Goal: Transaction & Acquisition: Book appointment/travel/reservation

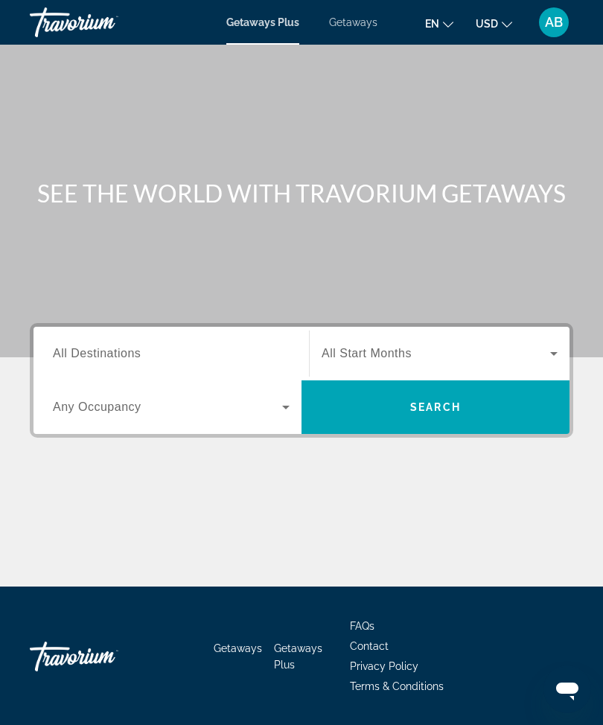
click at [361, 10] on div "Getaways Plus Getaways en English Español Français Italiano Português русский U…" at bounding box center [301, 22] width 603 height 39
click at [356, 19] on span "Getaways" at bounding box center [353, 22] width 48 height 12
click at [161, 346] on input "Destination All Destinations" at bounding box center [171, 354] width 237 height 18
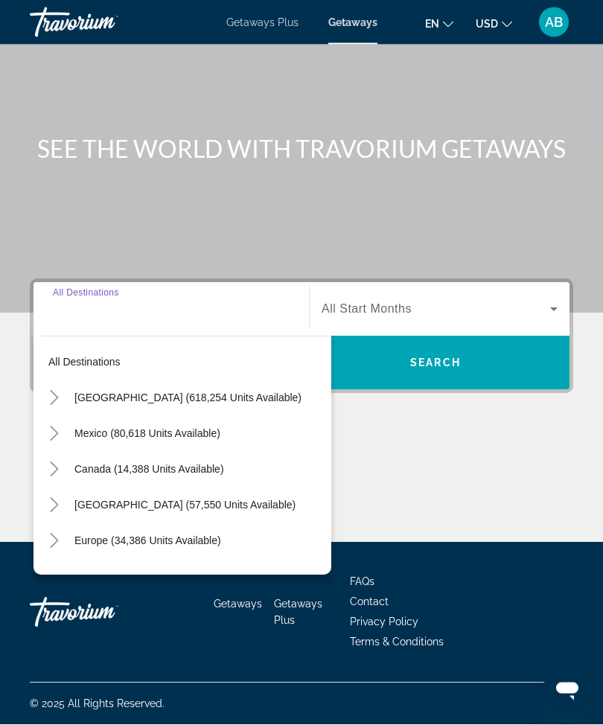
scroll to position [49, 0]
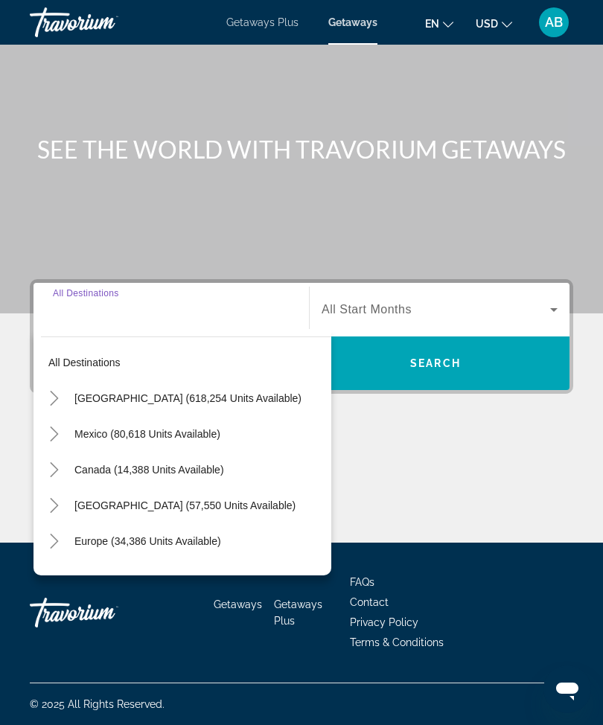
click at [65, 400] on mat-icon "Toggle United States (618,254 units available)" at bounding box center [54, 398] width 26 height 26
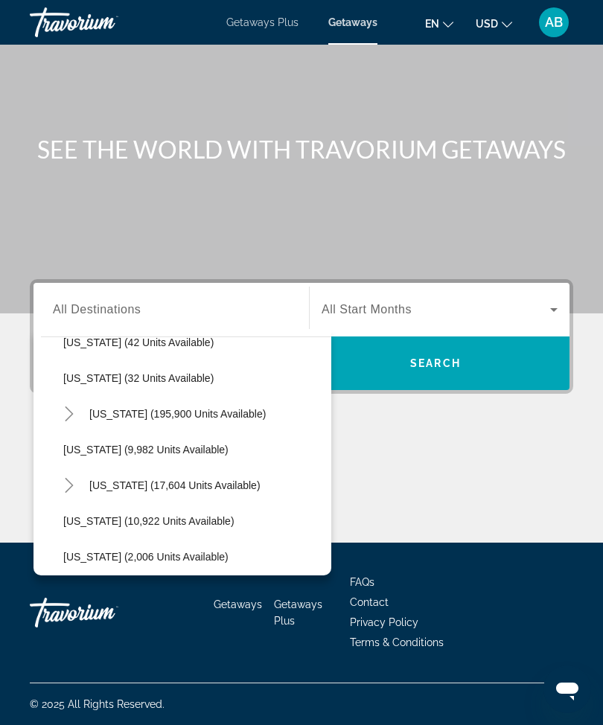
scroll to position [222, 0]
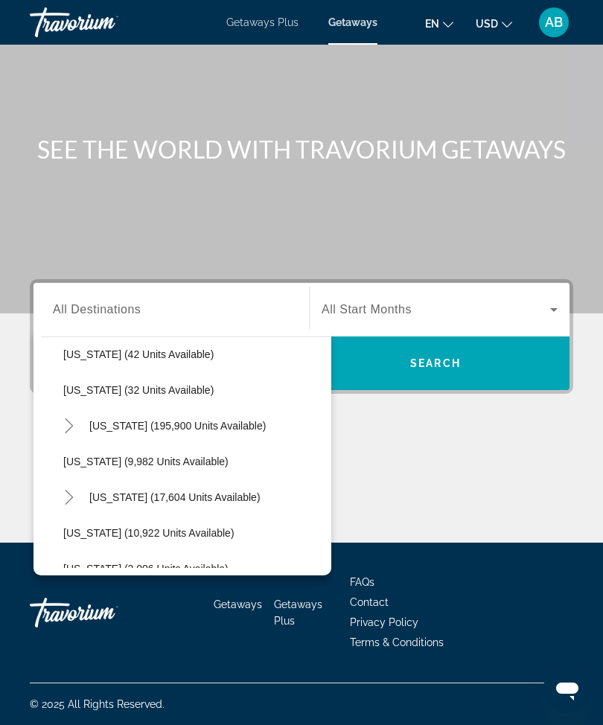
click at [75, 418] on icon "Toggle Florida (195,900 units available)" at bounding box center [69, 425] width 15 height 15
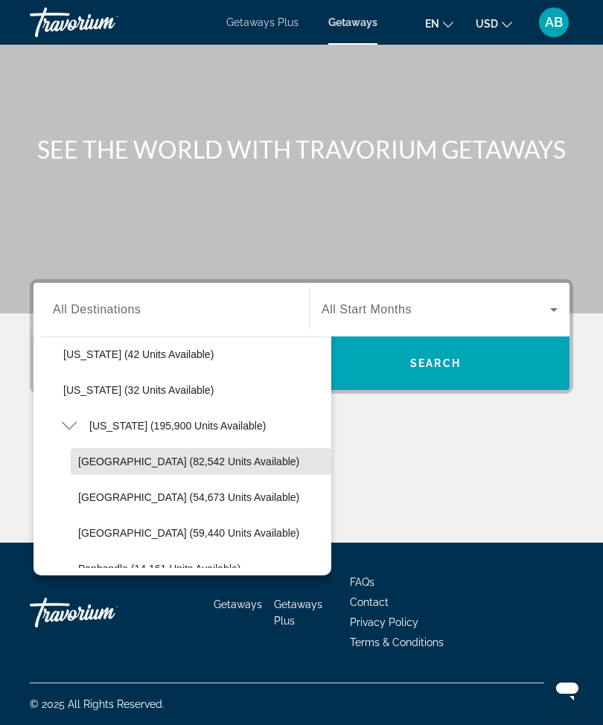
click at [128, 457] on span "[GEOGRAPHIC_DATA] (82,542 units available)" at bounding box center [188, 461] width 221 height 12
type input "**********"
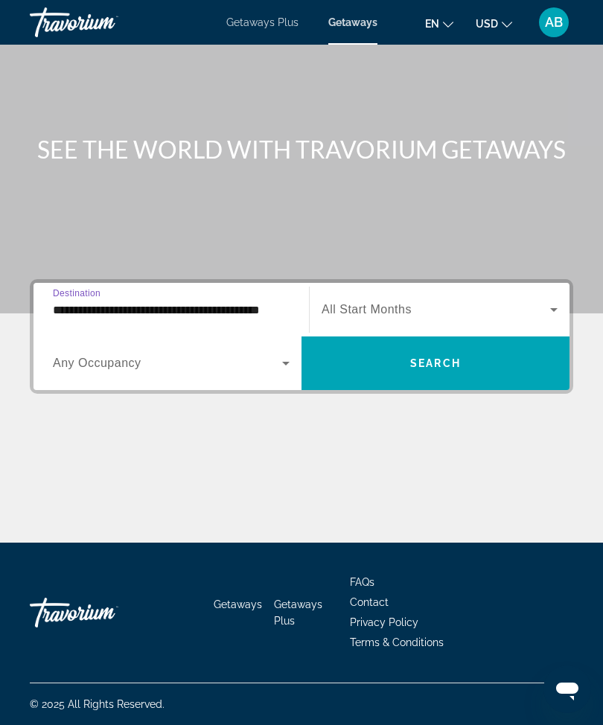
click at [550, 303] on icon "Search widget" at bounding box center [554, 310] width 18 height 18
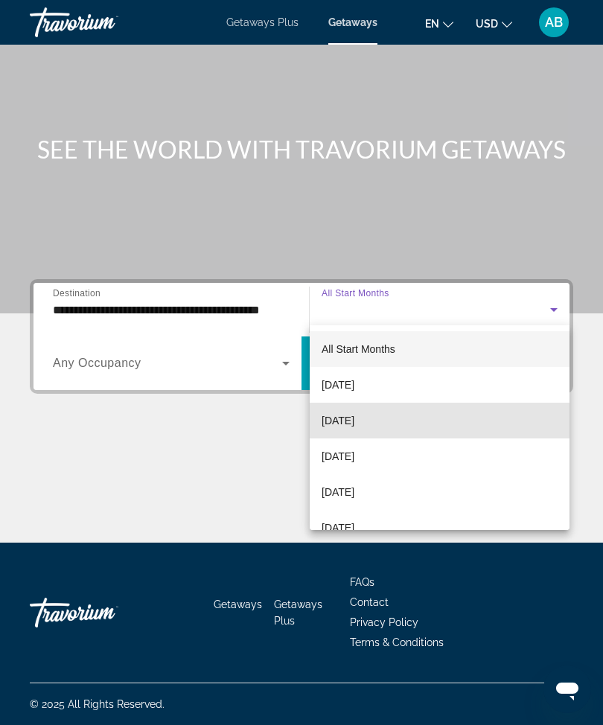
click at [423, 419] on mat-option "[DATE]" at bounding box center [439, 420] width 260 height 36
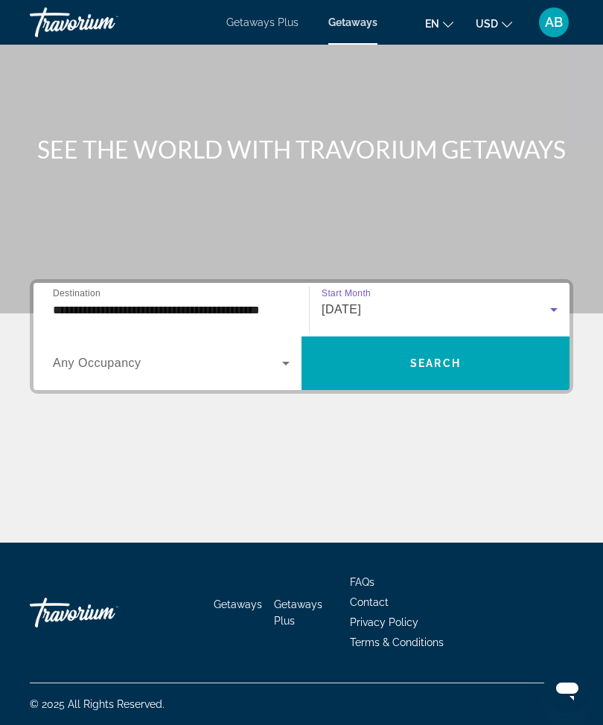
click at [458, 359] on span "Search" at bounding box center [435, 363] width 51 height 12
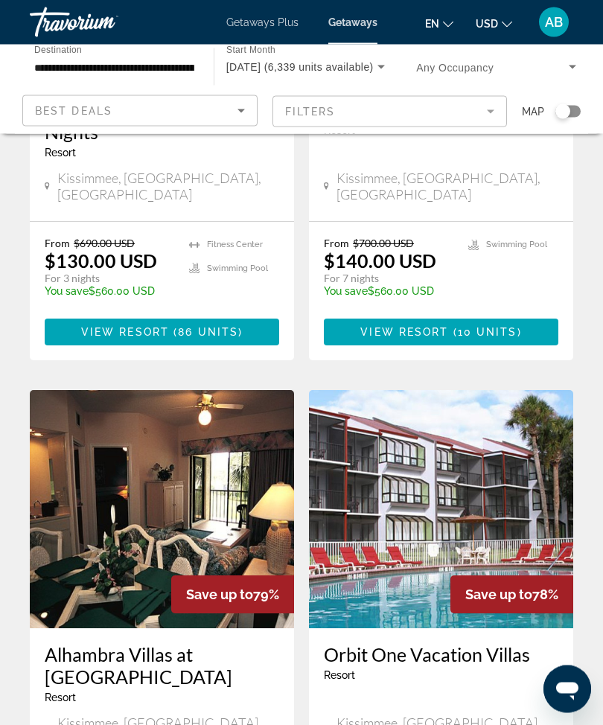
scroll to position [2801, 0]
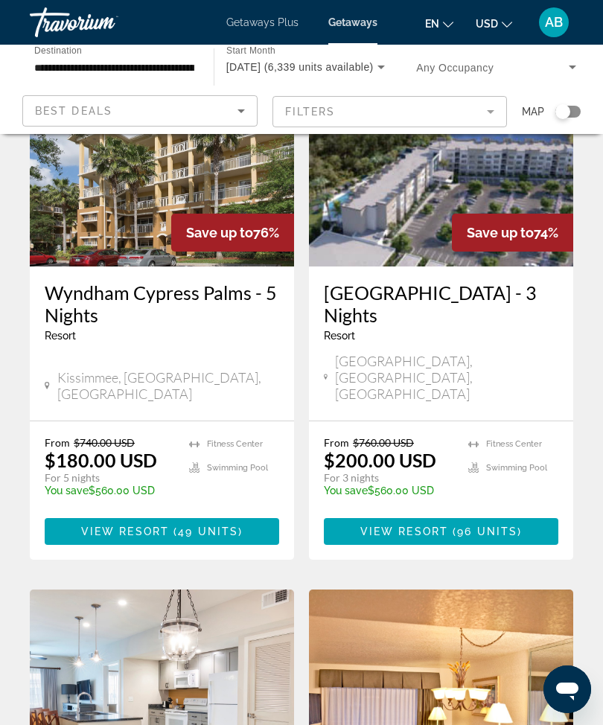
scroll to position [1322, 0]
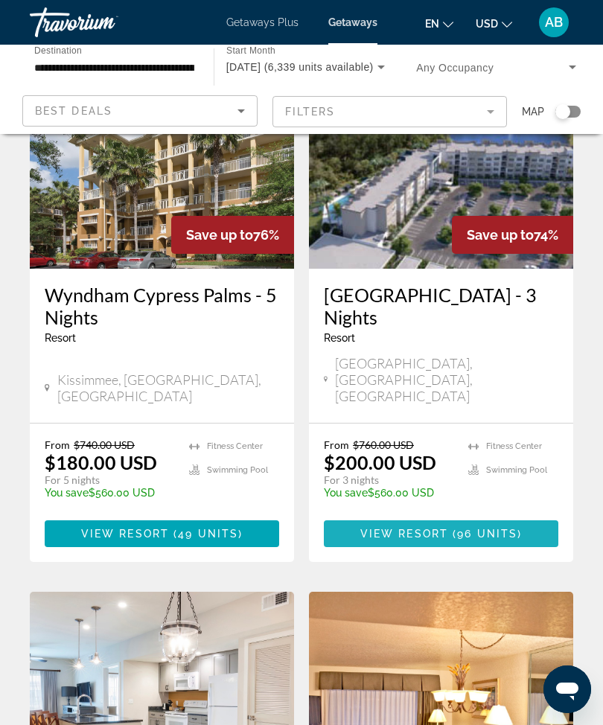
click at [510, 527] on span "96 units" at bounding box center [487, 533] width 60 height 12
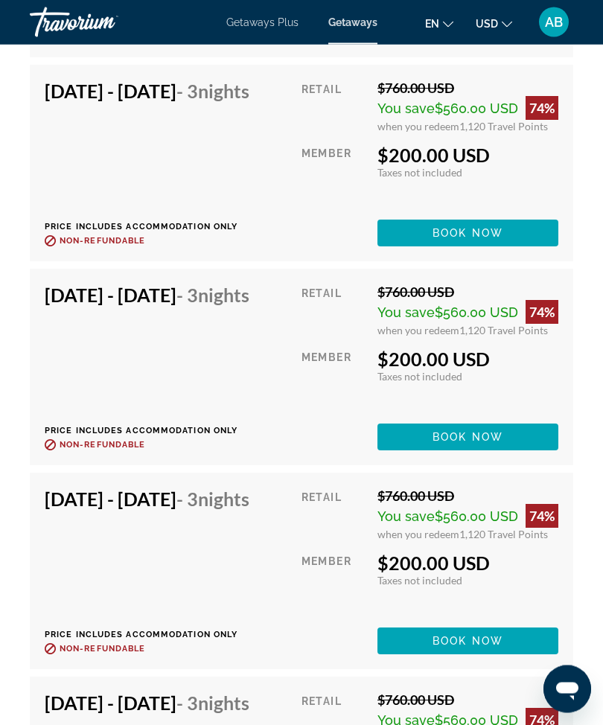
scroll to position [3523, 0]
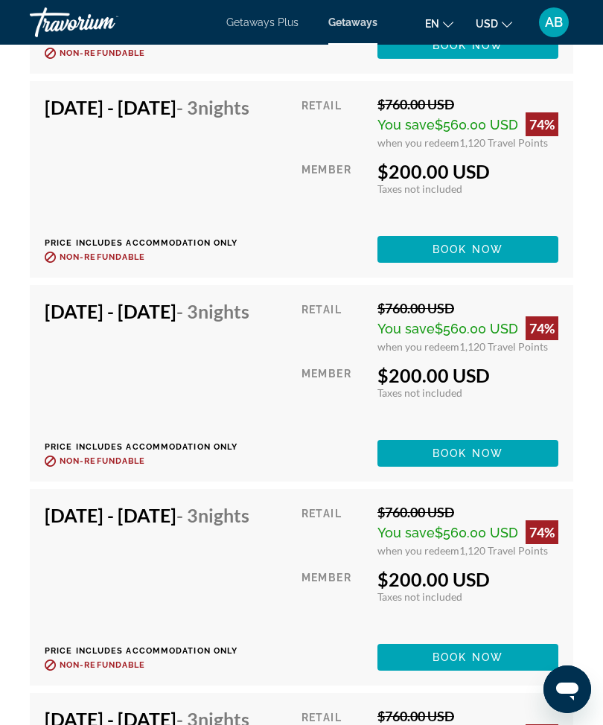
click at [503, 459] on span "Book now" at bounding box center [467, 453] width 71 height 12
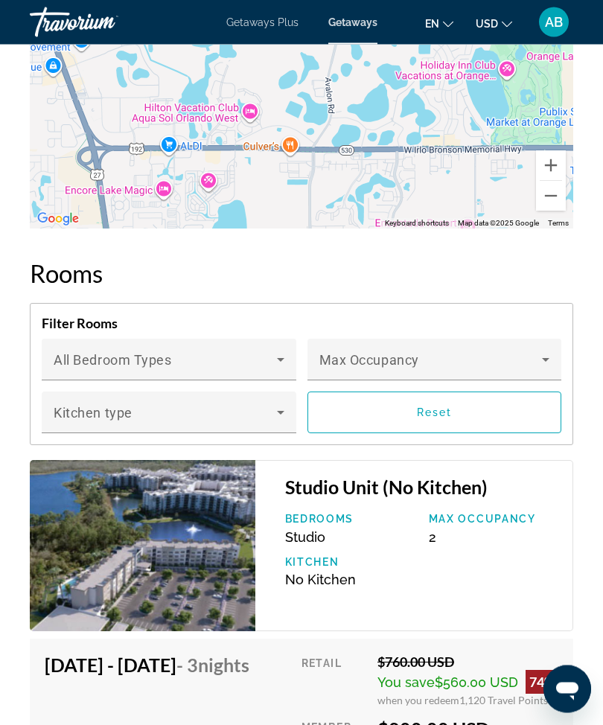
scroll to position [2572, 0]
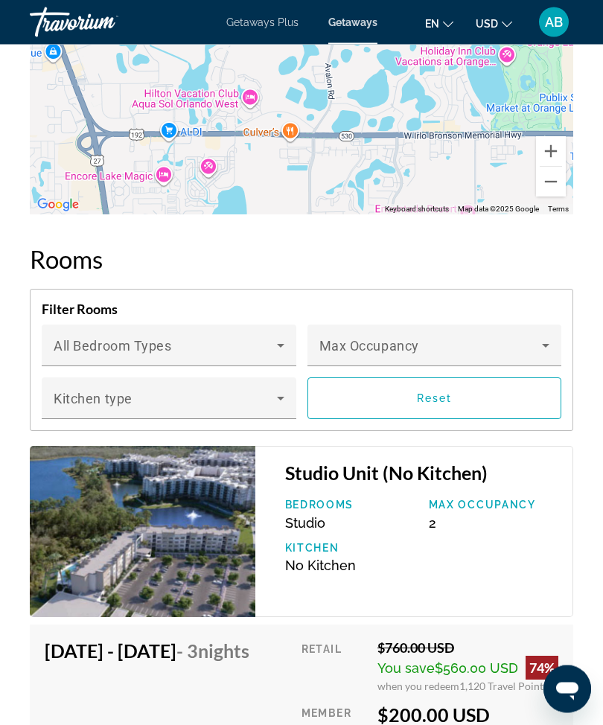
click at [553, 333] on div "Max Occupancy" at bounding box center [434, 346] width 254 height 42
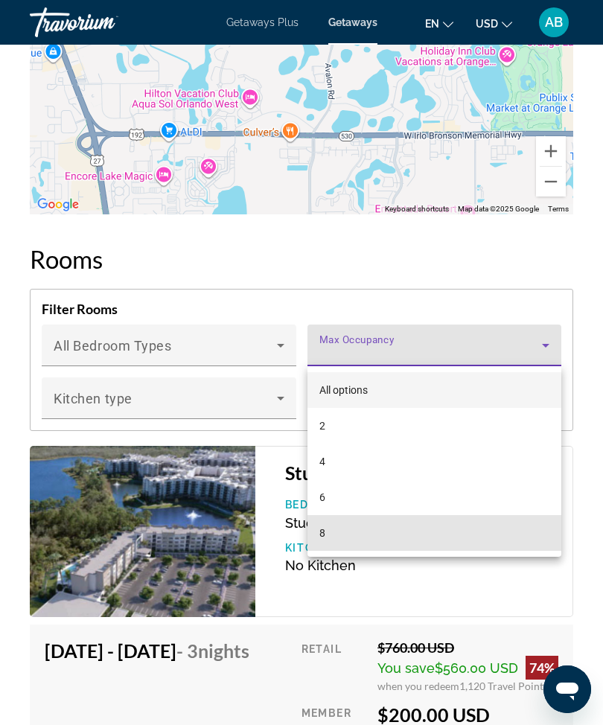
click at [428, 536] on mat-option "8" at bounding box center [434, 533] width 254 height 36
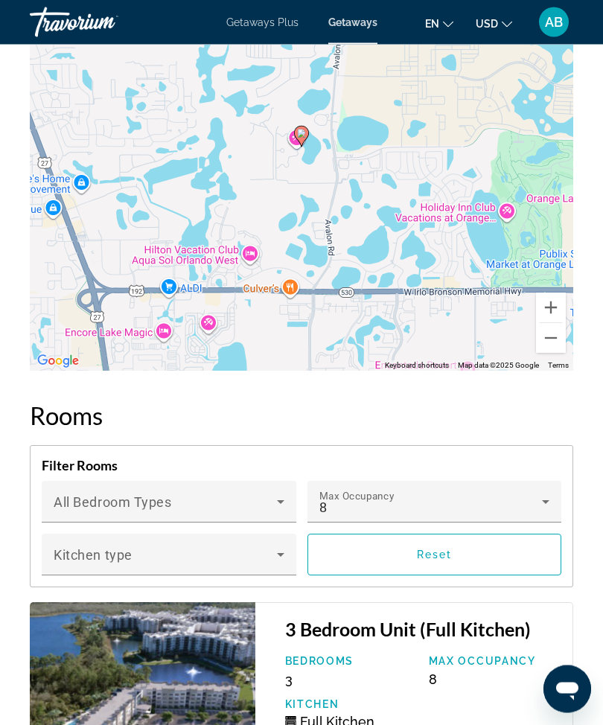
scroll to position [2416, 0]
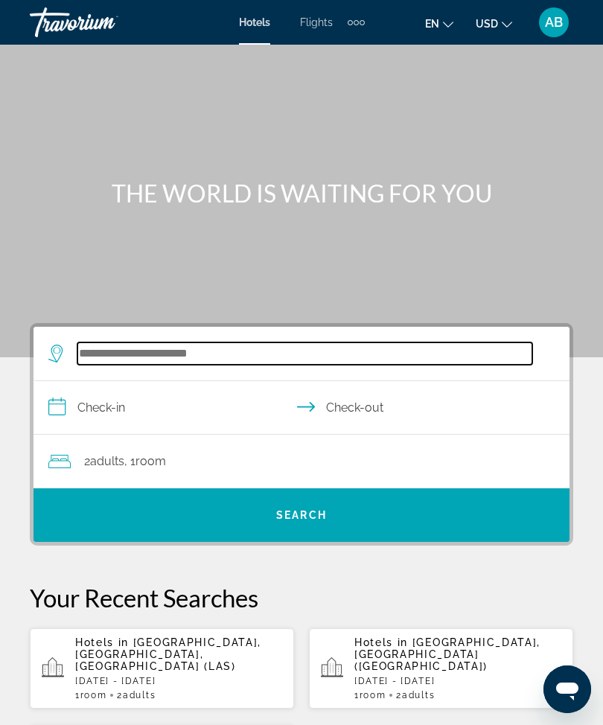
click at [231, 360] on input "Search widget" at bounding box center [304, 353] width 455 height 22
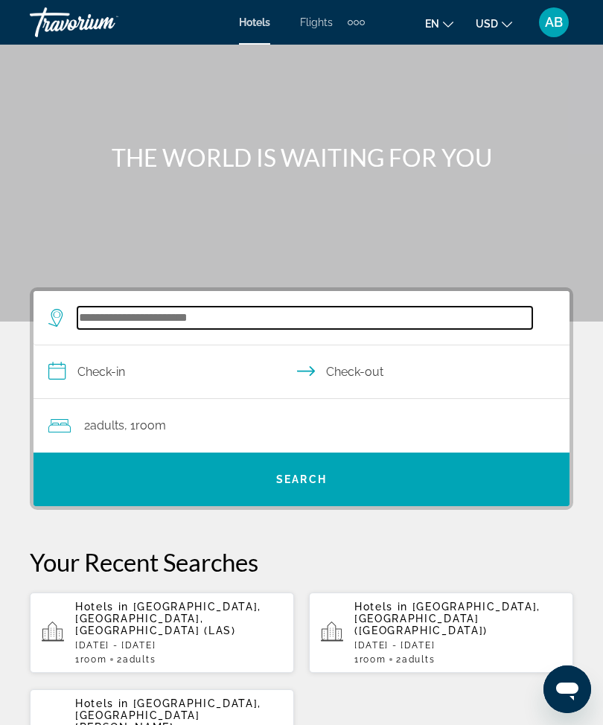
scroll to position [35, 0]
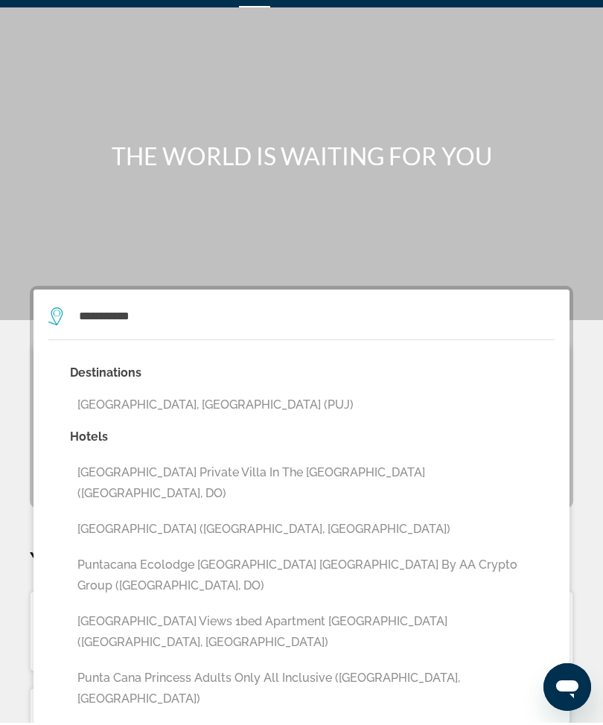
click at [249, 399] on button "Punta Cana, Dominican Republic (PUJ)" at bounding box center [312, 407] width 484 height 28
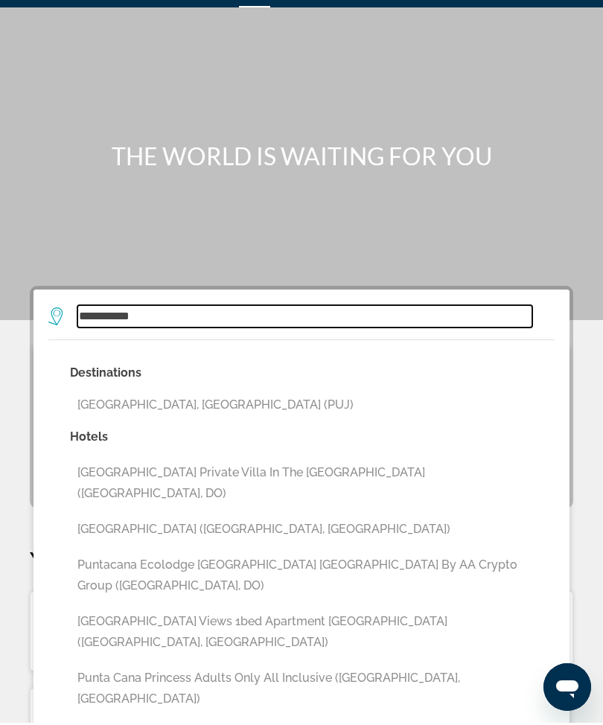
type input "**********"
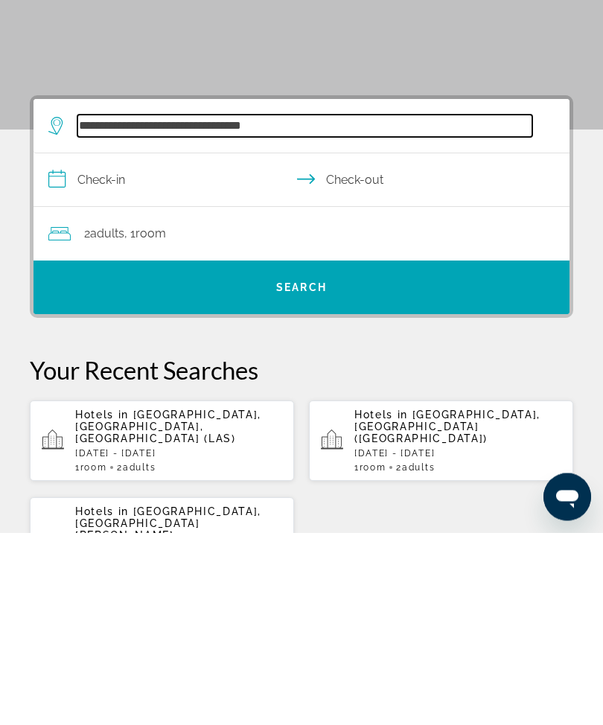
scroll to position [36, 0]
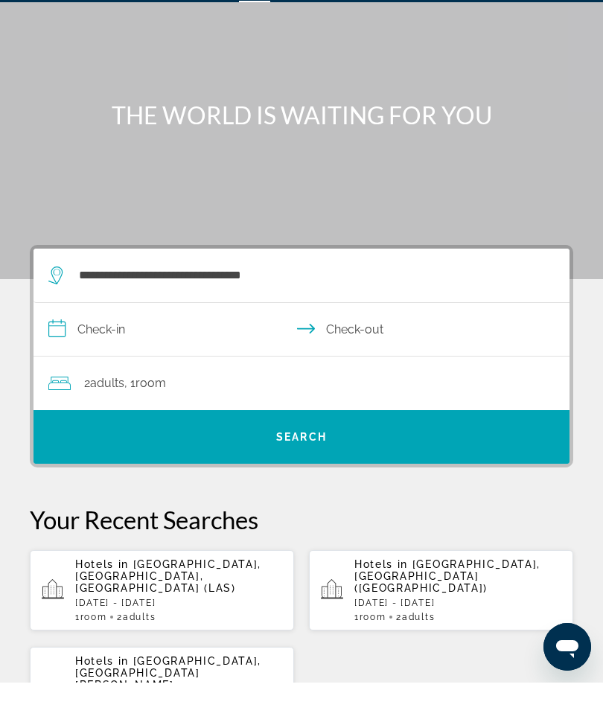
click at [62, 345] on input "**********" at bounding box center [304, 373] width 542 height 57
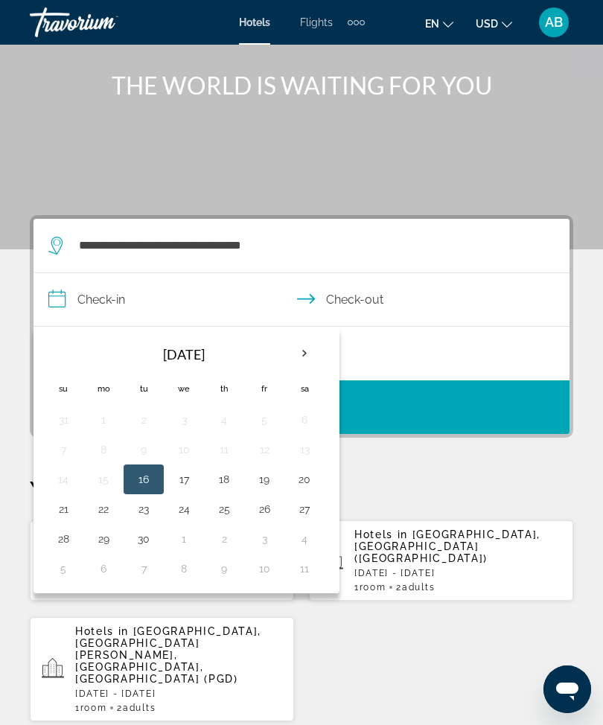
scroll to position [107, 0]
click at [306, 359] on th "Next month" at bounding box center [304, 354] width 40 height 33
click at [319, 355] on th "Next month" at bounding box center [304, 353] width 40 height 33
click at [313, 359] on th "Next month" at bounding box center [304, 353] width 40 height 33
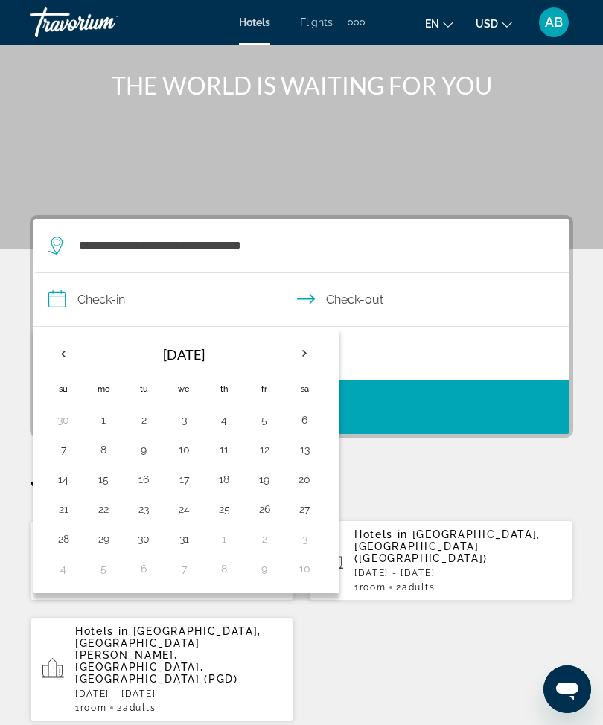
click at [108, 510] on button "22" at bounding box center [103, 508] width 24 height 21
click at [268, 511] on button "26" at bounding box center [264, 508] width 24 height 21
type input "**********"
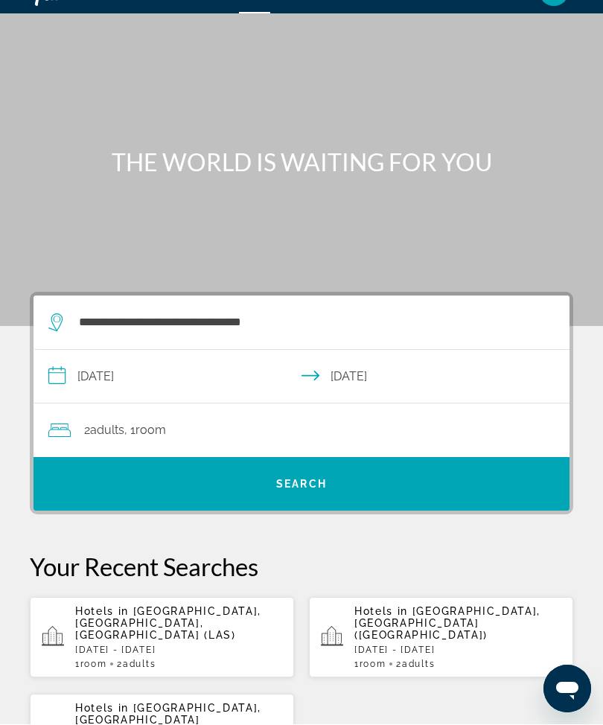
click at [362, 426] on div "2 Adult Adults , 1 Room rooms" at bounding box center [308, 430] width 521 height 21
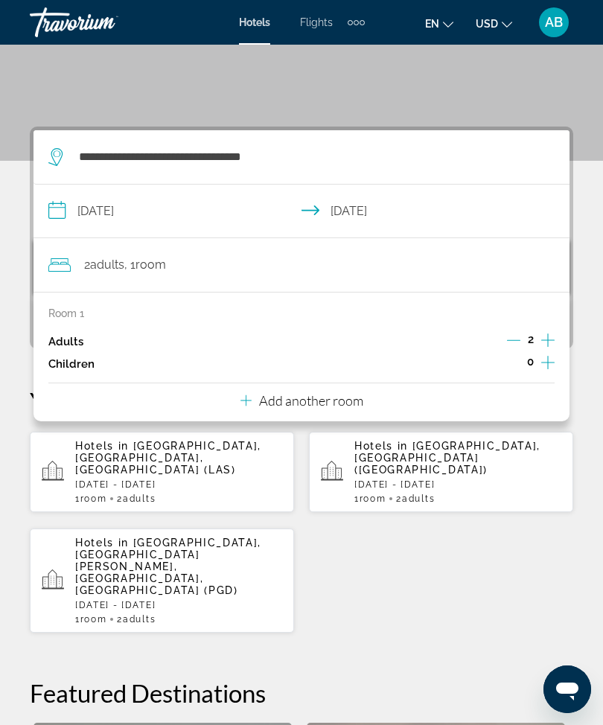
scroll to position [196, 0]
click at [338, 404] on p "Add another room" at bounding box center [311, 401] width 104 height 16
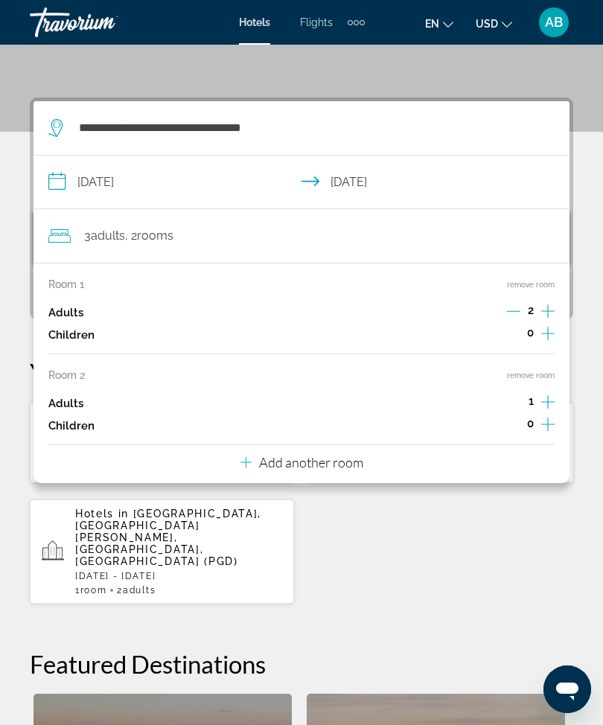
click at [358, 462] on p "Add another room" at bounding box center [311, 462] width 104 height 16
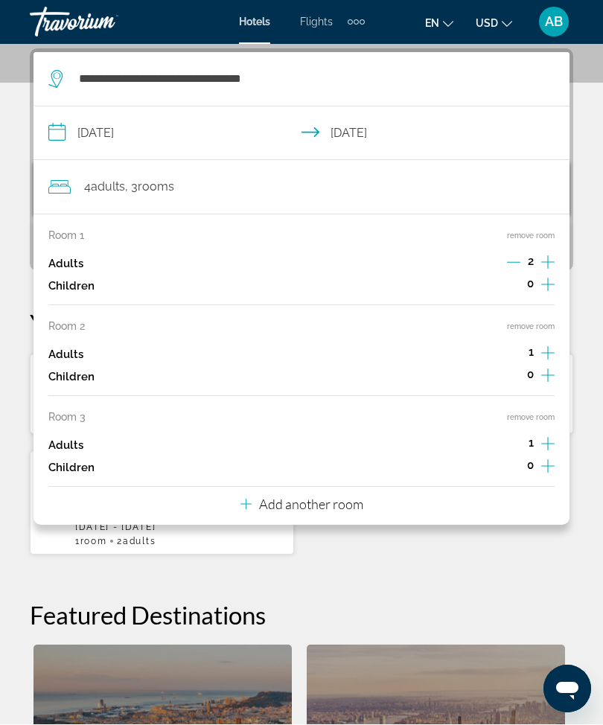
click at [347, 499] on p "Add another room" at bounding box center [311, 504] width 104 height 16
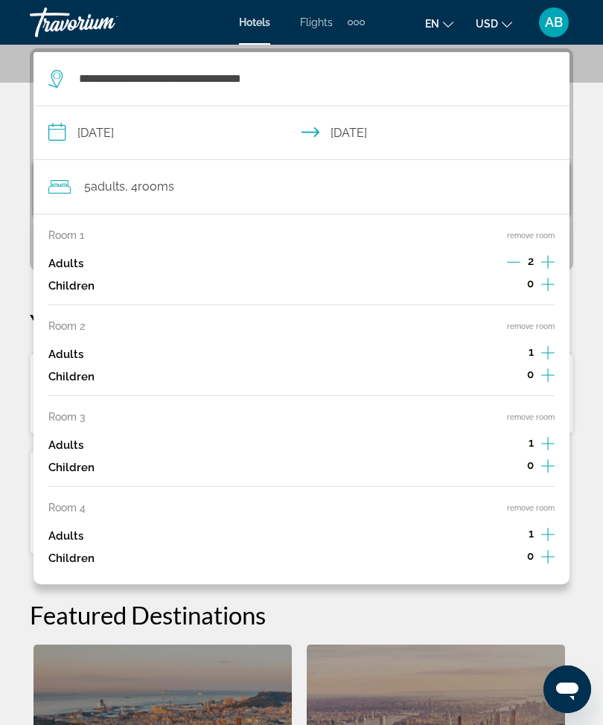
click at [530, 503] on button "remove room" at bounding box center [531, 508] width 48 height 10
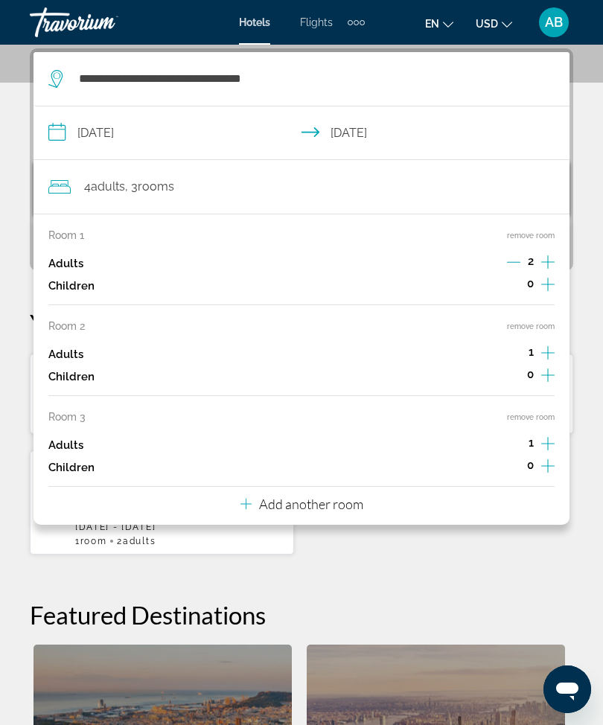
click at [545, 414] on button "remove room" at bounding box center [531, 417] width 48 height 10
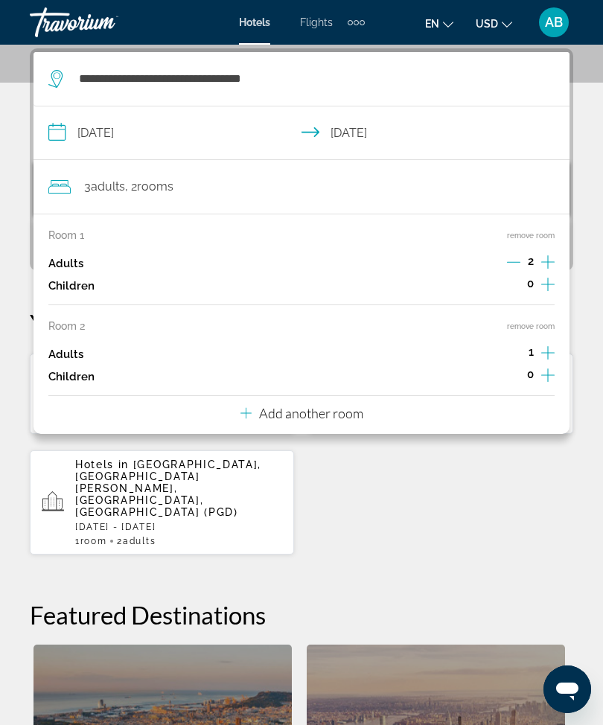
click at [541, 327] on button "remove room" at bounding box center [531, 326] width 48 height 10
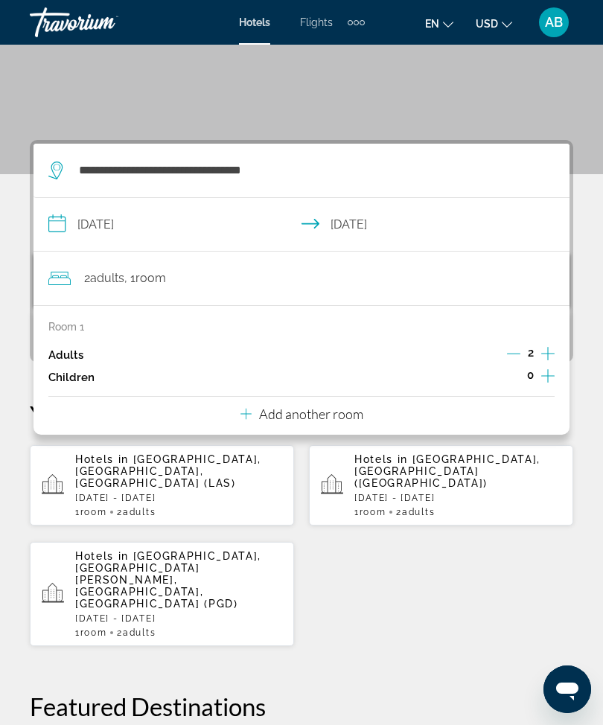
scroll to position [188, 0]
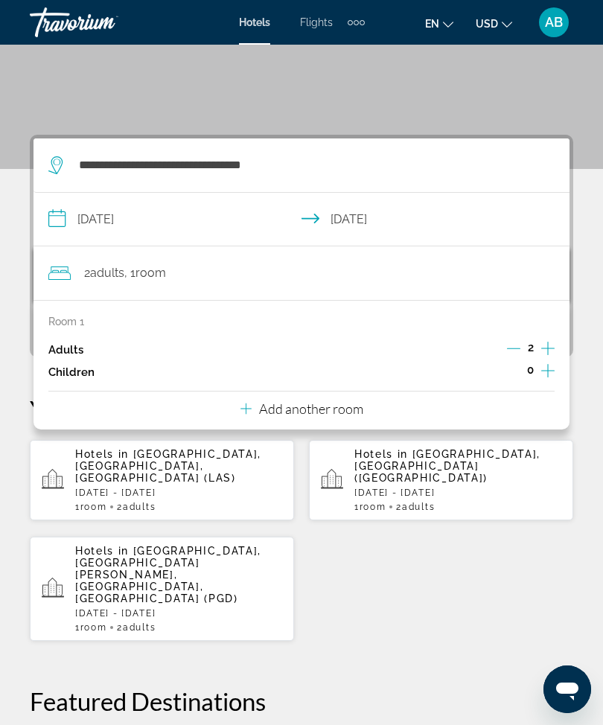
click at [593, 306] on div "**********" at bounding box center [301, 606] width 603 height 943
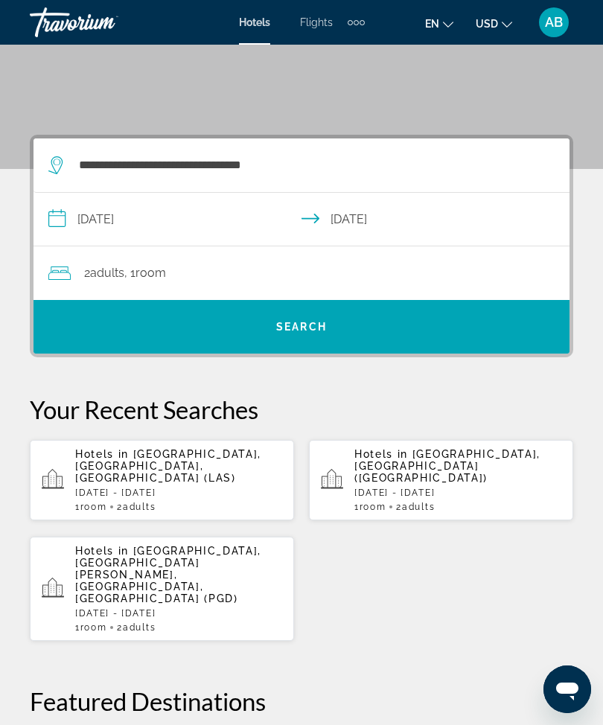
click at [274, 321] on span "Search widget" at bounding box center [301, 327] width 536 height 36
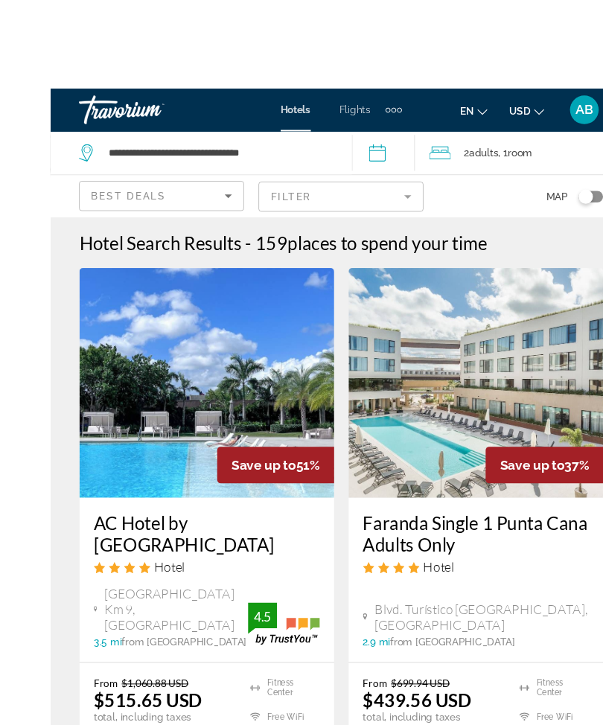
scroll to position [2, 0]
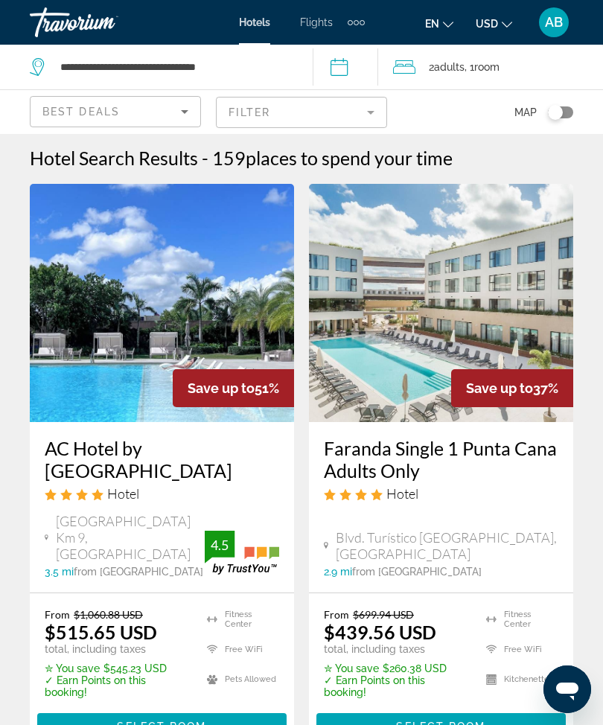
click at [375, 109] on mat-form-field "Filter" at bounding box center [301, 112] width 171 height 31
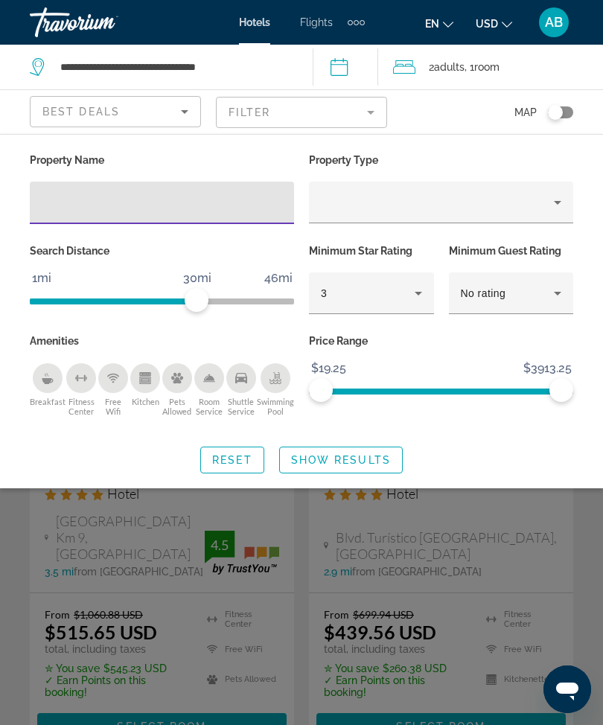
scroll to position [1, 0]
click at [157, 198] on input "Hotel Filters" at bounding box center [162, 203] width 240 height 18
type input "***"
click at [346, 454] on span "Show Results" at bounding box center [341, 460] width 100 height 12
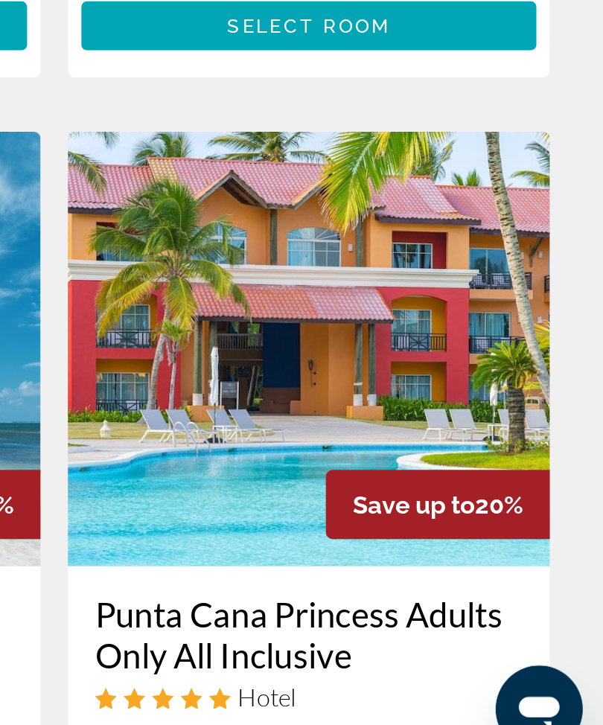
scroll to position [1626, 0]
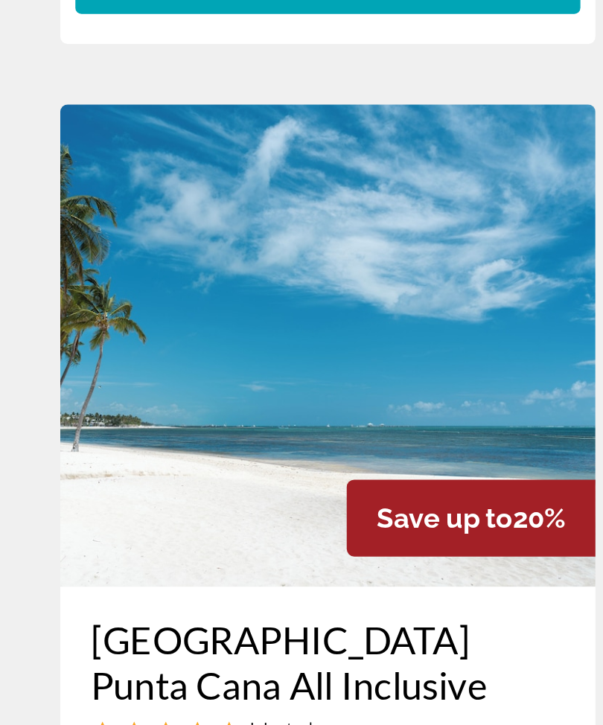
click at [159, 373] on img "Main content" at bounding box center [162, 492] width 264 height 238
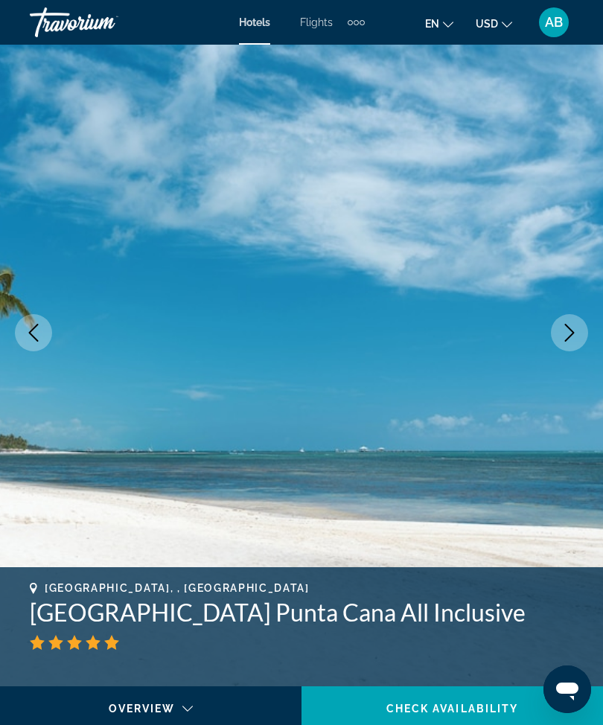
scroll to position [67, 0]
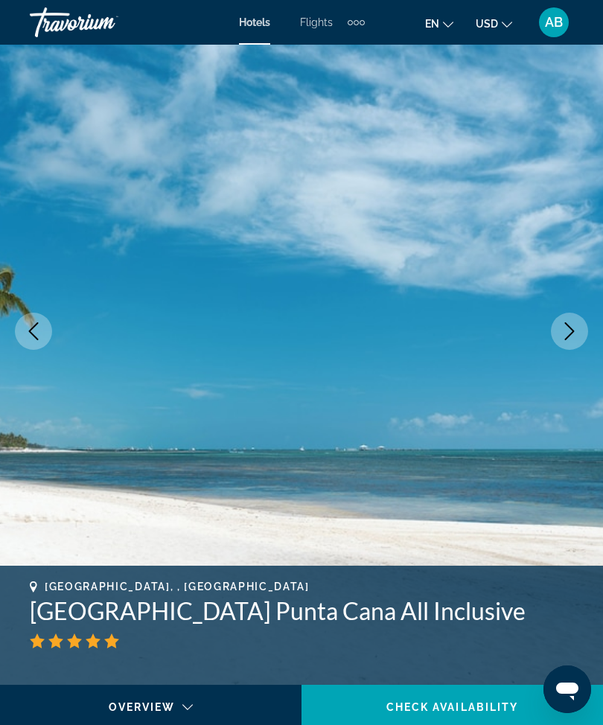
click at [562, 312] on img "Main content" at bounding box center [301, 331] width 603 height 707
click at [568, 334] on icon "Next image" at bounding box center [569, 331] width 18 height 18
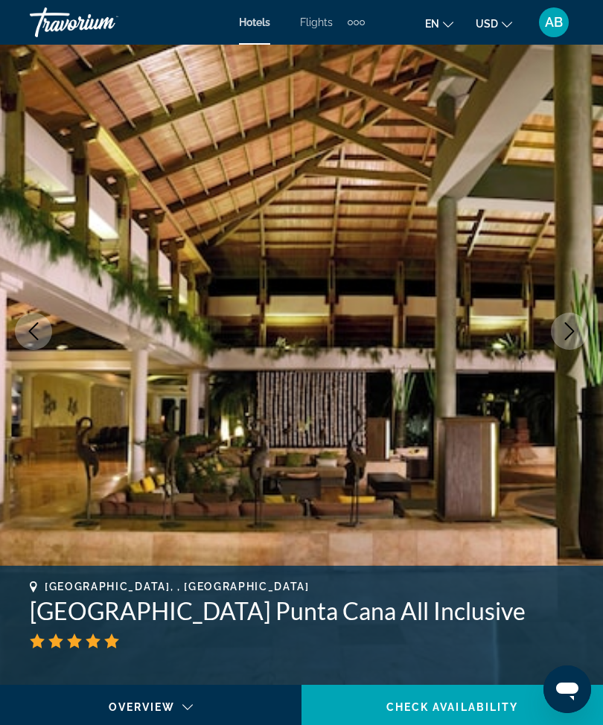
click at [577, 340] on button "Next image" at bounding box center [568, 330] width 37 height 37
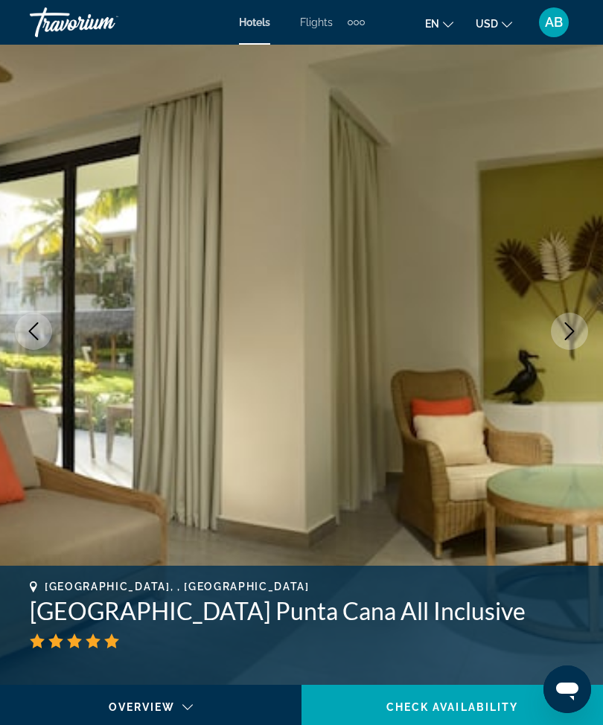
click at [575, 332] on icon "Next image" at bounding box center [569, 331] width 18 height 18
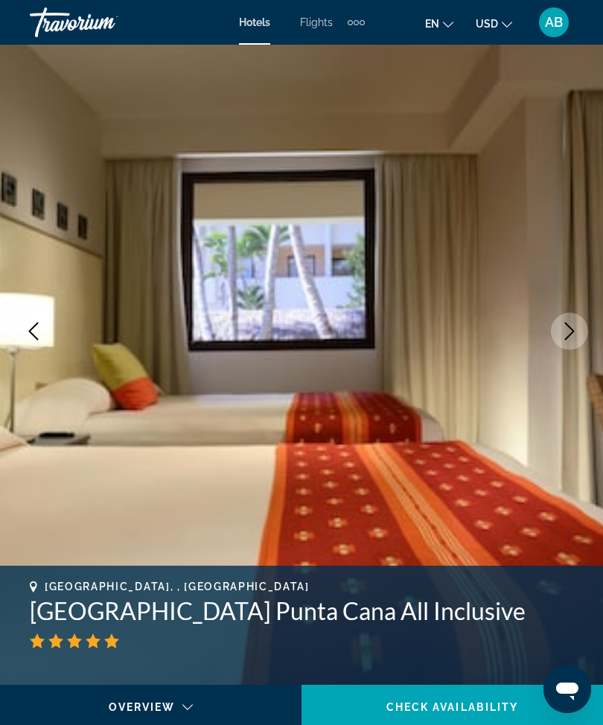
click at [560, 341] on button "Next image" at bounding box center [568, 330] width 37 height 37
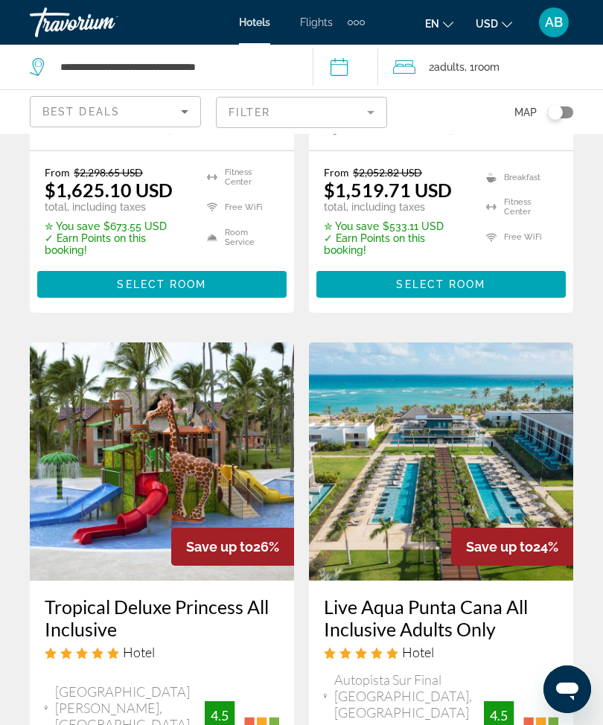
scroll to position [468, 0]
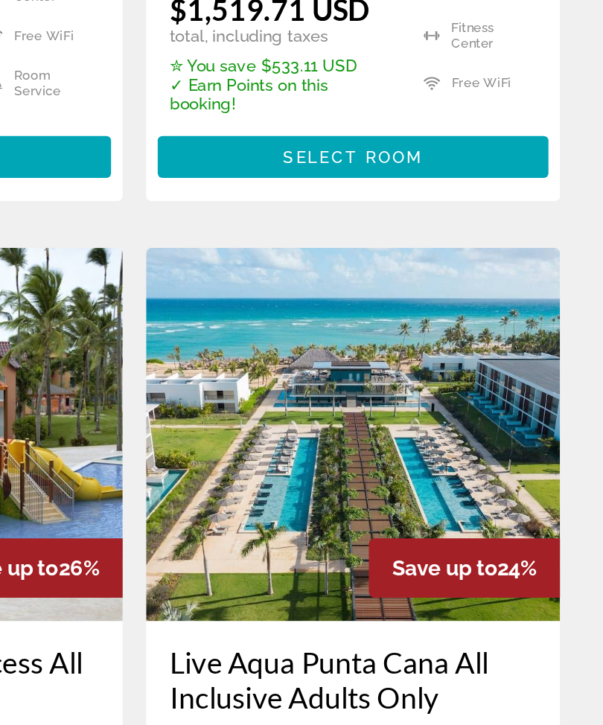
click at [309, 318] on img "Main content" at bounding box center [441, 437] width 264 height 238
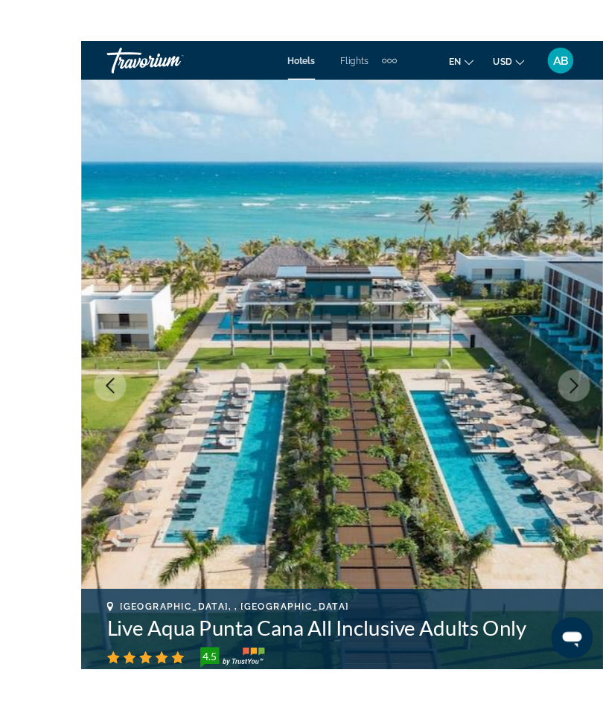
scroll to position [40, 0]
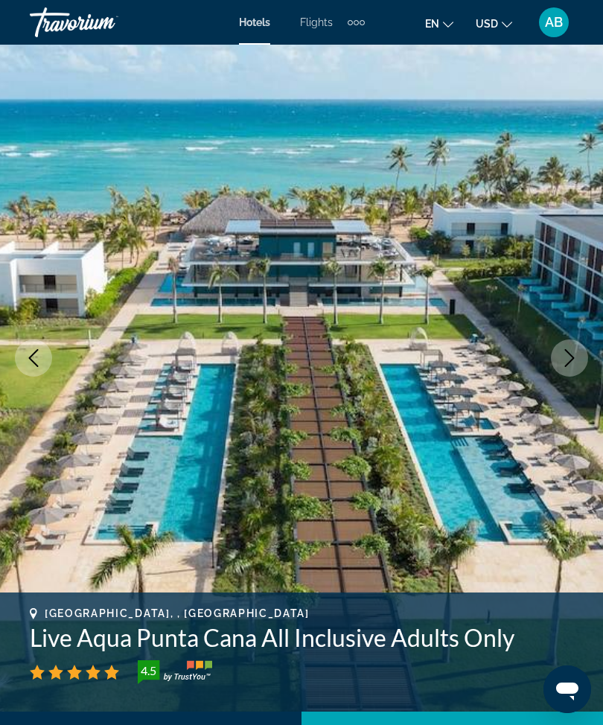
click at [565, 357] on icon "Next image" at bounding box center [569, 358] width 18 height 18
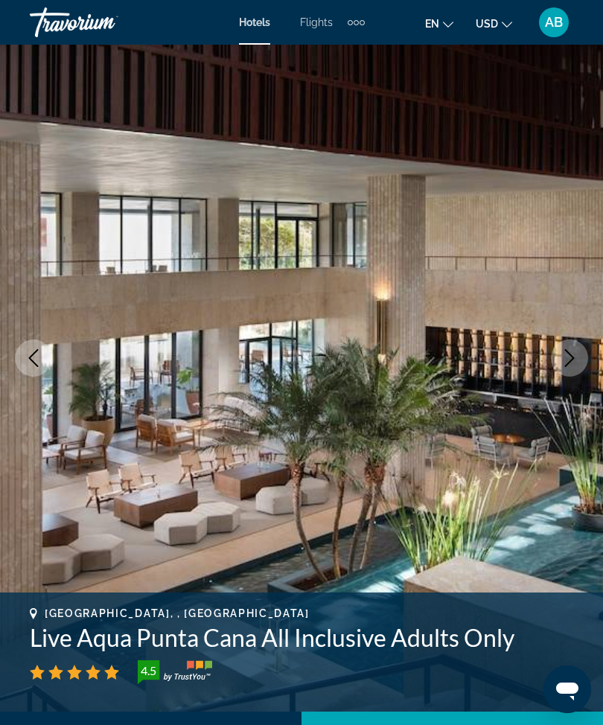
click at [568, 357] on icon "Next image" at bounding box center [569, 358] width 18 height 18
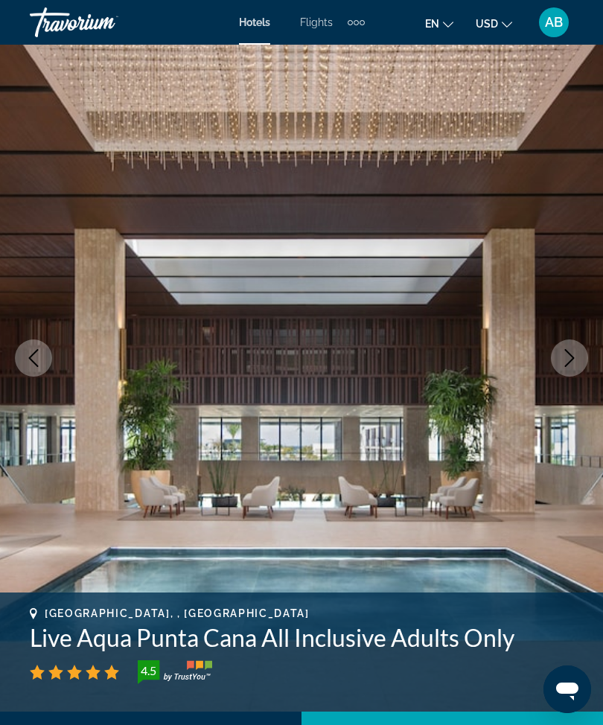
click at [30, 355] on icon "Previous image" at bounding box center [34, 358] width 18 height 18
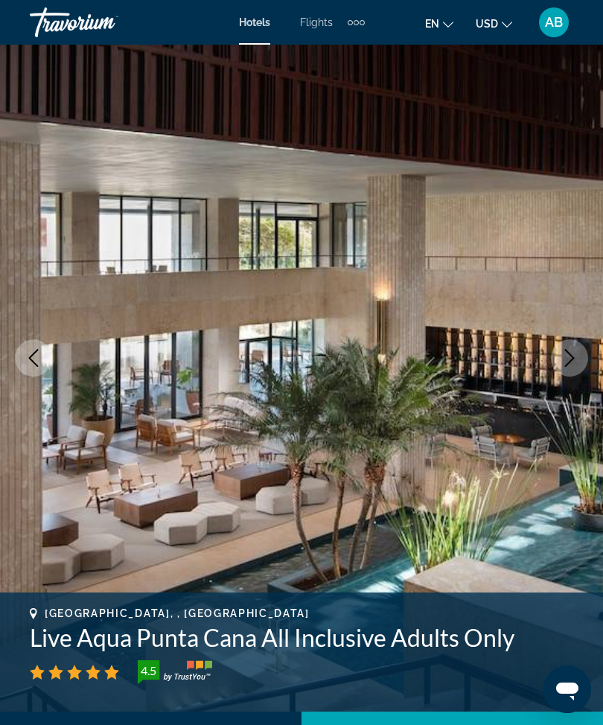
click at [48, 375] on img "Main content" at bounding box center [301, 357] width 603 height 707
click at [41, 366] on icon "Previous image" at bounding box center [34, 358] width 18 height 18
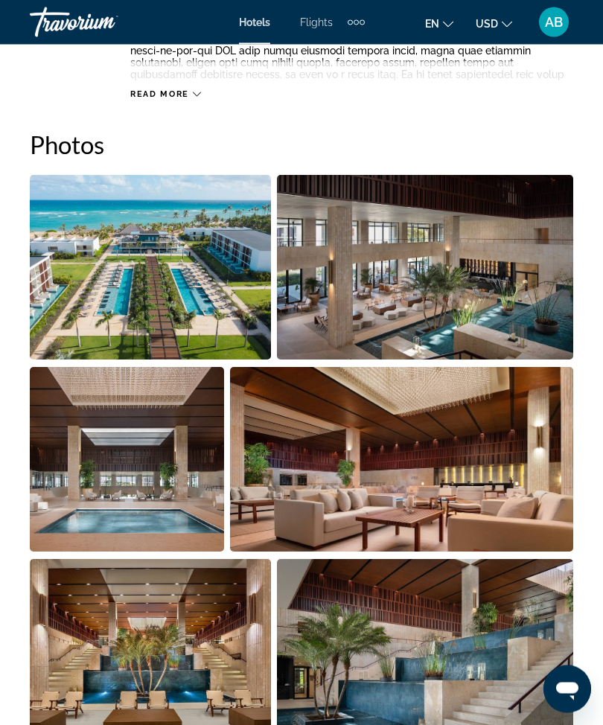
scroll to position [955, 0]
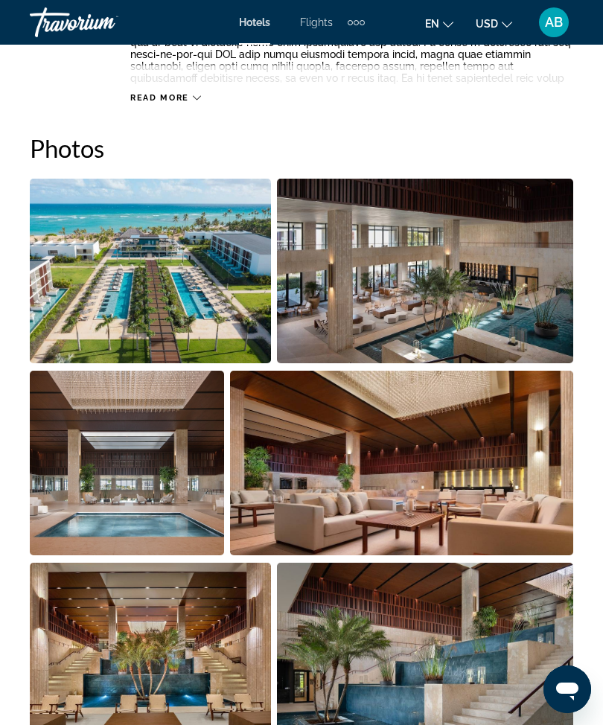
click at [168, 257] on img "Open full-screen image slider" at bounding box center [150, 271] width 241 height 184
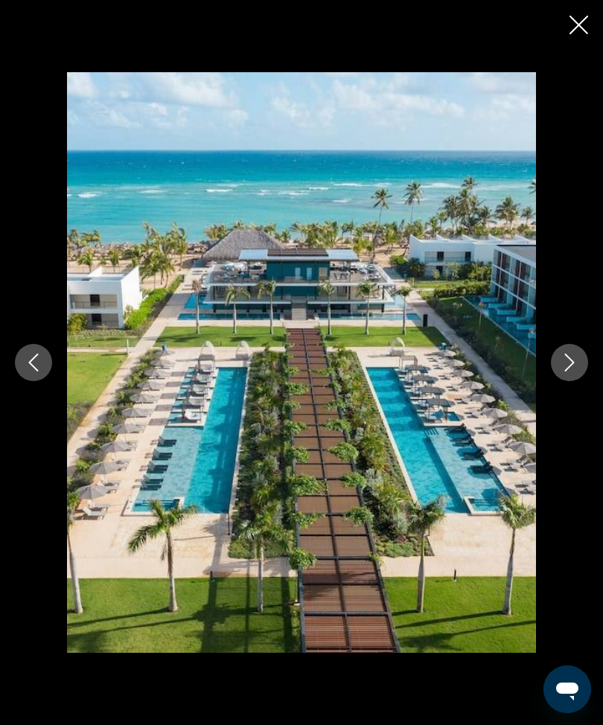
click at [574, 371] on icon "Next image" at bounding box center [569, 362] width 18 height 18
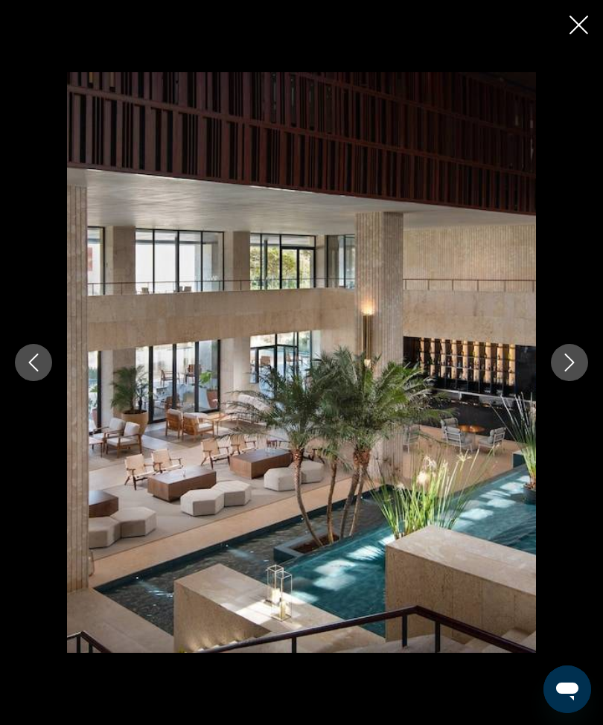
click at [562, 371] on icon "Next image" at bounding box center [569, 362] width 18 height 18
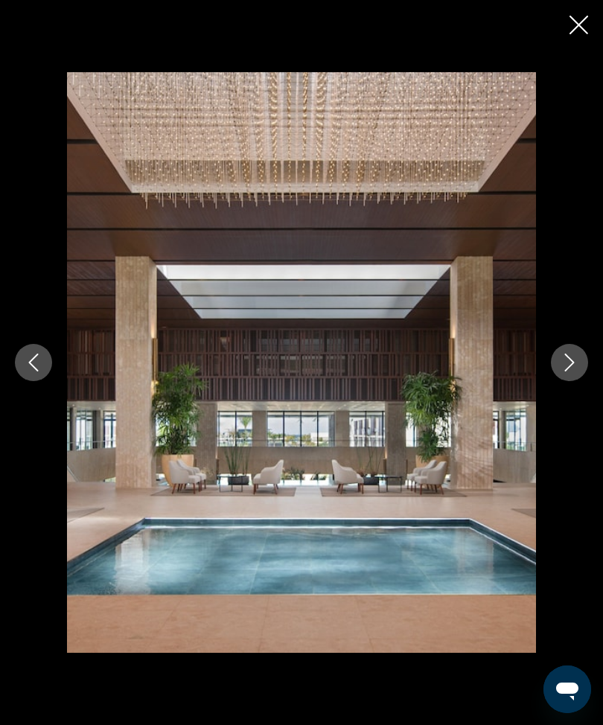
click at [563, 371] on icon "Next image" at bounding box center [569, 362] width 18 height 18
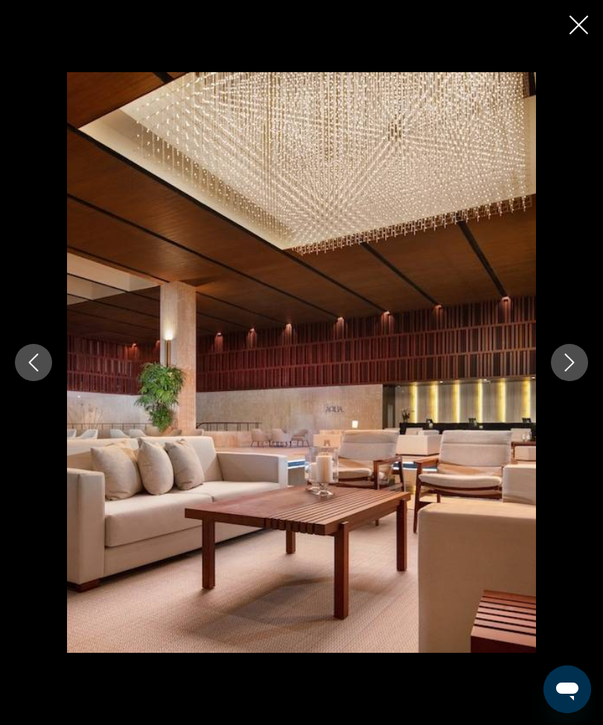
click at [558, 381] on button "Next image" at bounding box center [568, 362] width 37 height 37
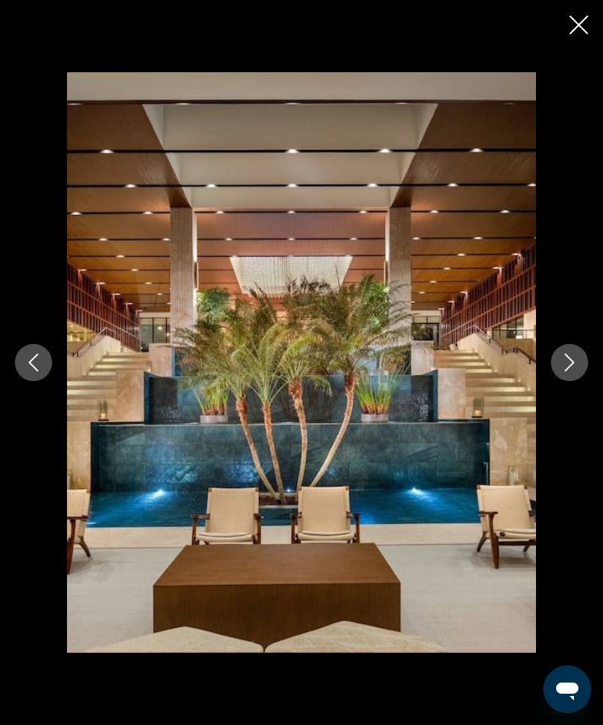
click at [565, 371] on icon "Next image" at bounding box center [569, 362] width 18 height 18
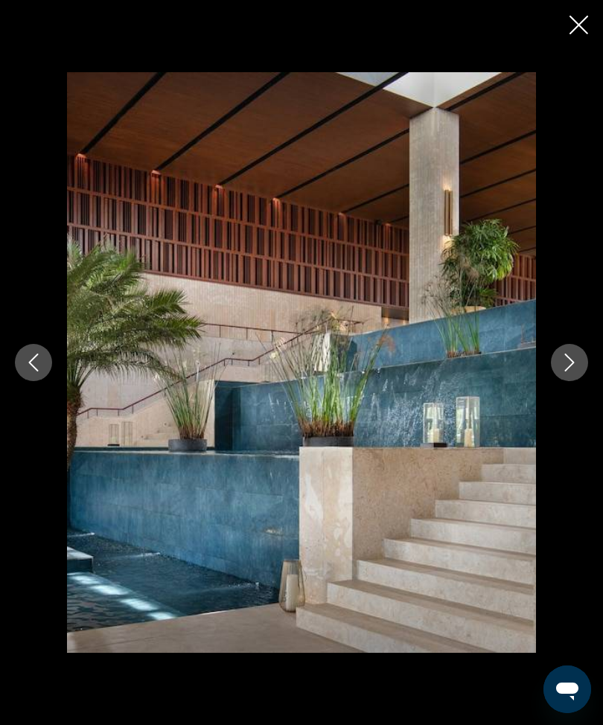
click at [565, 371] on icon "Next image" at bounding box center [569, 362] width 18 height 18
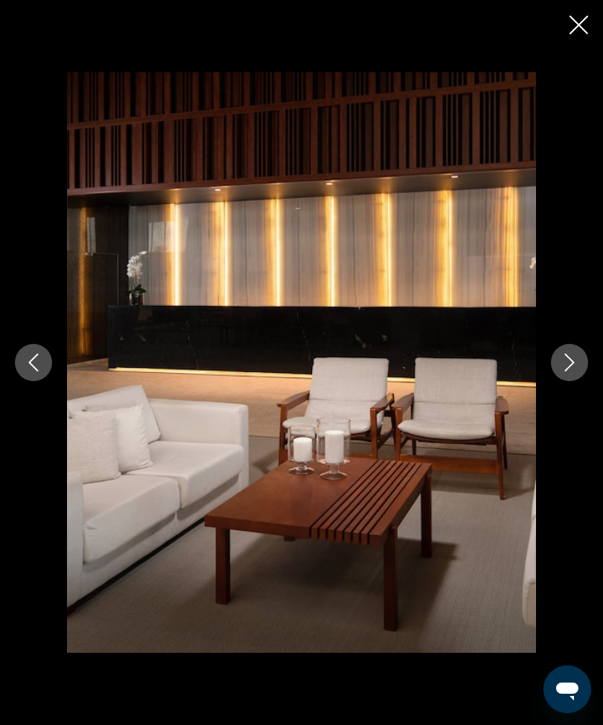
click at [564, 371] on icon "Next image" at bounding box center [569, 362] width 18 height 18
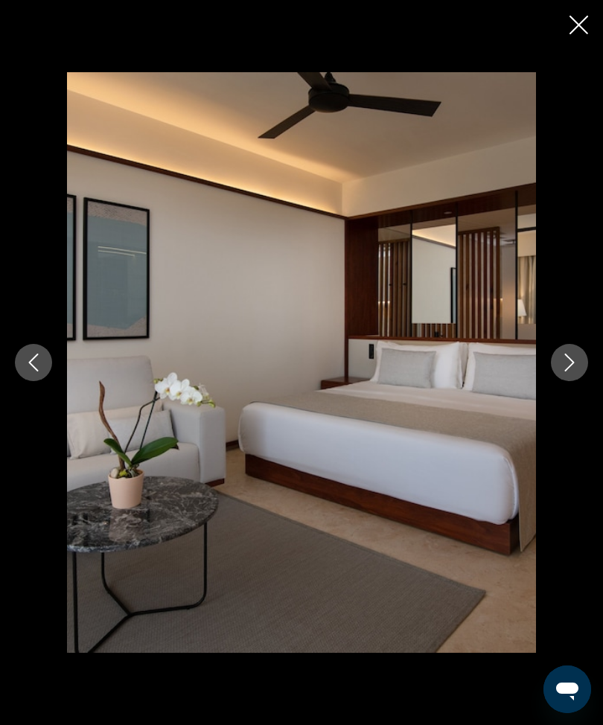
click at [565, 375] on button "Next image" at bounding box center [568, 362] width 37 height 37
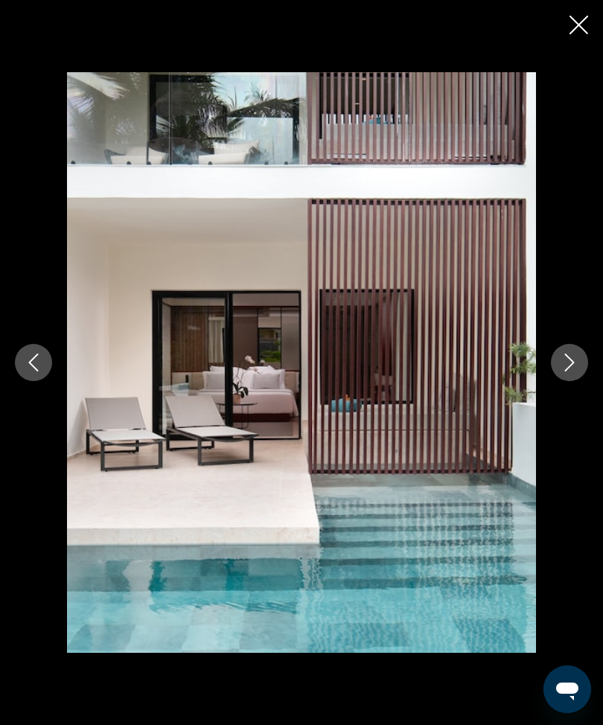
click at [573, 371] on icon "Next image" at bounding box center [569, 362] width 18 height 18
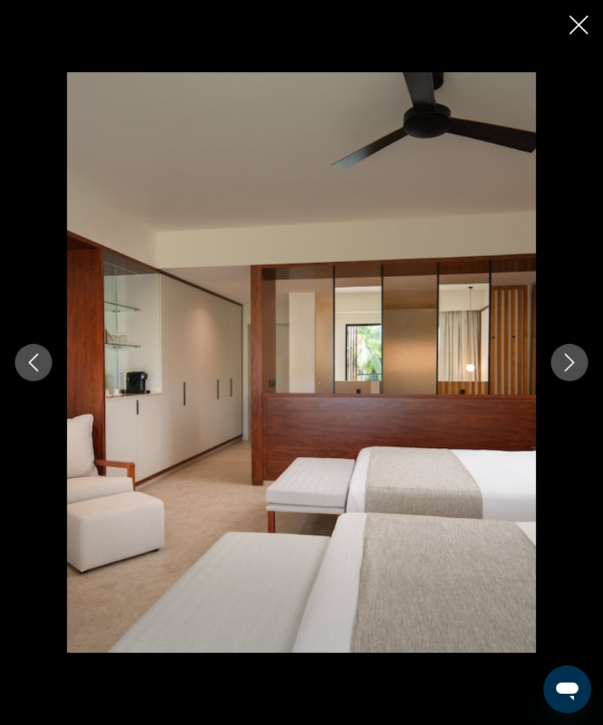
click at [571, 371] on icon "Next image" at bounding box center [569, 362] width 18 height 18
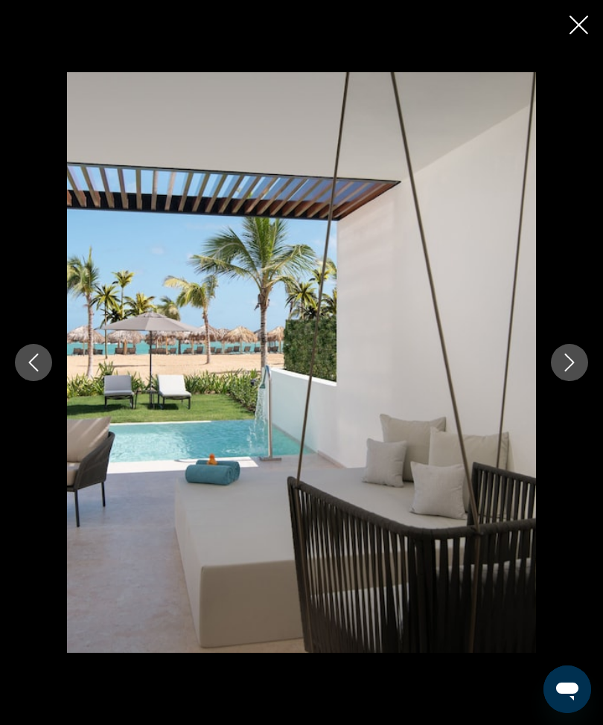
click at [570, 371] on icon "Next image" at bounding box center [569, 362] width 18 height 18
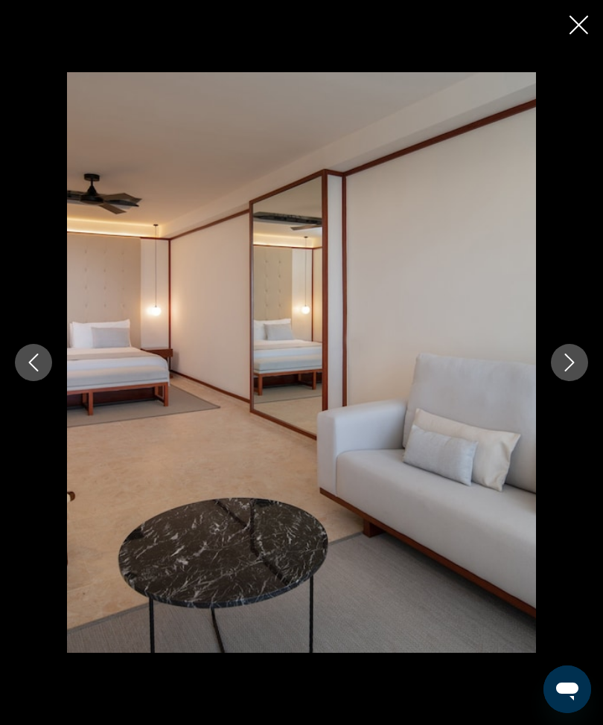
click at [572, 371] on icon "Next image" at bounding box center [569, 362] width 18 height 18
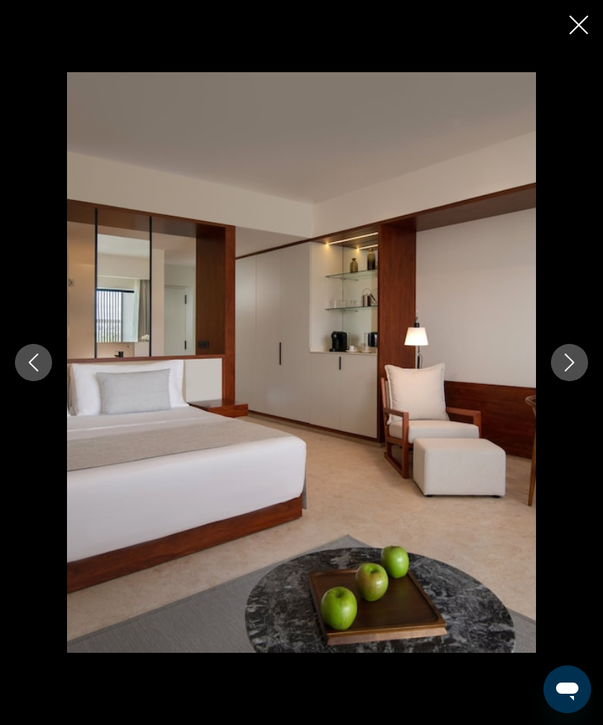
click at [568, 371] on icon "Next image" at bounding box center [569, 362] width 18 height 18
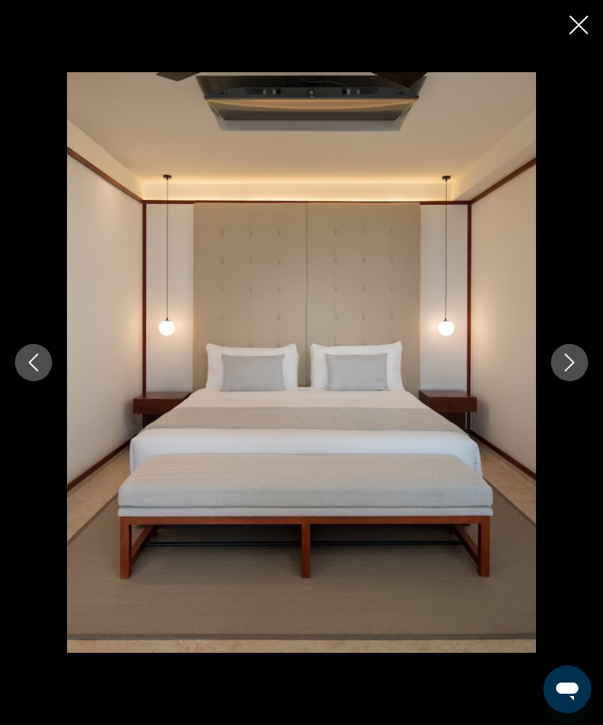
click at [562, 371] on icon "Next image" at bounding box center [569, 362] width 18 height 18
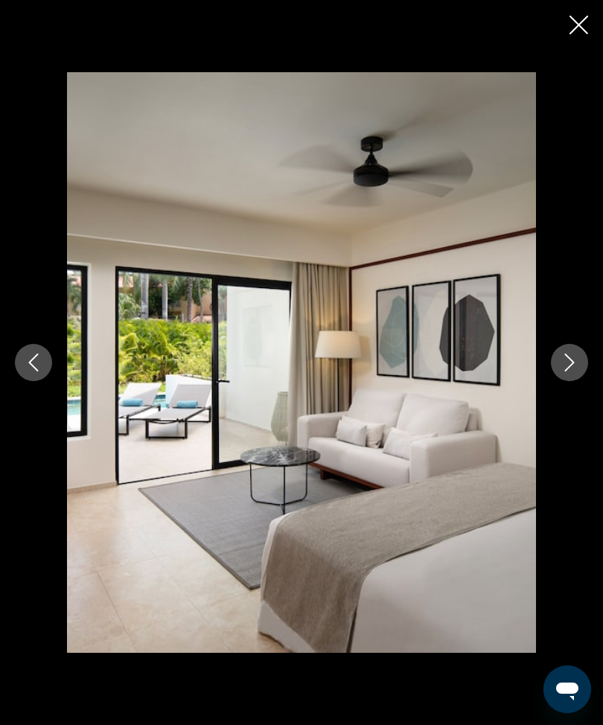
click at [576, 23] on icon "Close slideshow" at bounding box center [578, 25] width 19 height 19
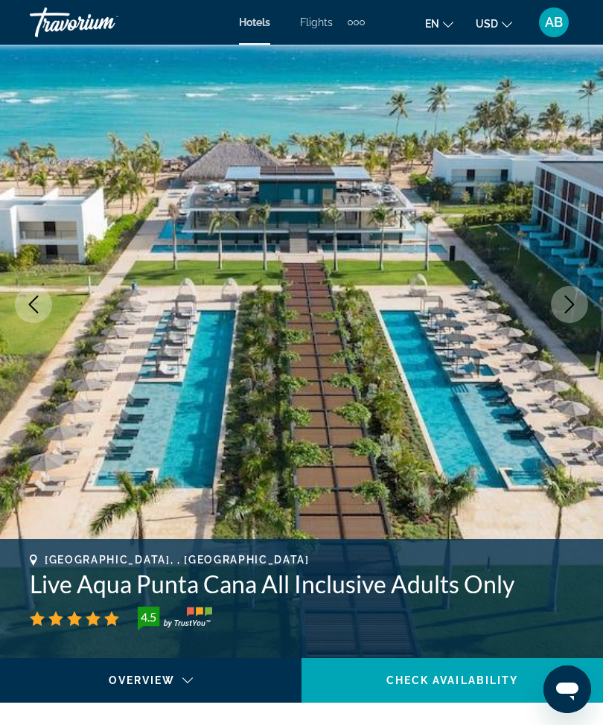
scroll to position [0, 0]
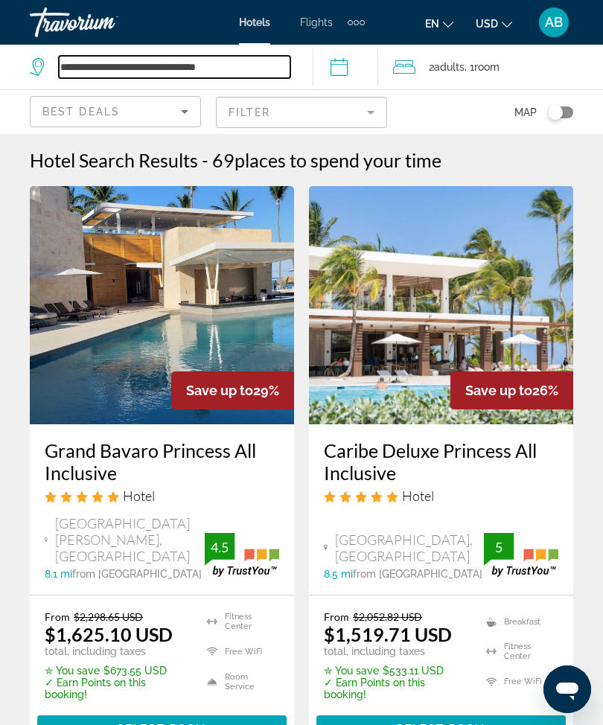
click at [272, 62] on input "**********" at bounding box center [174, 67] width 231 height 22
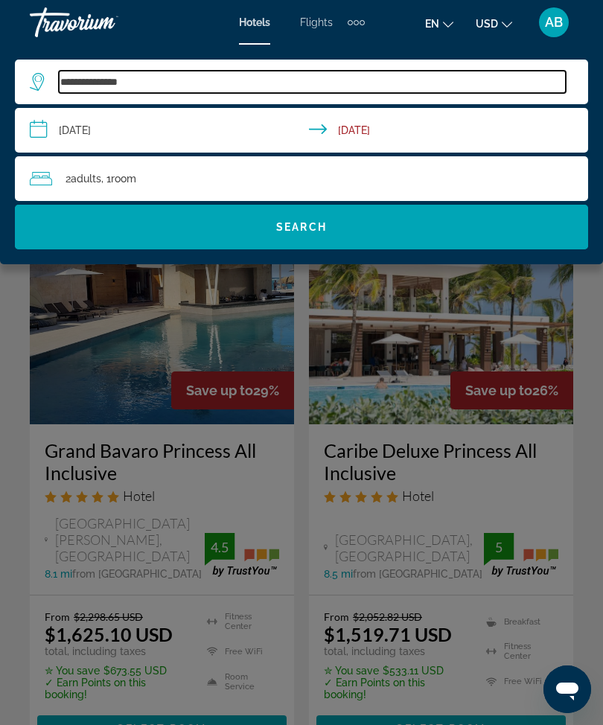
type input "*****"
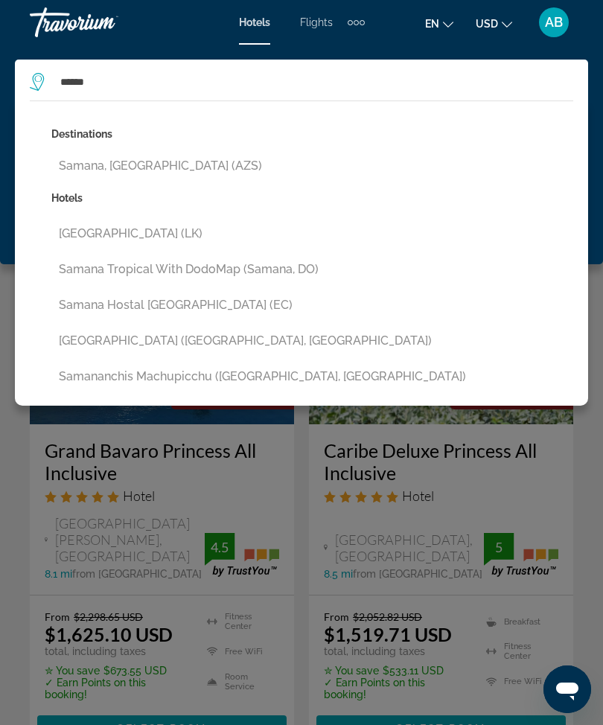
click at [206, 157] on button "Samana, Dominican Republic (AZS)" at bounding box center [311, 166] width 521 height 28
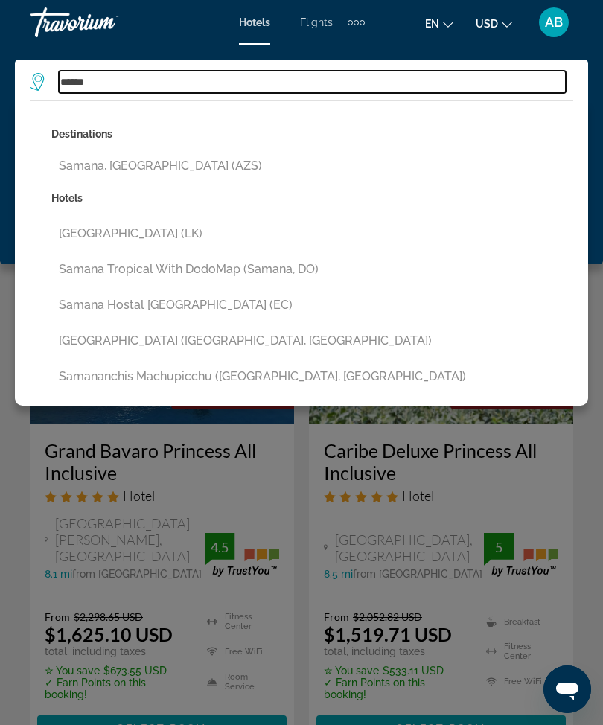
type input "**********"
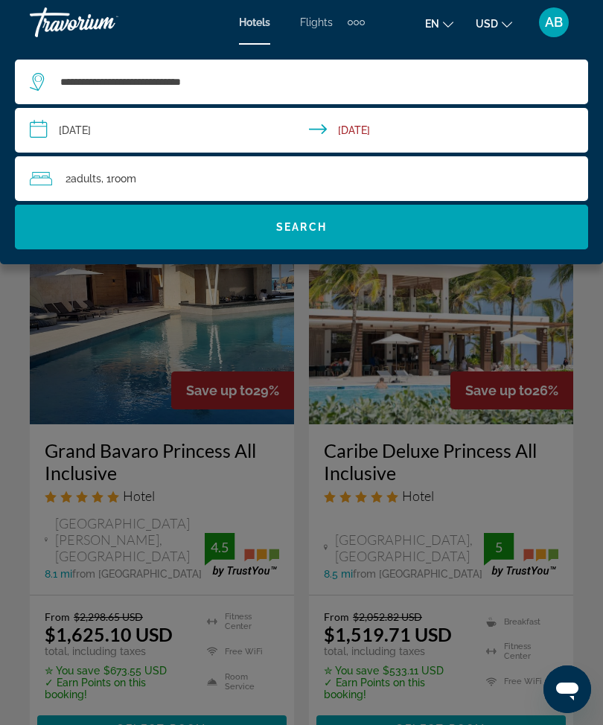
click at [333, 226] on span "Search widget" at bounding box center [301, 227] width 573 height 36
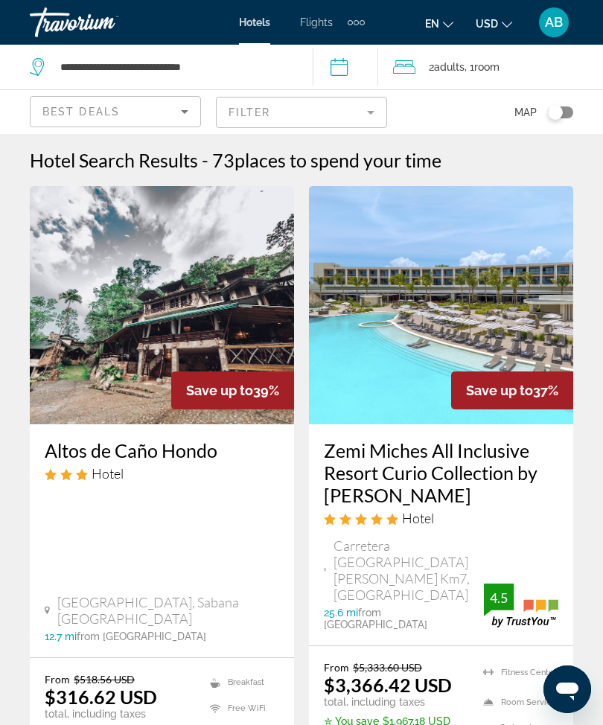
click at [443, 306] on img "Main content" at bounding box center [441, 305] width 264 height 238
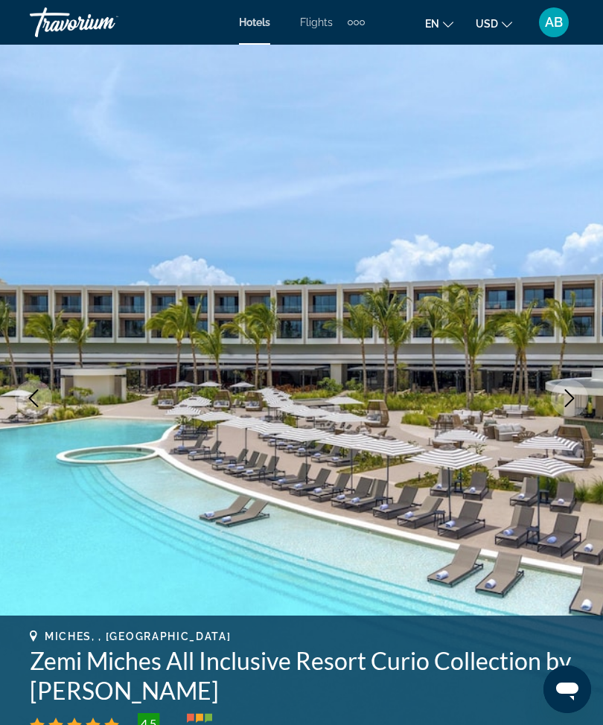
click at [570, 379] on img "Main content" at bounding box center [301, 398] width 603 height 707
click at [567, 405] on icon "Next image" at bounding box center [570, 398] width 10 height 18
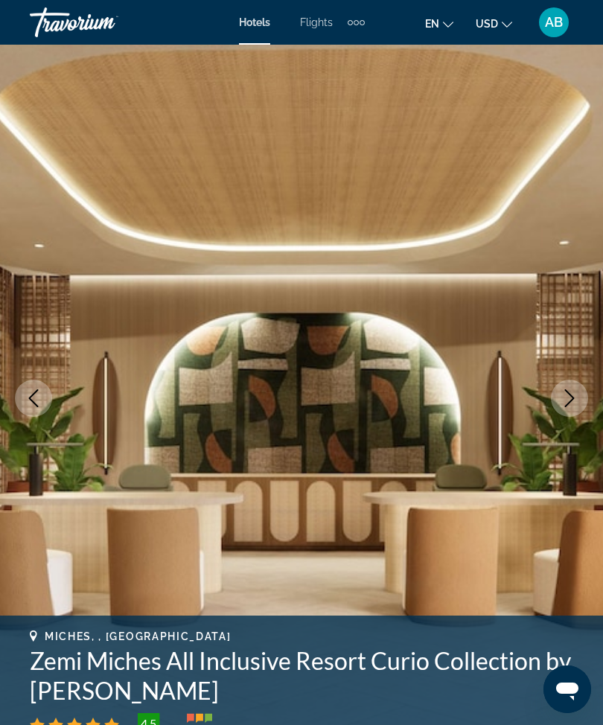
click at [561, 407] on button "Next image" at bounding box center [568, 397] width 37 height 37
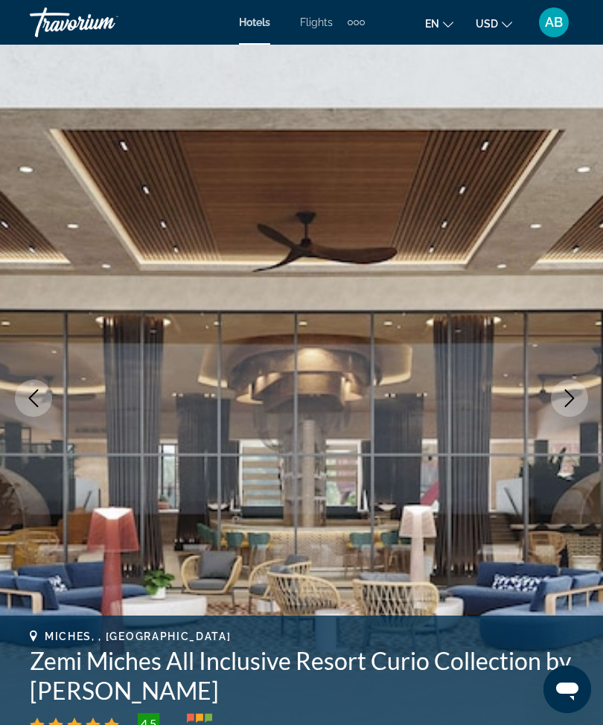
click at [571, 405] on icon "Next image" at bounding box center [569, 398] width 18 height 18
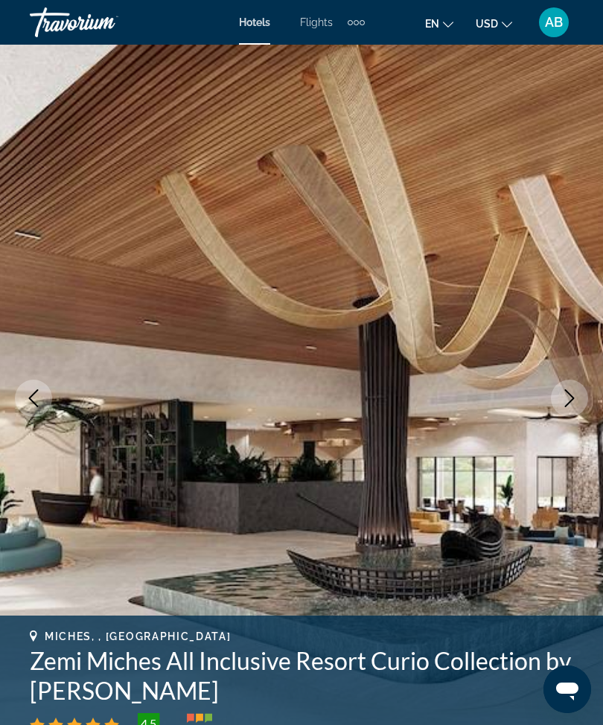
click at [568, 414] on button "Next image" at bounding box center [568, 397] width 37 height 37
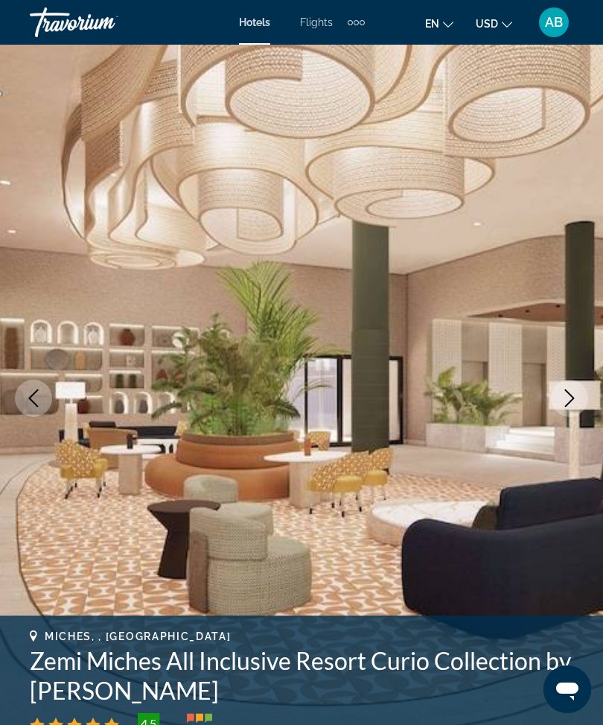
click at [571, 408] on button "Next image" at bounding box center [568, 397] width 37 height 37
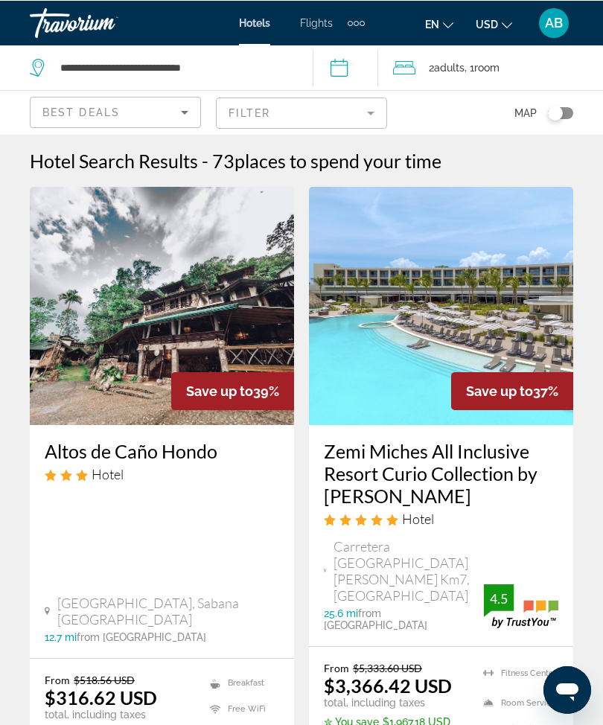
click at [372, 121] on mat-form-field "Filter" at bounding box center [301, 112] width 171 height 31
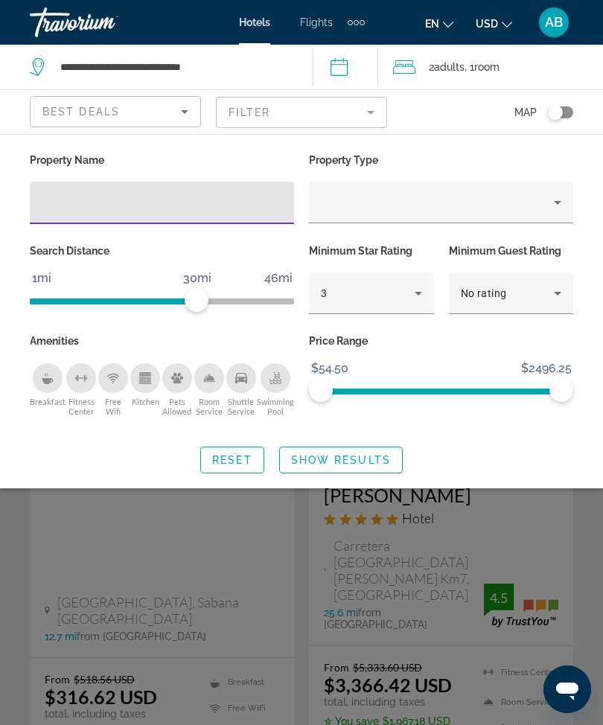
click at [176, 210] on input "Hotel Filters" at bounding box center [162, 203] width 240 height 18
type input "****"
click at [360, 465] on span "Search widget" at bounding box center [341, 460] width 122 height 36
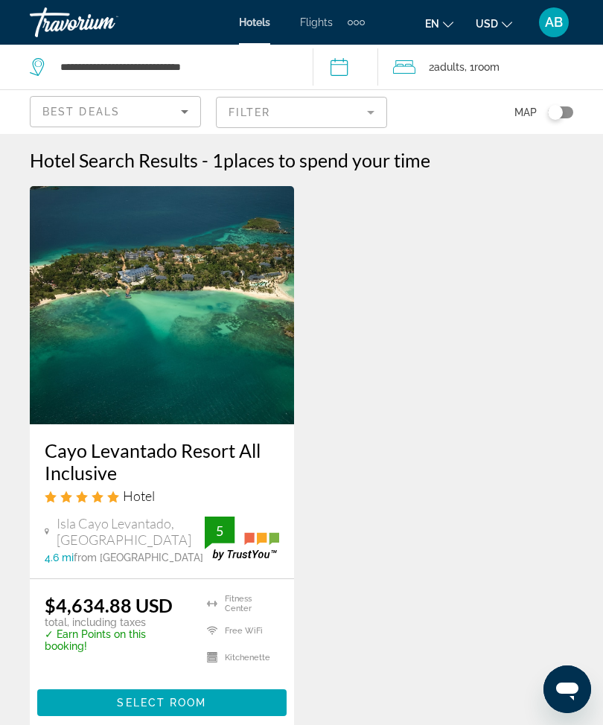
click at [205, 302] on img "Main content" at bounding box center [162, 305] width 264 height 238
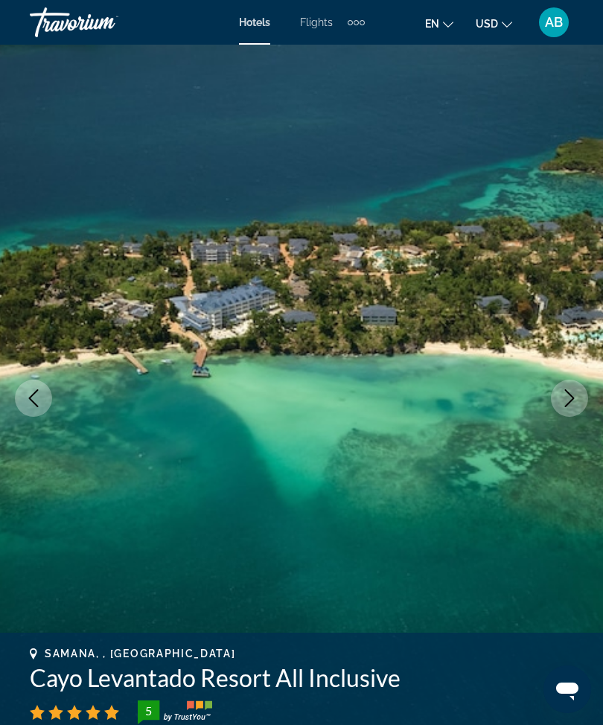
click at [565, 396] on icon "Next image" at bounding box center [569, 398] width 18 height 18
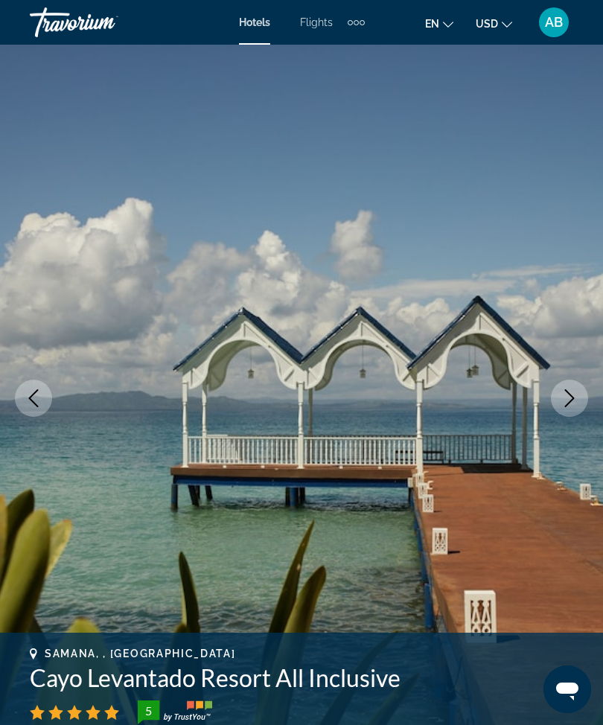
click at [33, 417] on img "Main content" at bounding box center [301, 398] width 603 height 707
click at [33, 407] on button "Previous image" at bounding box center [33, 397] width 37 height 37
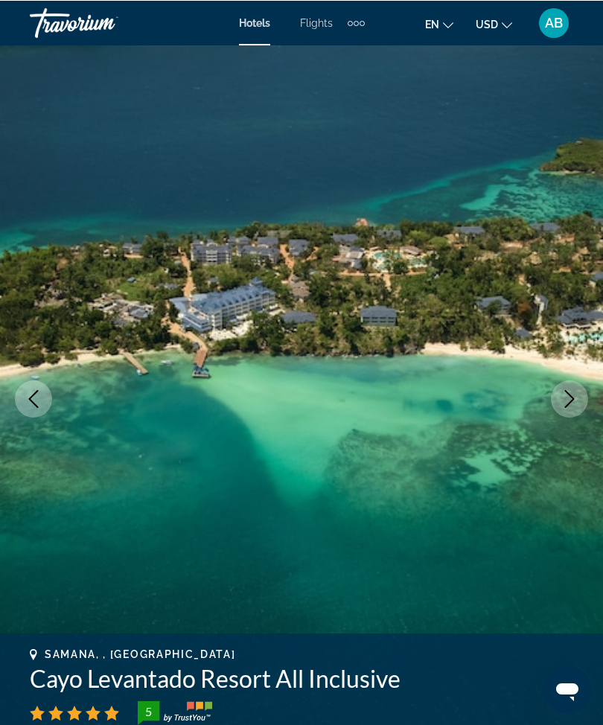
click at [571, 397] on icon "Next image" at bounding box center [569, 398] width 18 height 18
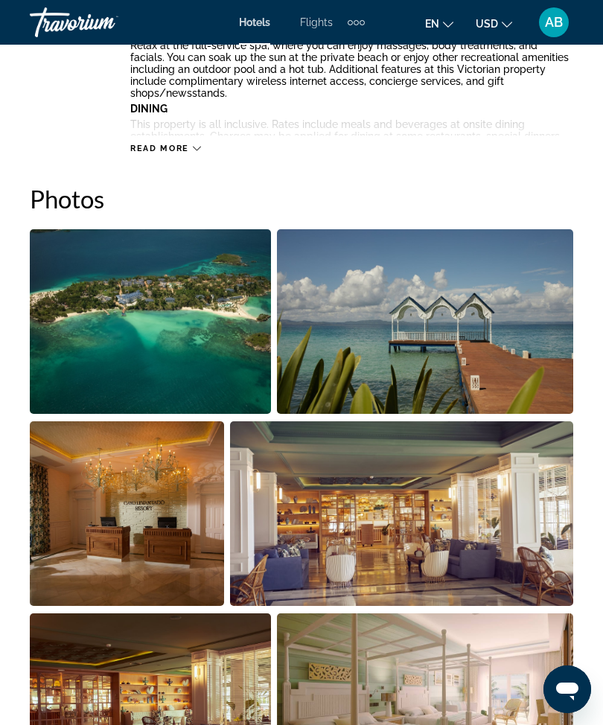
scroll to position [896, 0]
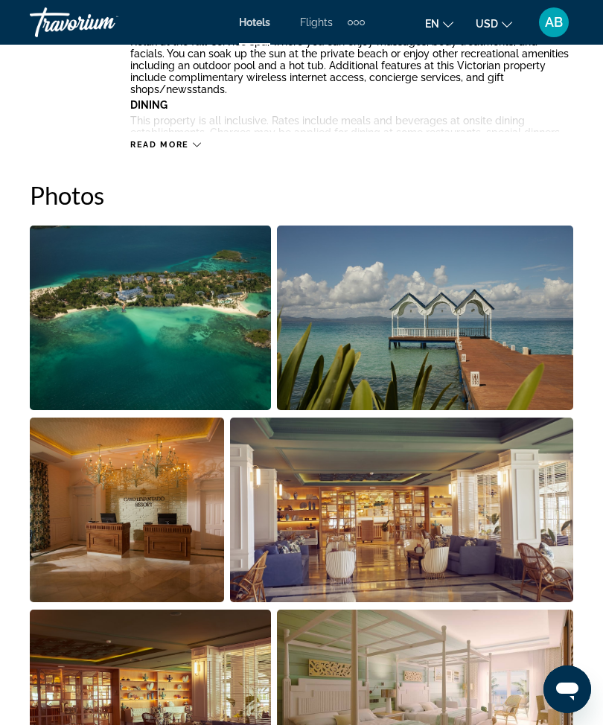
click at [216, 333] on img "Open full-screen image slider" at bounding box center [150, 317] width 241 height 184
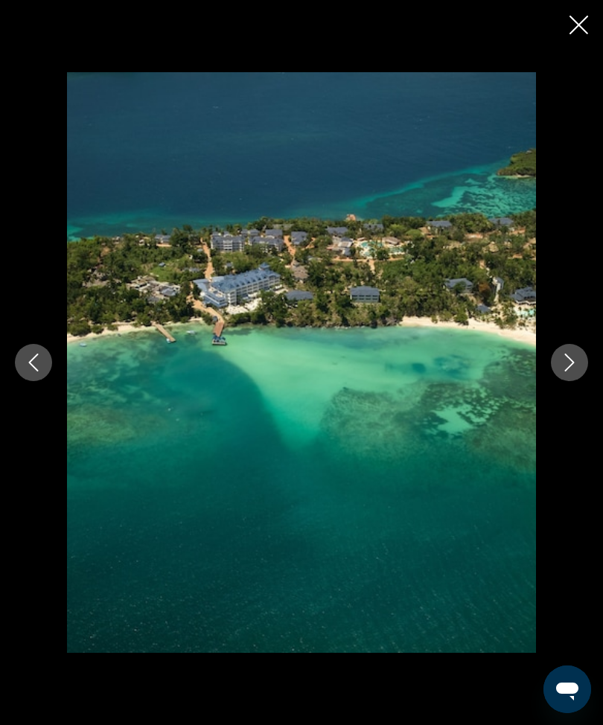
click at [571, 371] on icon "Next image" at bounding box center [569, 362] width 18 height 18
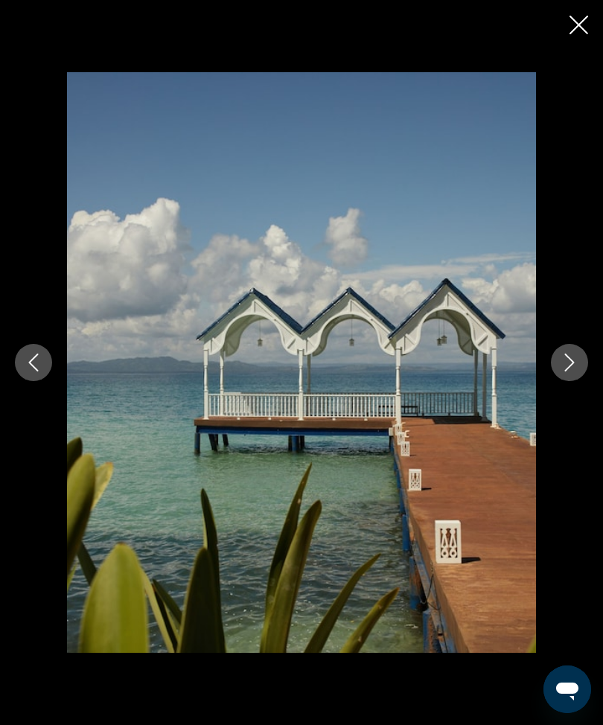
click at [562, 371] on icon "Next image" at bounding box center [569, 362] width 18 height 18
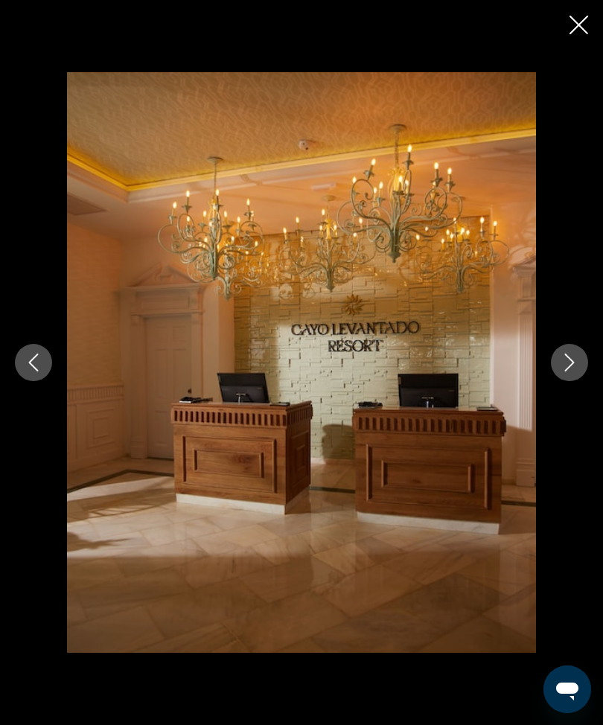
click at [563, 371] on icon "Next image" at bounding box center [569, 362] width 18 height 18
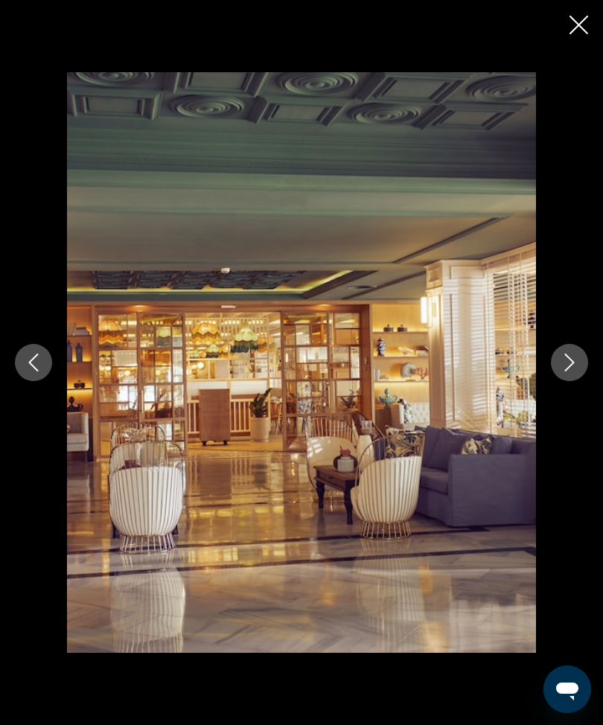
click at [565, 371] on icon "Next image" at bounding box center [569, 362] width 18 height 18
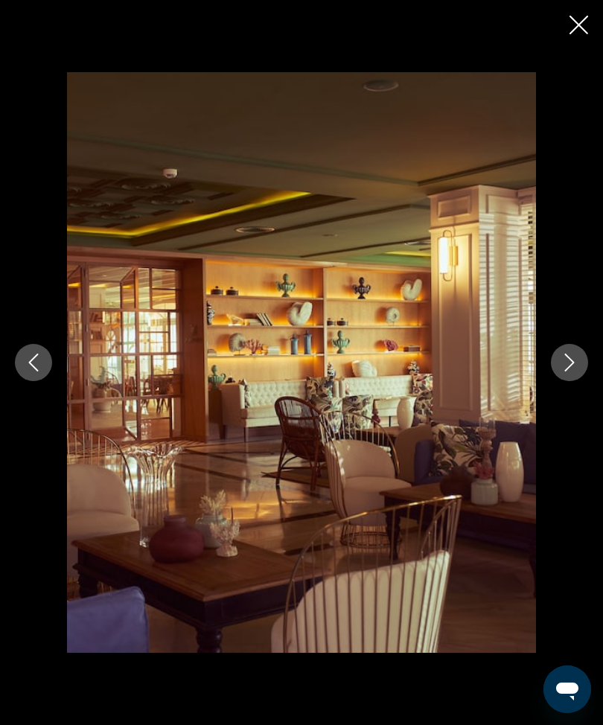
click at [574, 371] on icon "Next image" at bounding box center [569, 362] width 18 height 18
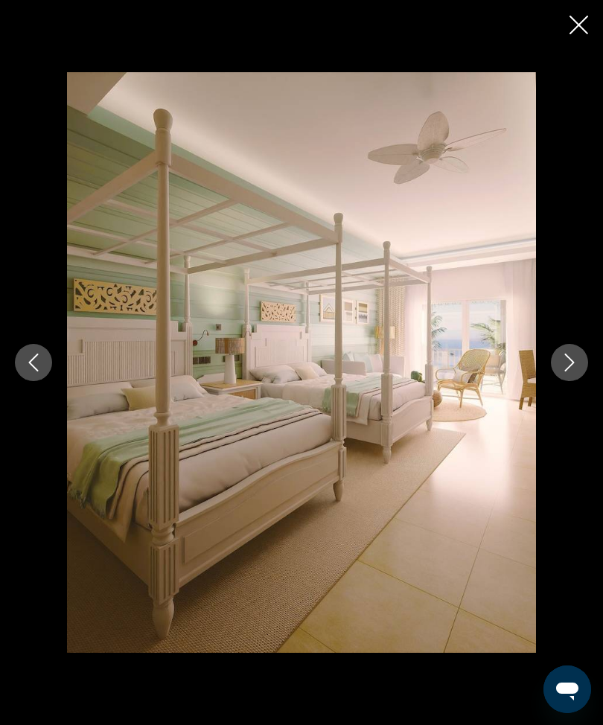
click at [566, 371] on icon "Next image" at bounding box center [570, 362] width 10 height 18
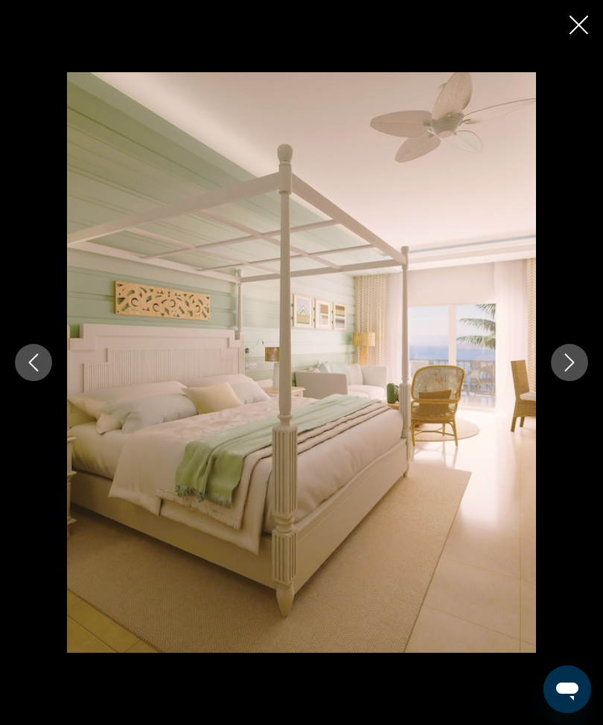
click at [576, 371] on icon "Next image" at bounding box center [569, 362] width 18 height 18
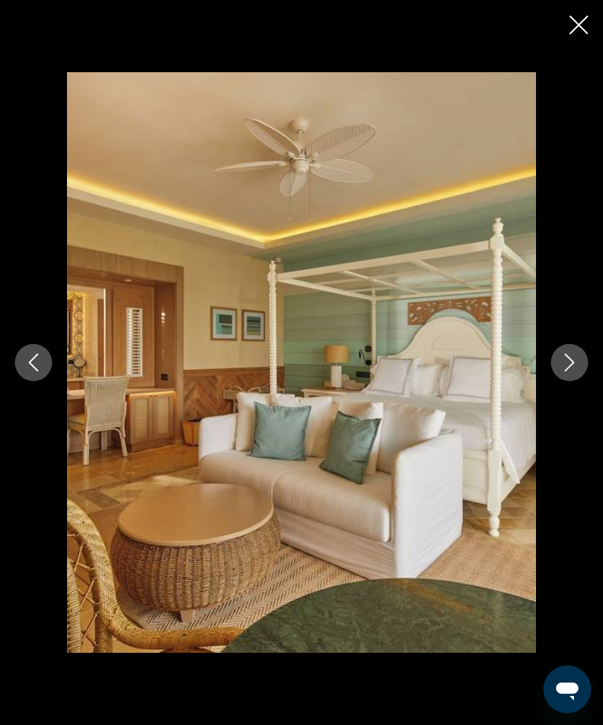
click at [569, 371] on icon "Next image" at bounding box center [569, 362] width 18 height 18
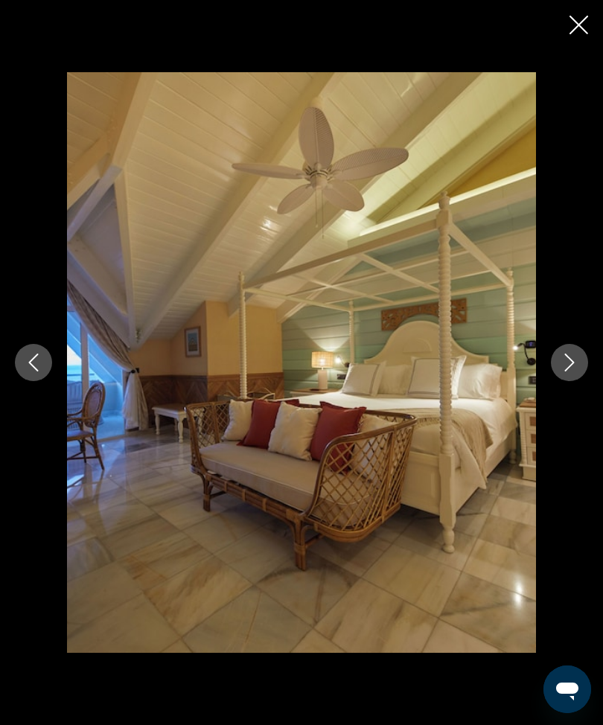
click at [567, 381] on button "Next image" at bounding box center [568, 362] width 37 height 37
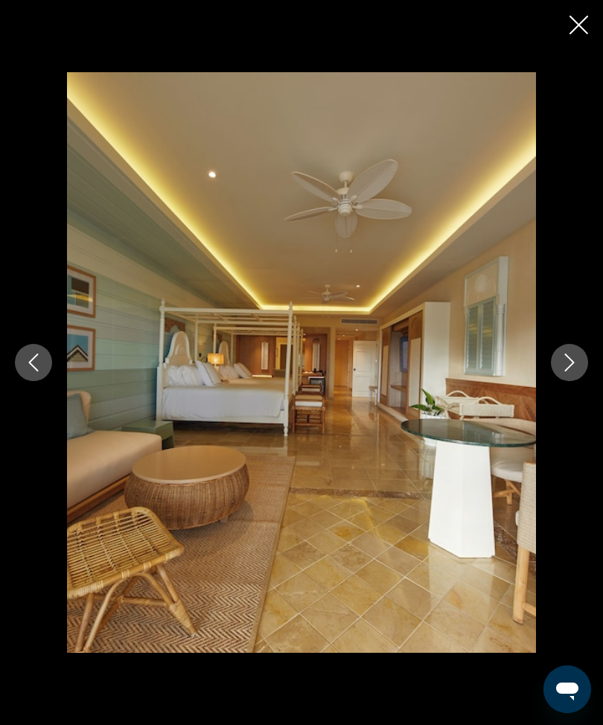
click at [567, 371] on icon "Next image" at bounding box center [569, 362] width 18 height 18
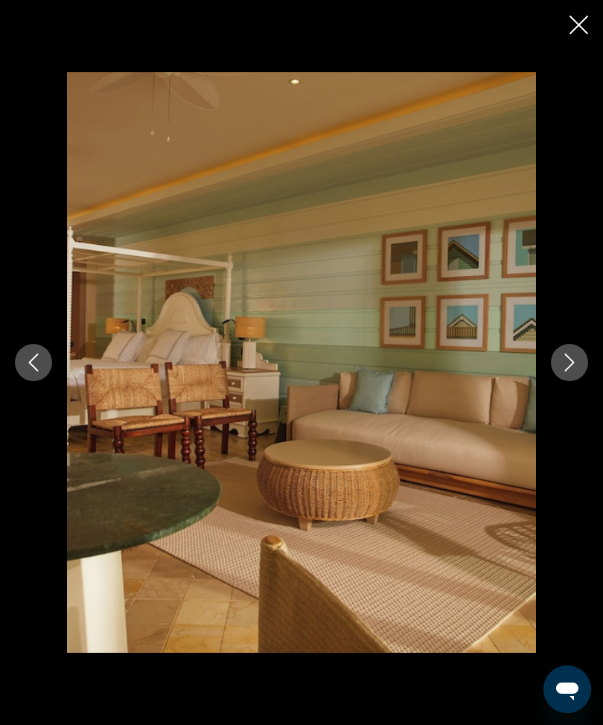
click at [570, 371] on icon "Next image" at bounding box center [569, 362] width 18 height 18
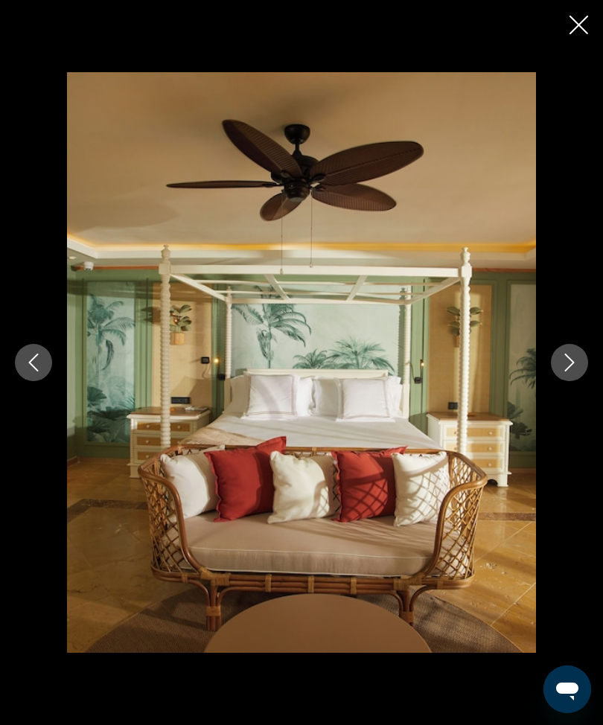
click at [565, 381] on button "Next image" at bounding box center [568, 362] width 37 height 37
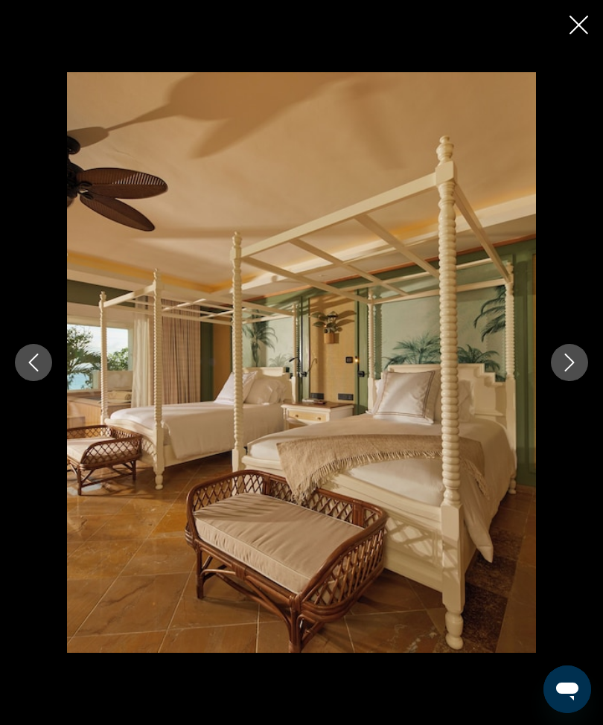
click at [566, 371] on icon "Next image" at bounding box center [569, 362] width 18 height 18
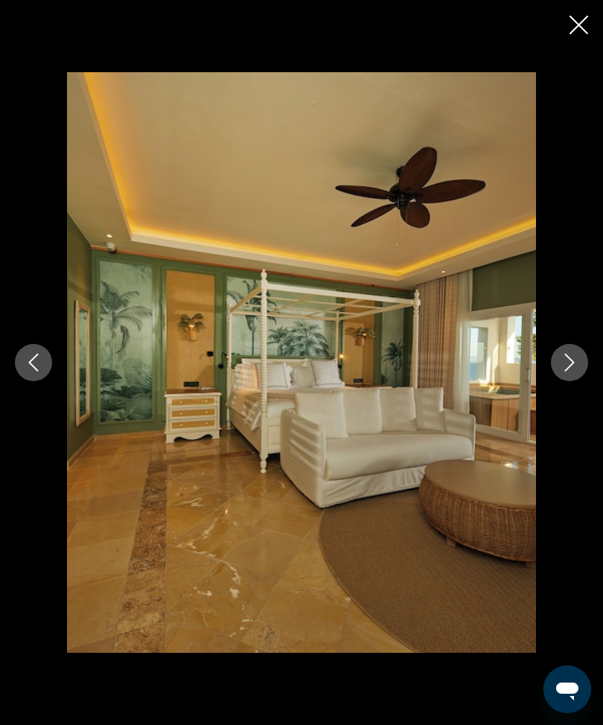
click at [561, 371] on icon "Next image" at bounding box center [569, 362] width 18 height 18
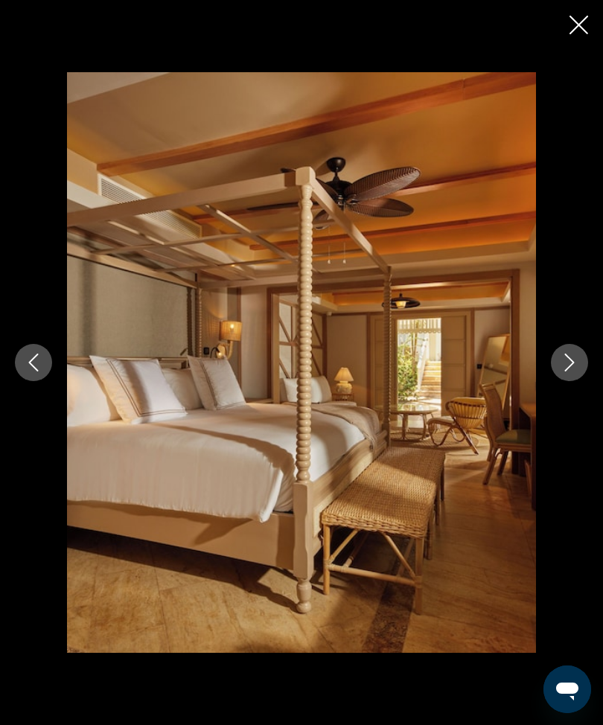
click at [551, 381] on button "Next image" at bounding box center [568, 362] width 37 height 37
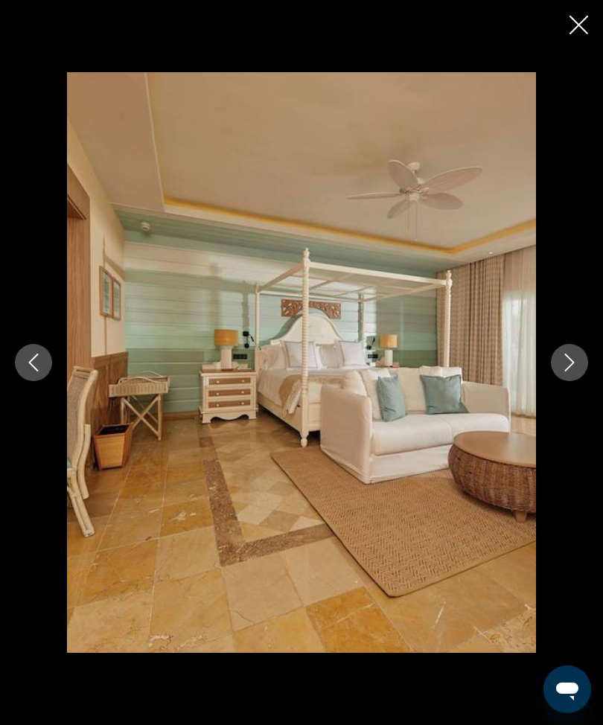
click at [559, 381] on button "Next image" at bounding box center [568, 362] width 37 height 37
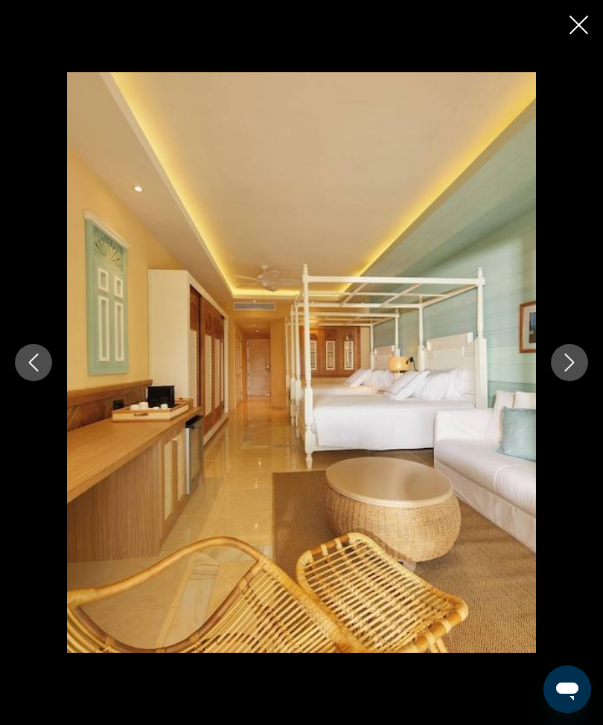
click at [565, 371] on icon "Next image" at bounding box center [569, 362] width 18 height 18
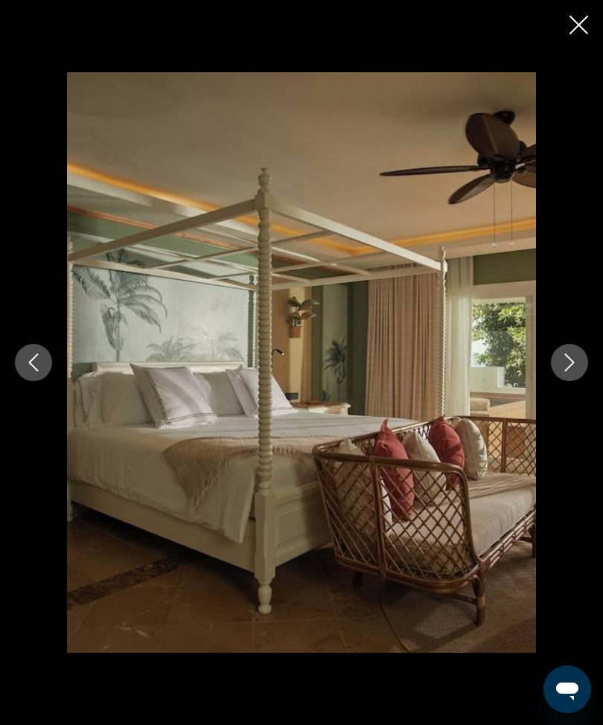
click at [563, 371] on icon "Next image" at bounding box center [569, 362] width 18 height 18
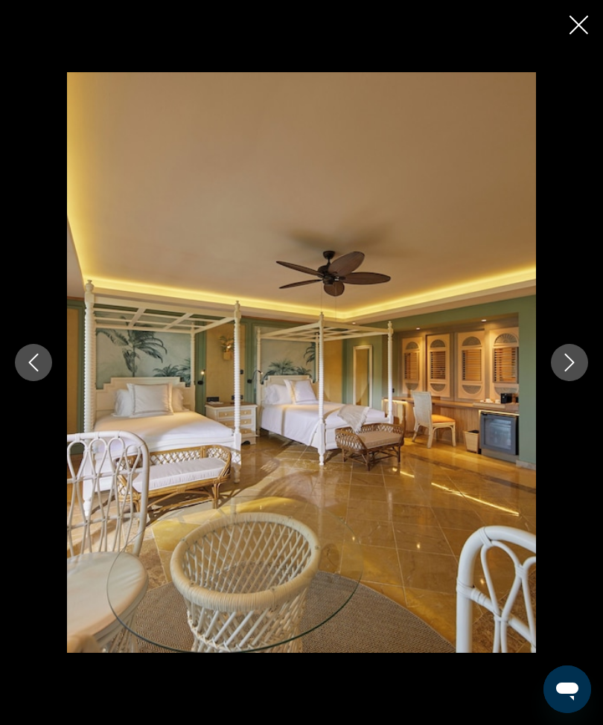
click at [577, 22] on icon "Close slideshow" at bounding box center [578, 25] width 19 height 19
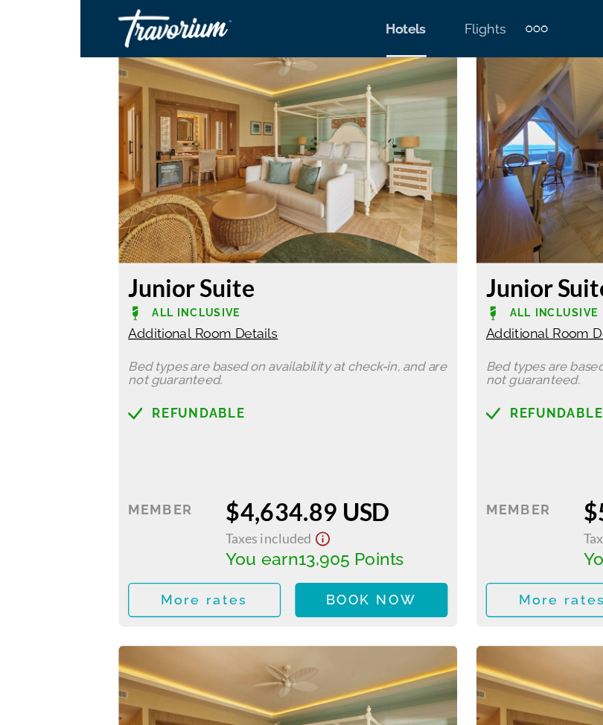
scroll to position [2462, 0]
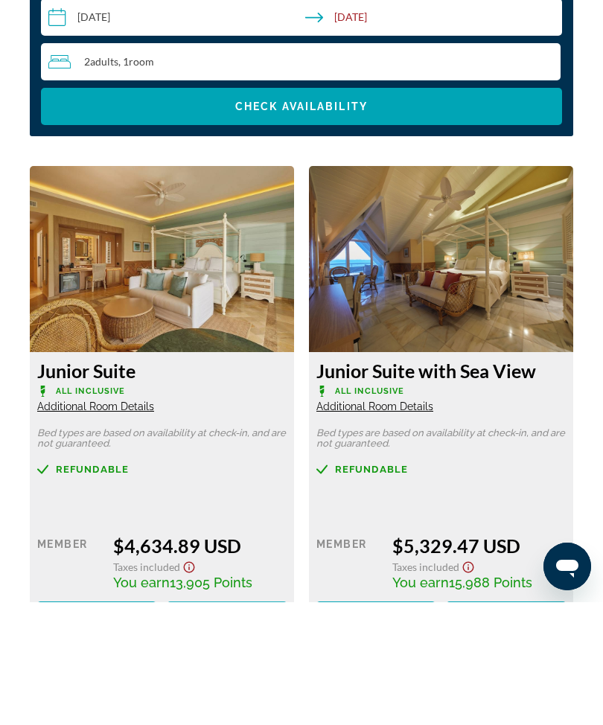
click at [235, 719] on span "Main content" at bounding box center [226, 737] width 119 height 36
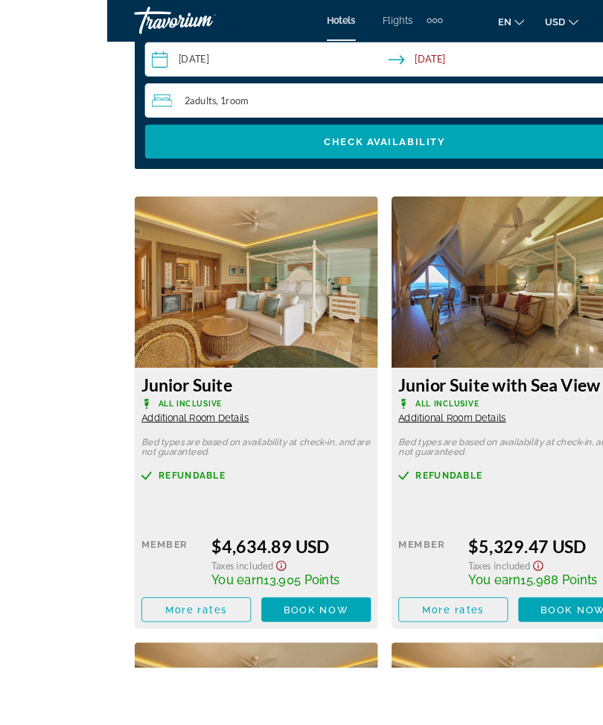
scroll to position [2589, 0]
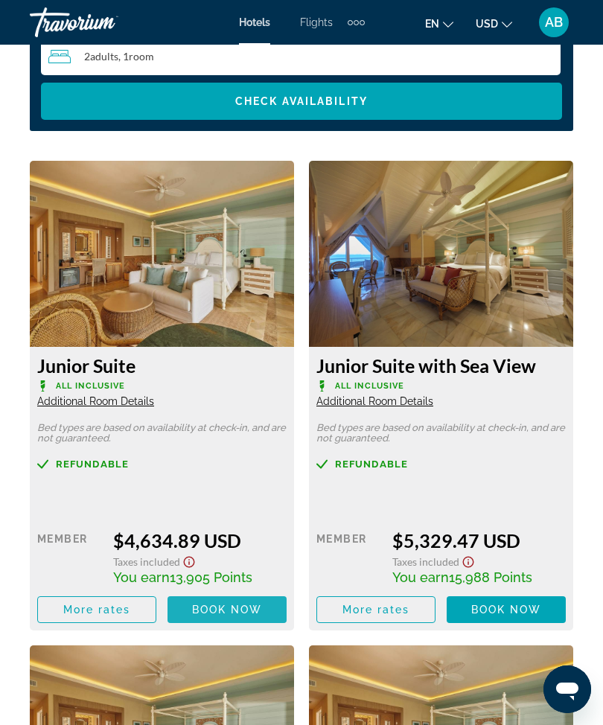
click at [239, 619] on span "Main content" at bounding box center [226, 609] width 119 height 36
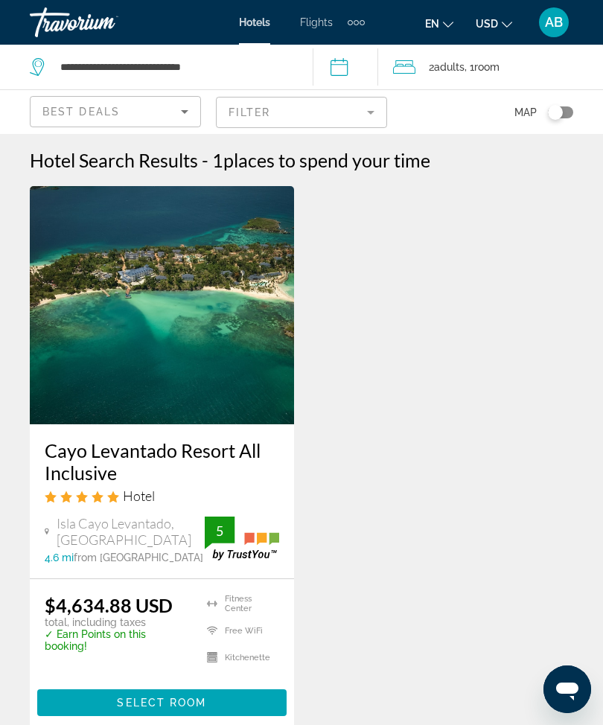
click at [370, 106] on mat-form-field "Filter" at bounding box center [301, 112] width 171 height 31
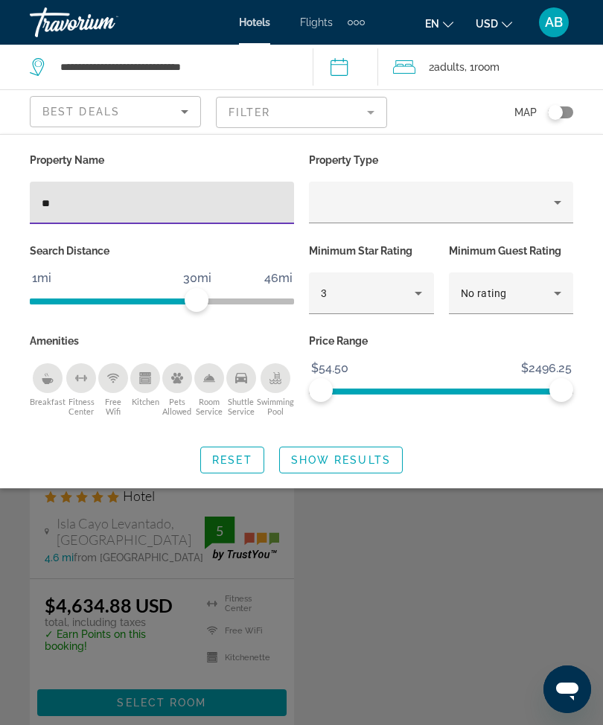
type input "*"
click at [328, 461] on span "Show Results" at bounding box center [341, 460] width 100 height 12
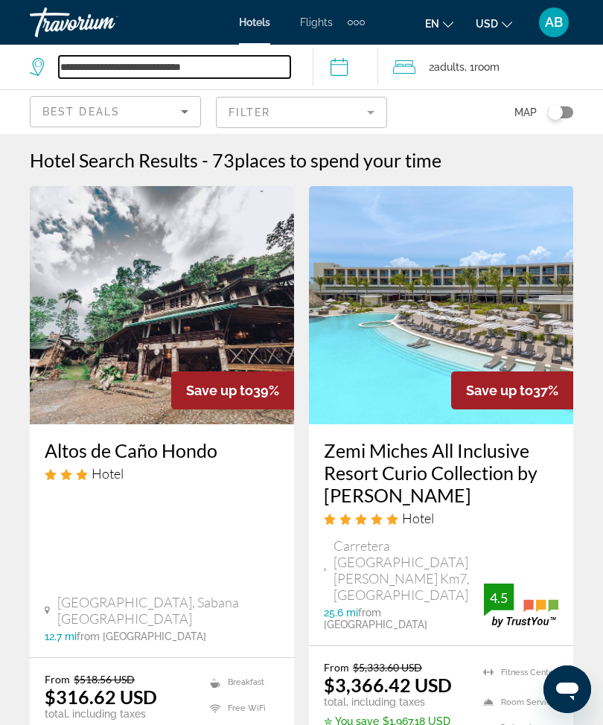
click at [258, 60] on input "**********" at bounding box center [174, 67] width 231 height 22
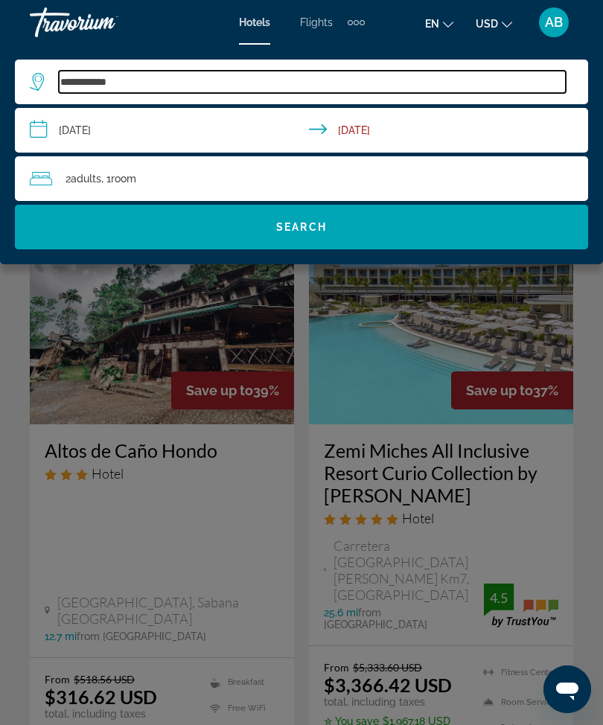
type input "**********"
type input "*"
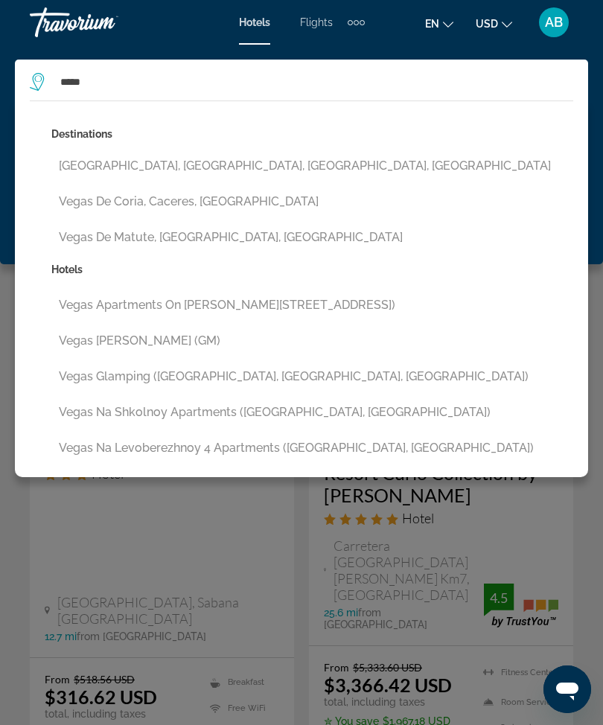
click at [262, 165] on button "Vegas Heights, Las Vegas, NV, United States" at bounding box center [311, 166] width 521 height 28
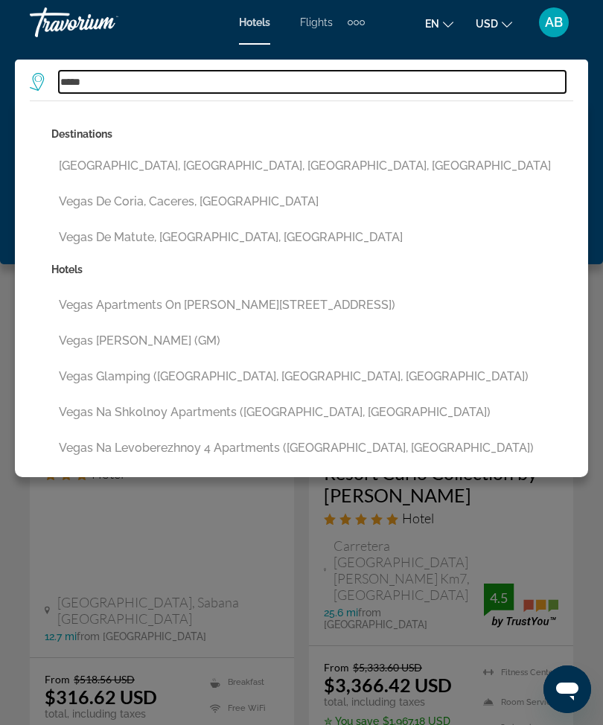
type input "**********"
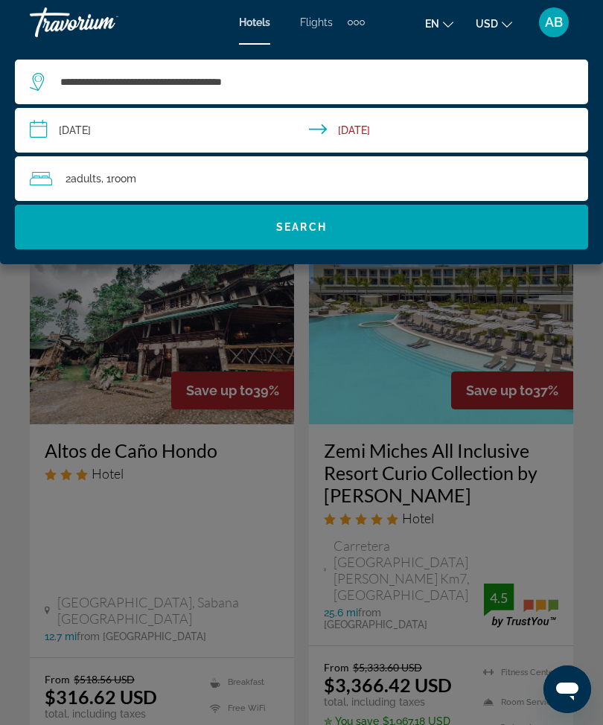
click at [340, 228] on span "Search widget" at bounding box center [301, 227] width 573 height 36
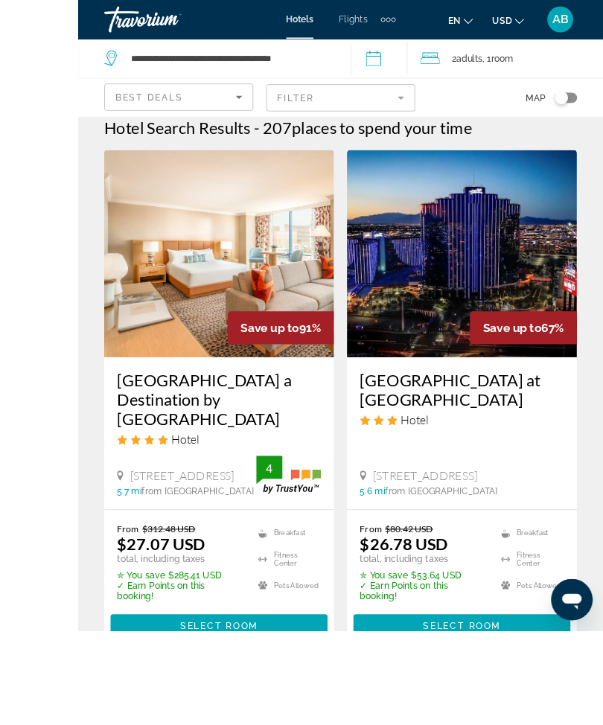
scroll to position [168, 0]
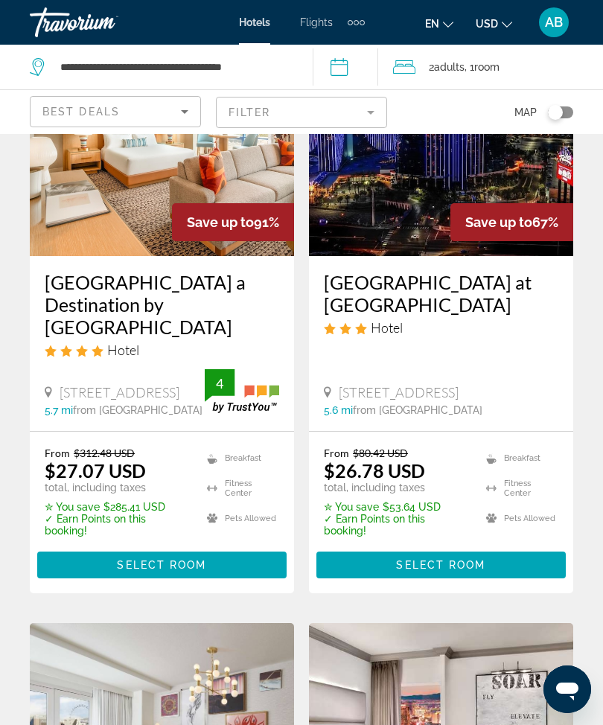
click at [210, 556] on span "Main content" at bounding box center [161, 565] width 249 height 36
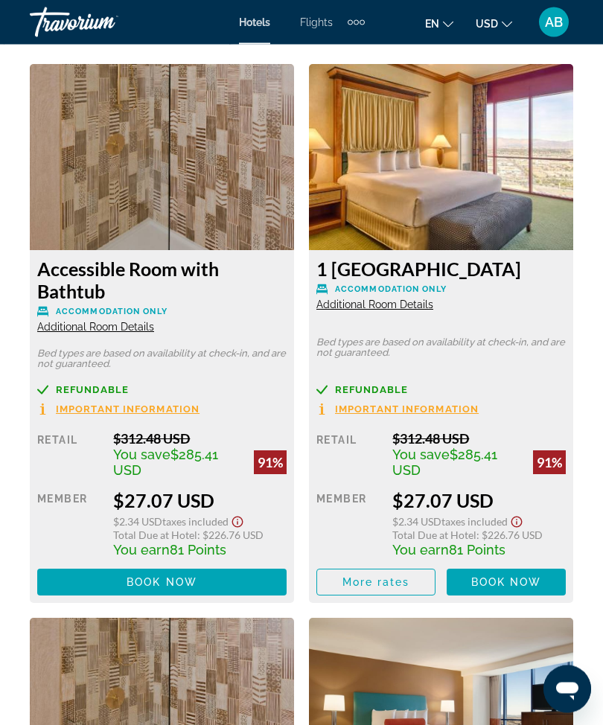
scroll to position [2588, 0]
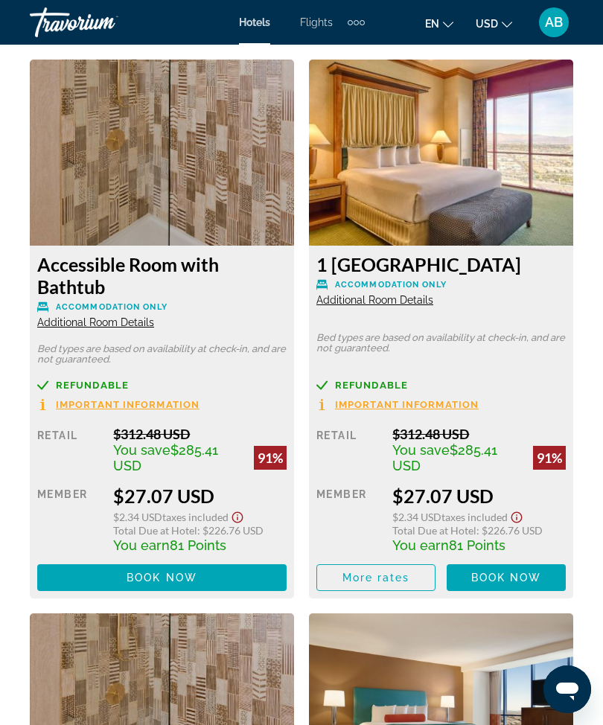
click at [202, 576] on span "Main content" at bounding box center [161, 577] width 249 height 36
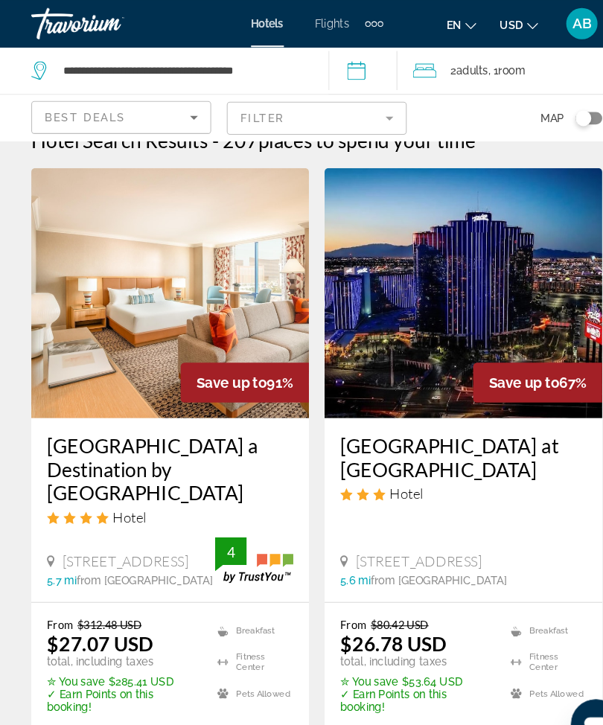
scroll to position [28, 0]
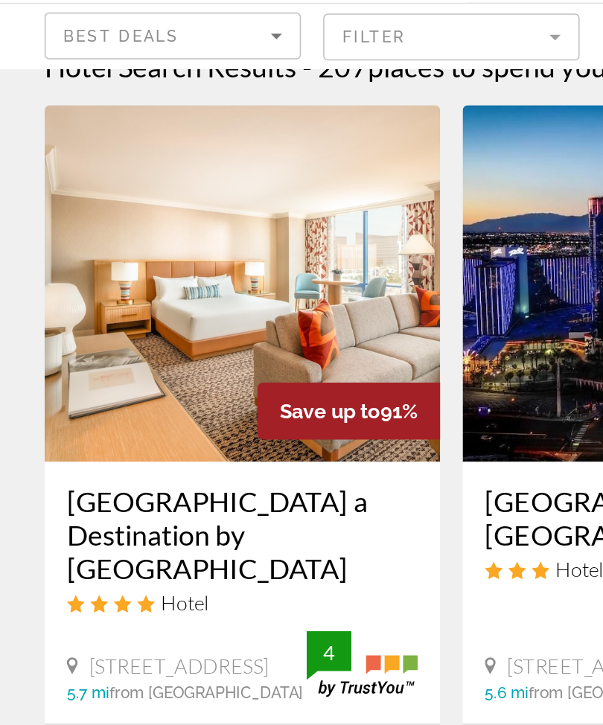
click at [211, 226] on img "Main content" at bounding box center [162, 277] width 264 height 238
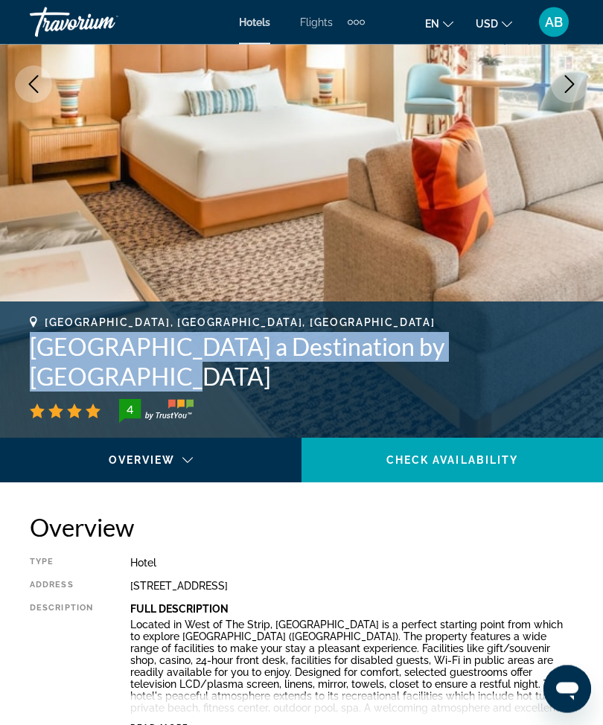
scroll to position [273, 0]
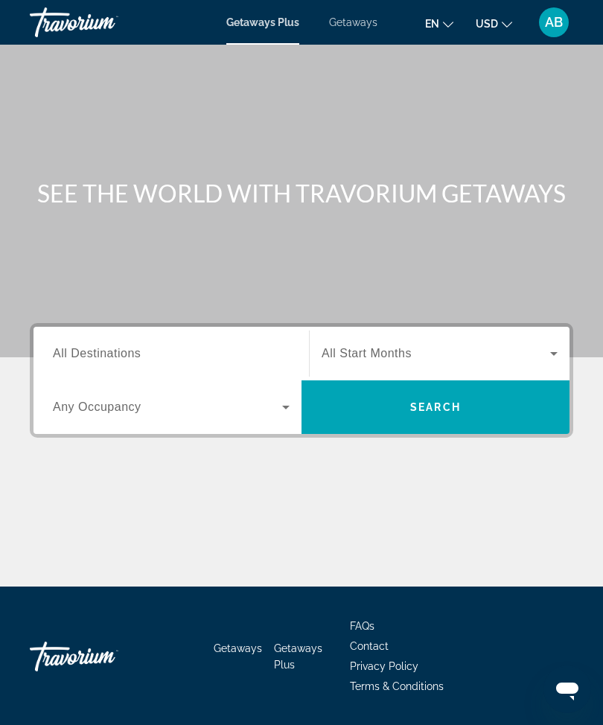
click at [369, 26] on span "Getaways" at bounding box center [353, 22] width 48 height 12
click at [158, 362] on input "Destination All Destinations" at bounding box center [171, 354] width 237 height 18
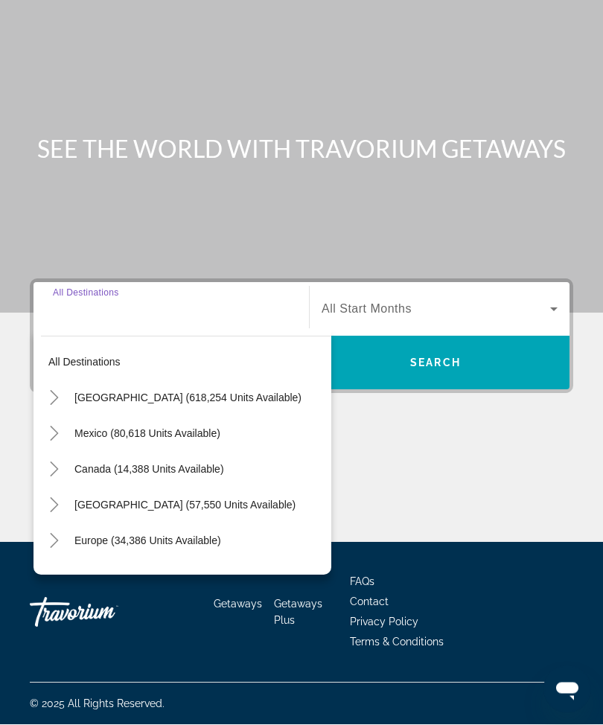
scroll to position [49, 0]
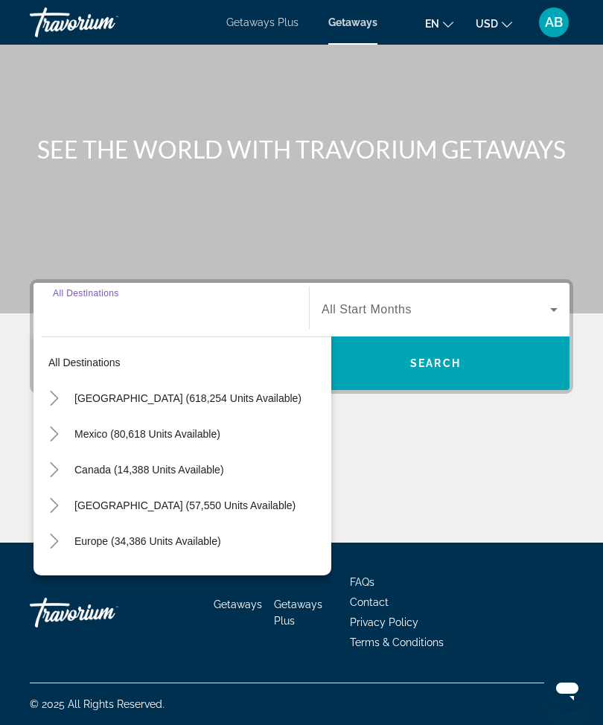
click at [57, 396] on icon "Toggle United States (618,254 units available)" at bounding box center [54, 398] width 15 height 15
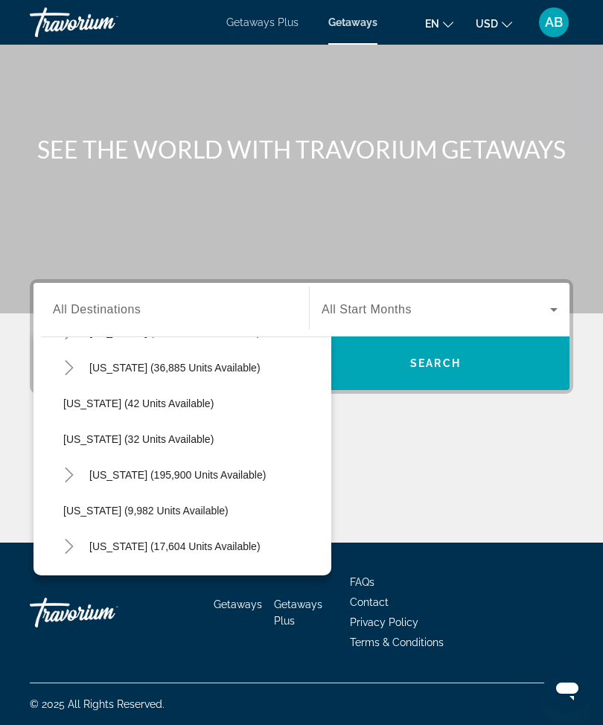
scroll to position [174, 0]
click at [62, 486] on span "Toggle Florida (195,900 units available)" at bounding box center [69, 474] width 36 height 36
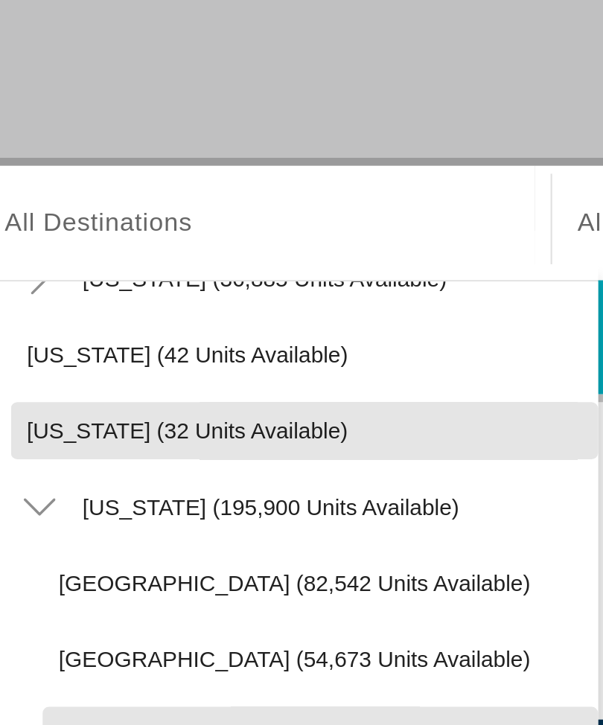
scroll to position [204, 0]
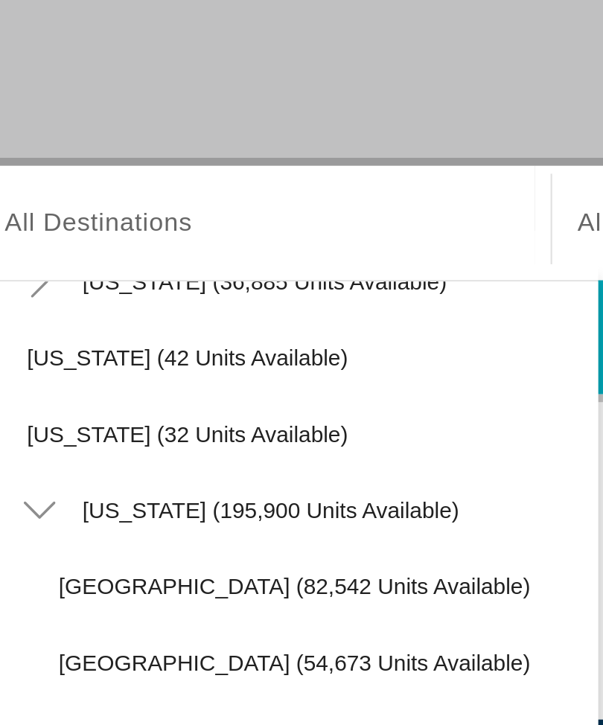
click at [112, 474] on span "[GEOGRAPHIC_DATA] (82,542 units available)" at bounding box center [188, 480] width 221 height 12
type input "**********"
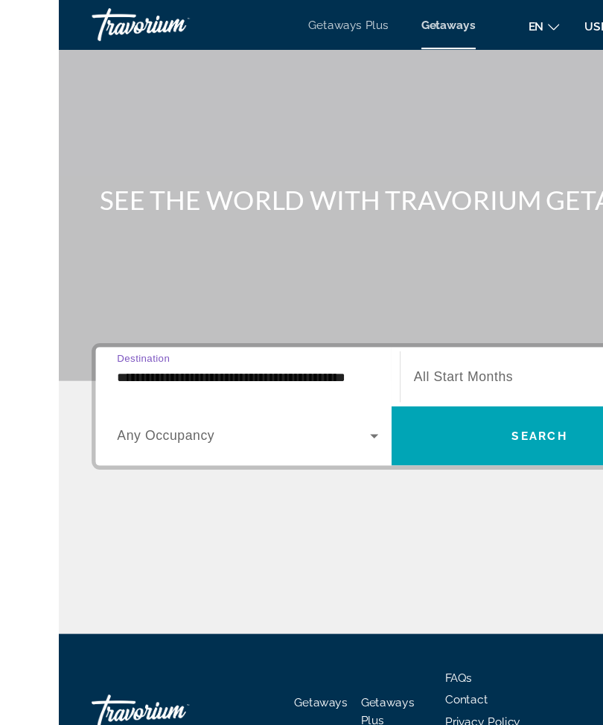
scroll to position [0, 0]
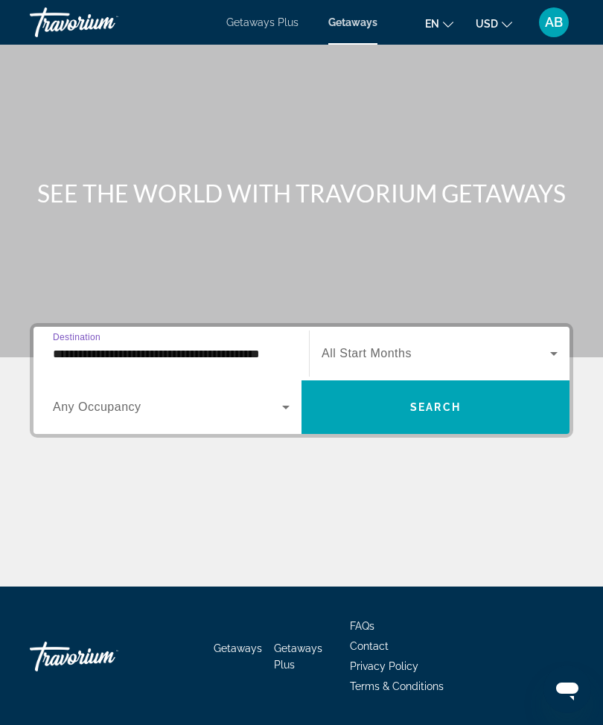
click at [550, 350] on icon "Search widget" at bounding box center [554, 353] width 18 height 18
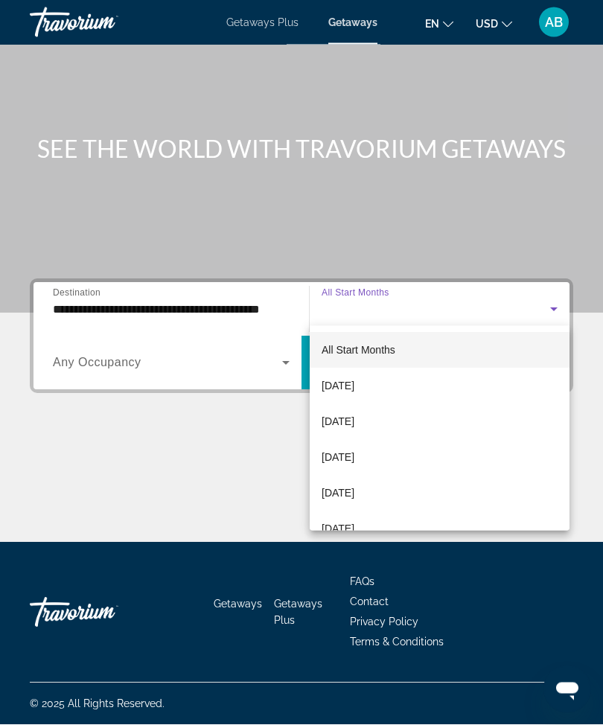
scroll to position [49, 0]
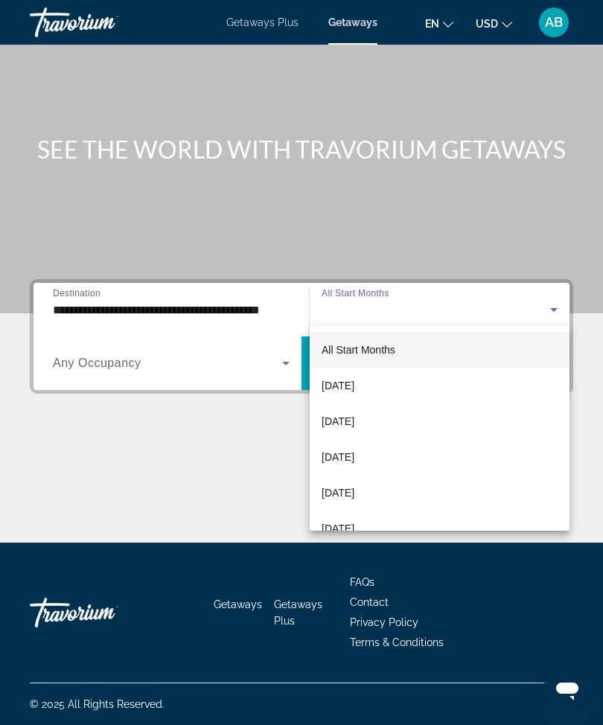
click at [407, 421] on mat-option "[DATE]" at bounding box center [439, 421] width 260 height 36
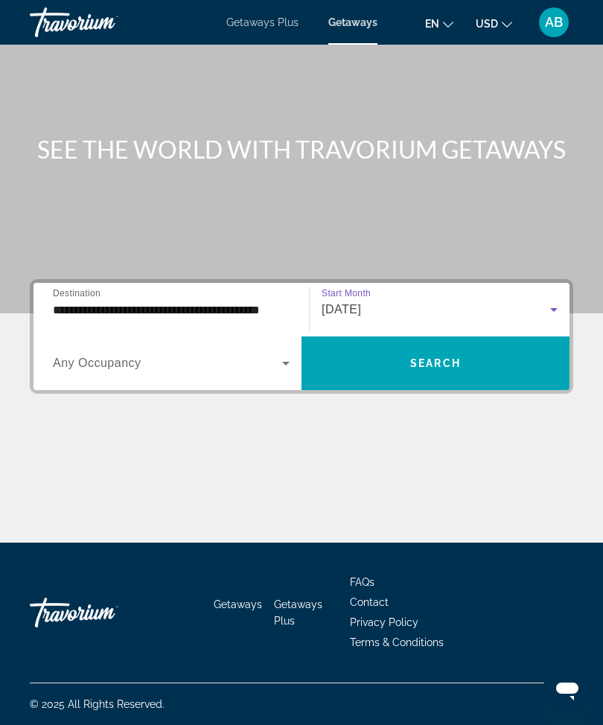
click at [449, 370] on span "Search widget" at bounding box center [435, 363] width 268 height 36
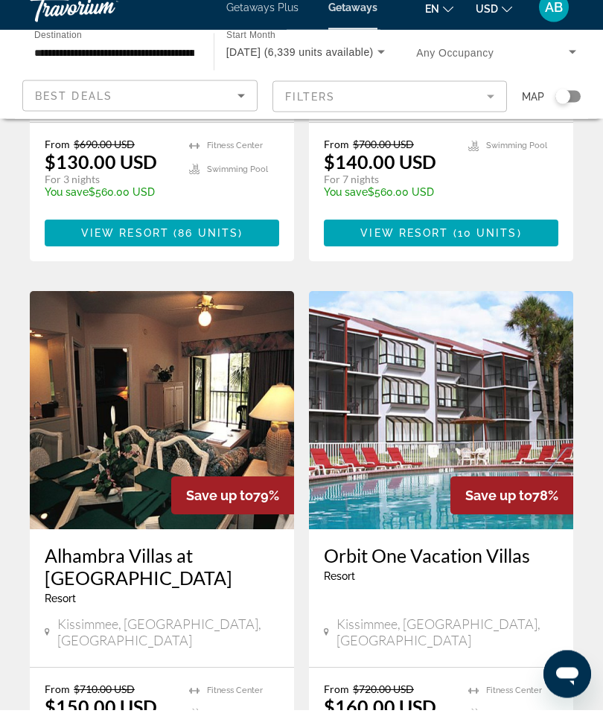
scroll to position [2766, 0]
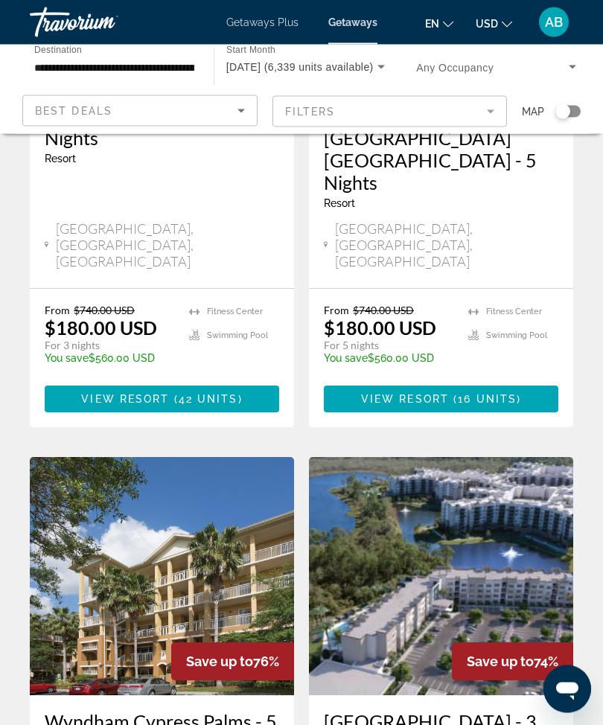
scroll to position [936, 0]
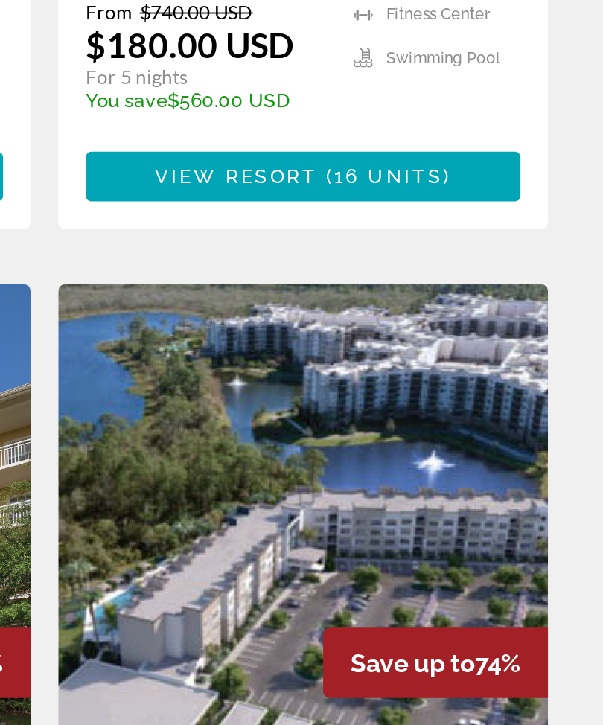
click at [309, 417] on img "Main content" at bounding box center [441, 536] width 264 height 238
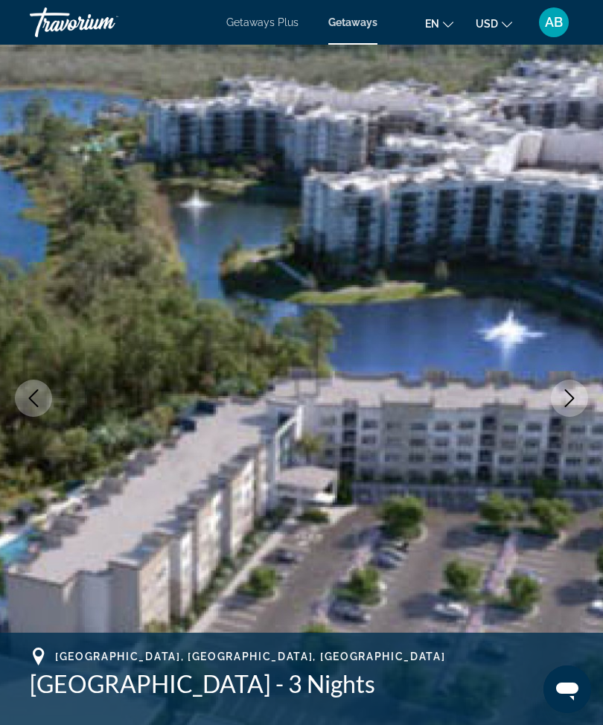
click at [558, 413] on button "Next image" at bounding box center [568, 397] width 37 height 37
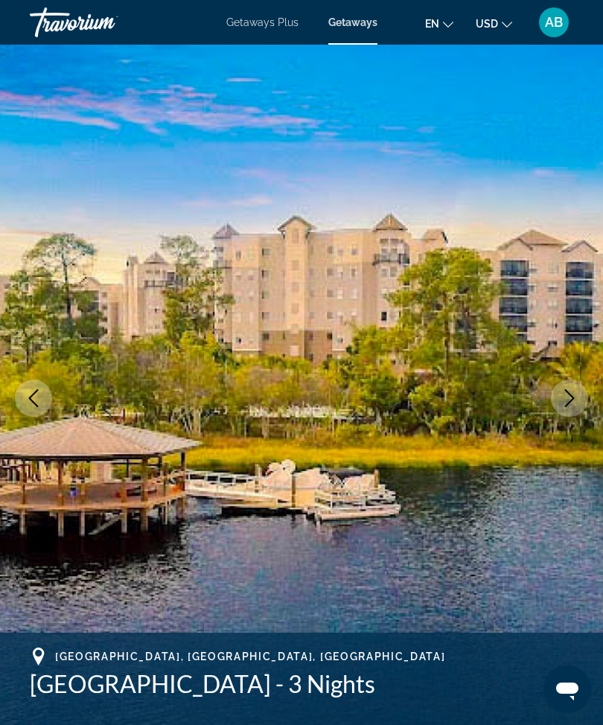
click at [573, 398] on icon "Next image" at bounding box center [570, 398] width 10 height 18
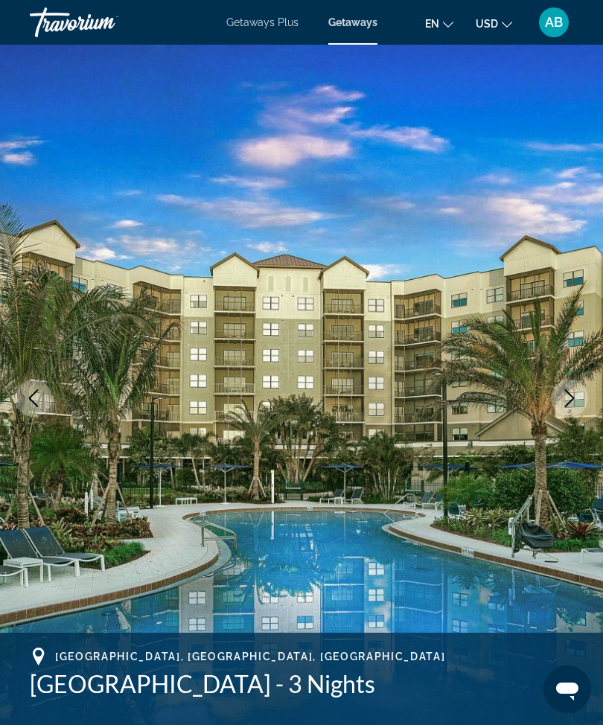
click at [569, 405] on icon "Next image" at bounding box center [569, 398] width 18 height 18
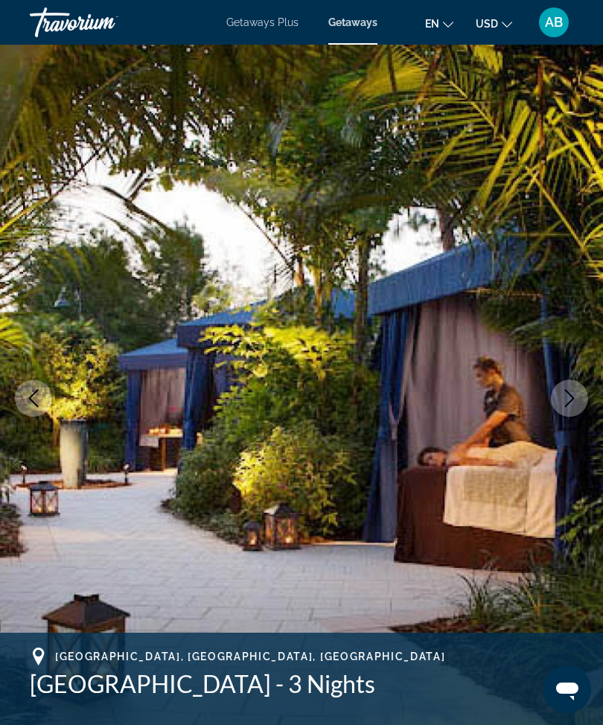
click at [581, 393] on button "Next image" at bounding box center [568, 397] width 37 height 37
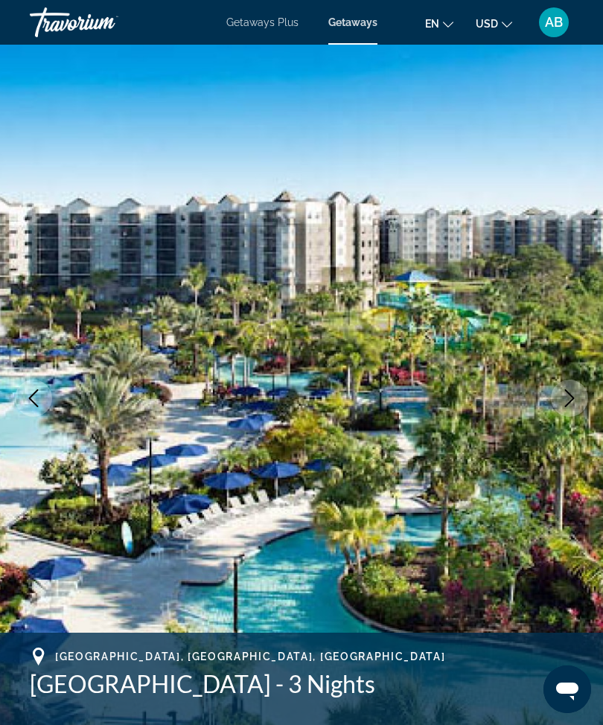
click at [568, 398] on icon "Next image" at bounding box center [569, 398] width 18 height 18
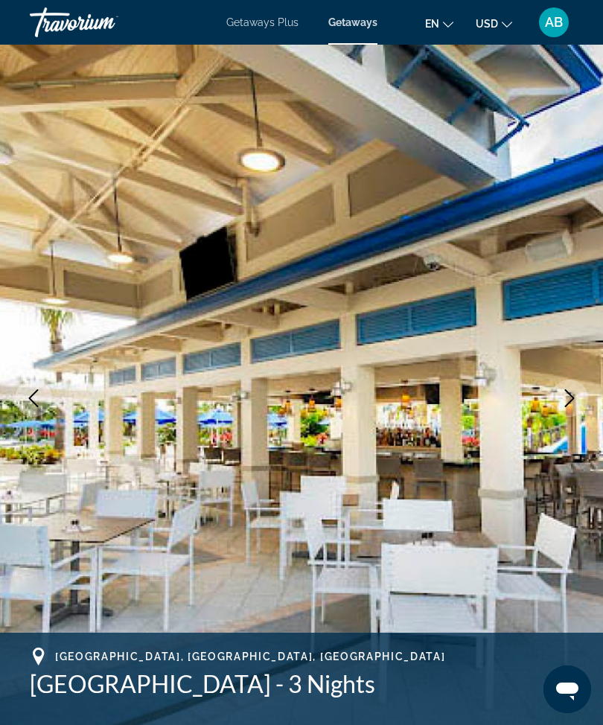
click at [565, 410] on button "Next image" at bounding box center [568, 397] width 37 height 37
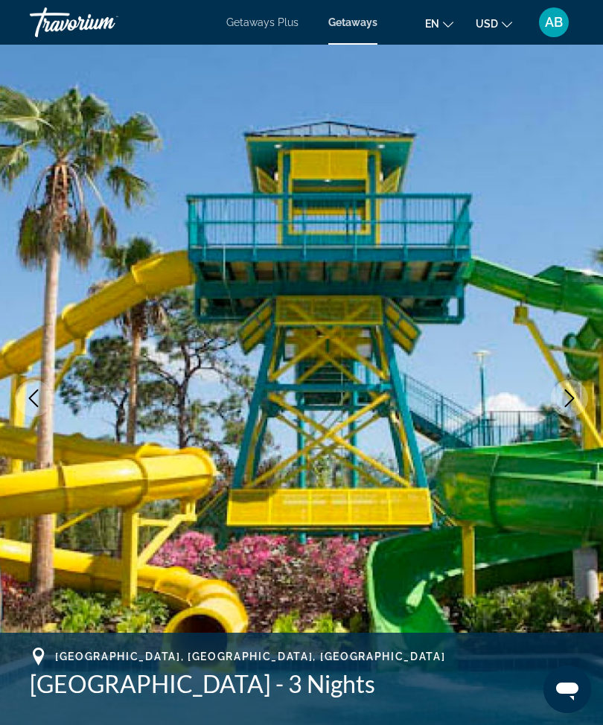
click at [577, 411] on button "Next image" at bounding box center [568, 397] width 37 height 37
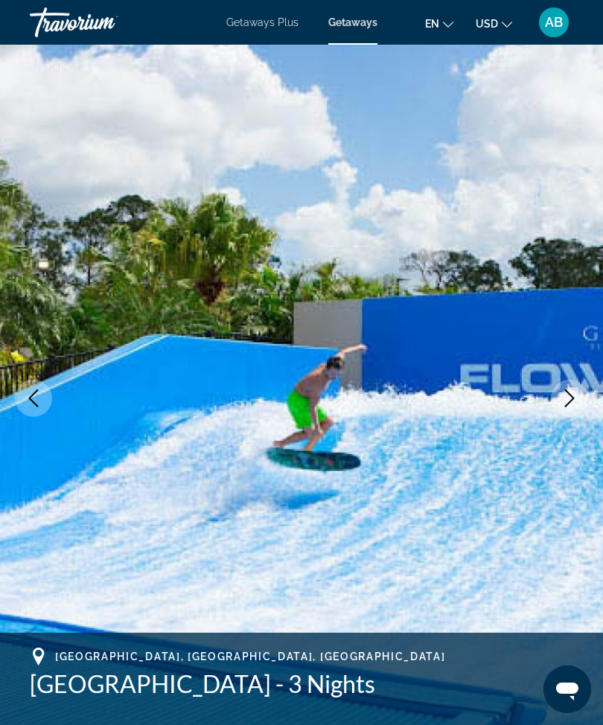
click at [567, 399] on icon "Next image" at bounding box center [569, 398] width 18 height 18
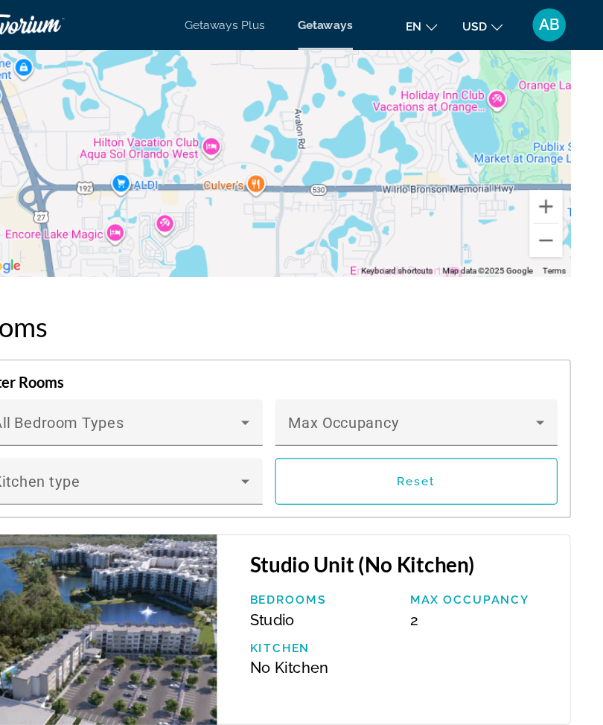
scroll to position [2538, 0]
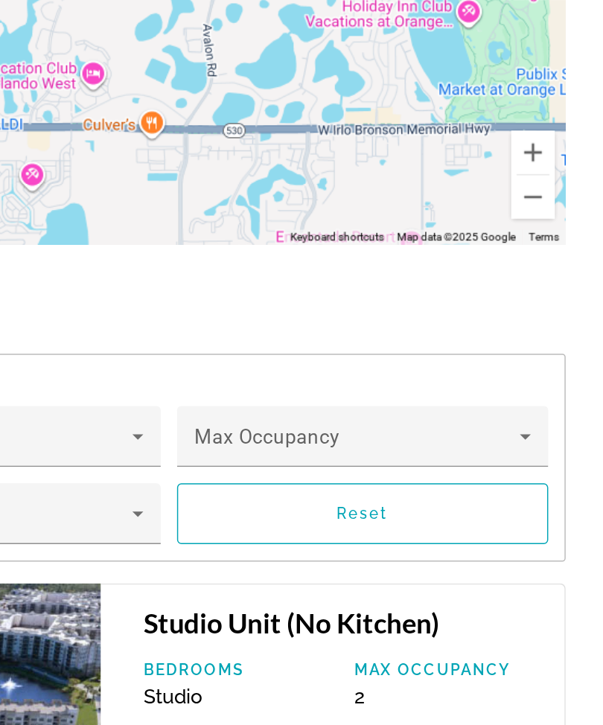
click at [536, 370] on icon "Main content" at bounding box center [545, 379] width 18 height 18
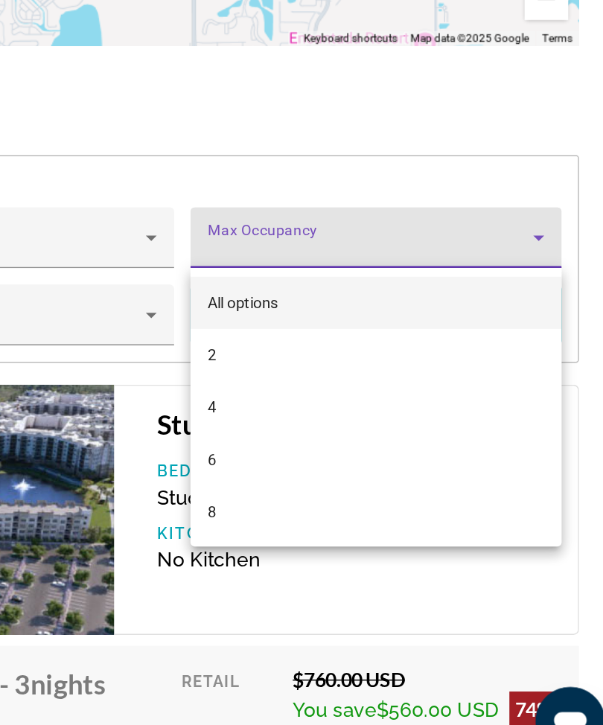
scroll to position [2560, 0]
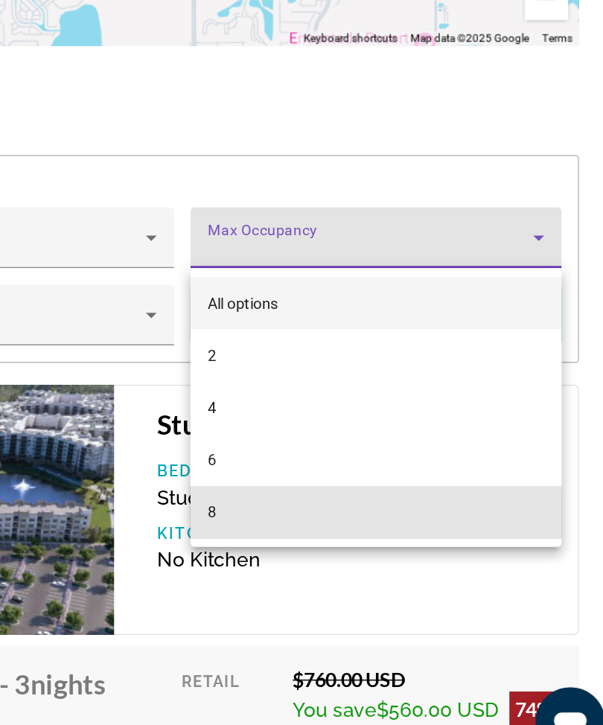
click at [307, 527] on mat-option "8" at bounding box center [434, 545] width 254 height 36
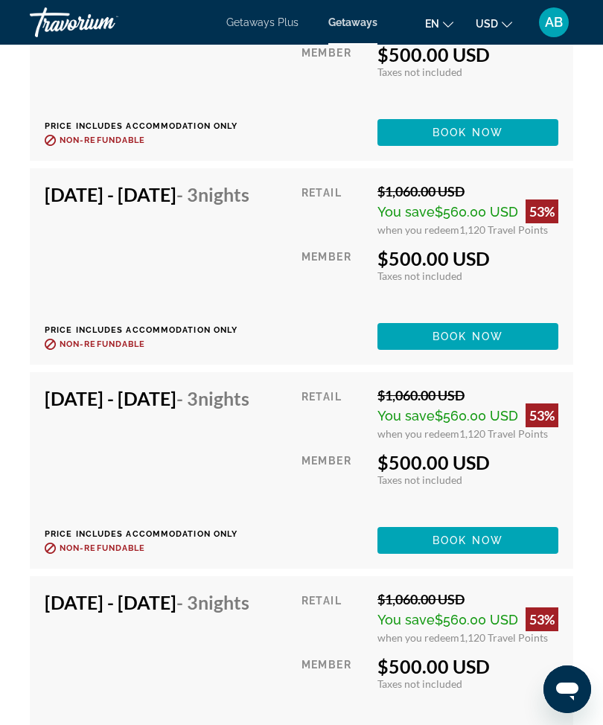
scroll to position [3464, 0]
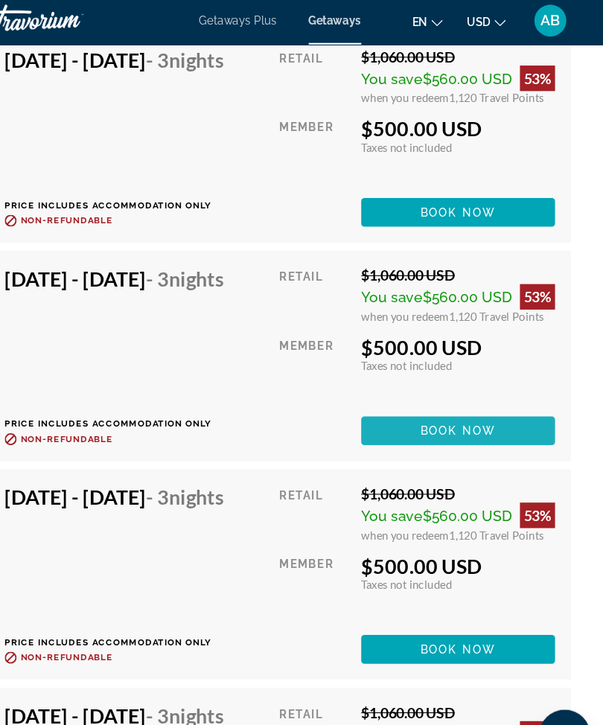
click at [459, 411] on span "Book now" at bounding box center [467, 405] width 71 height 12
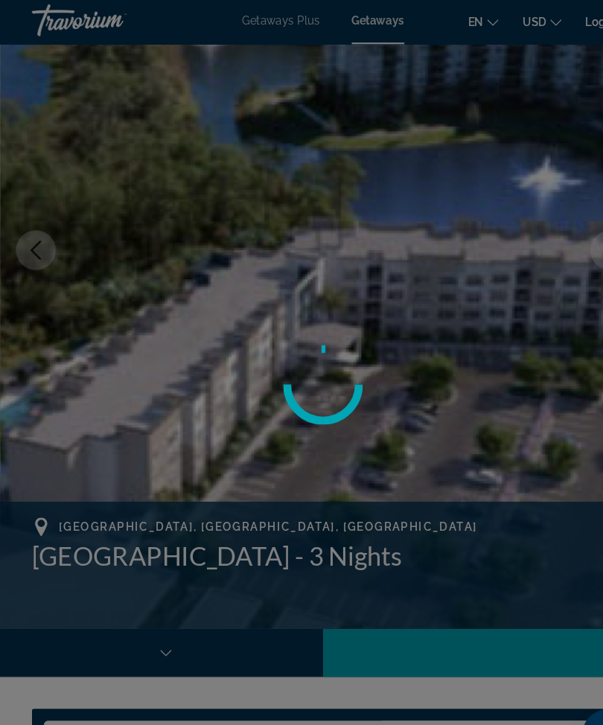
scroll to position [165, 0]
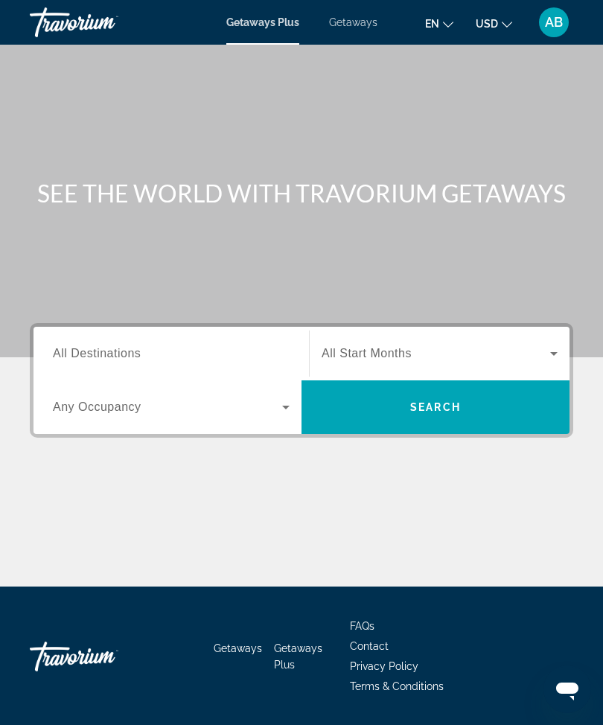
click at [354, 28] on span "Getaways" at bounding box center [353, 22] width 48 height 12
click at [155, 373] on div "Search widget" at bounding box center [171, 354] width 237 height 42
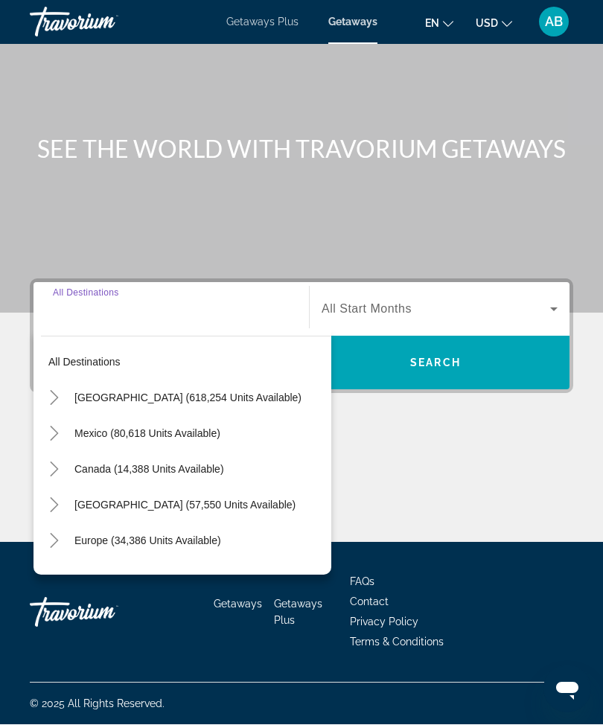
click at [59, 391] on icon "Toggle United States (618,254 units available)" at bounding box center [54, 398] width 15 height 15
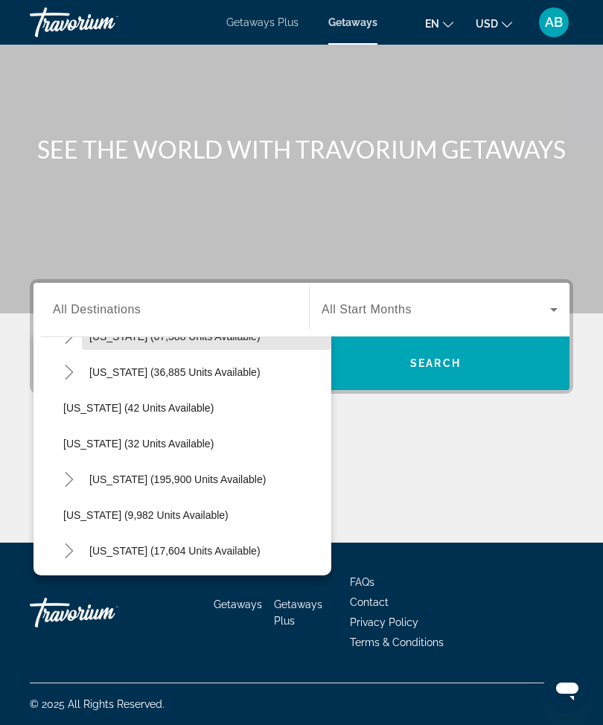
scroll to position [173, 0]
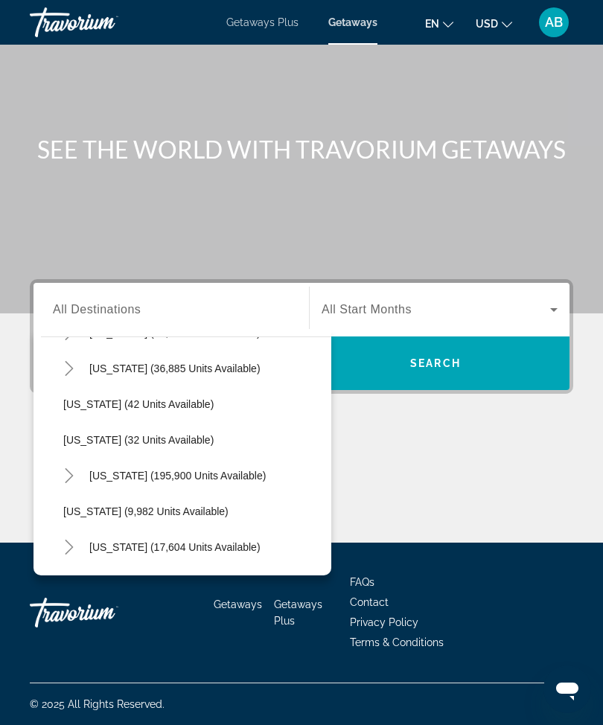
click at [74, 476] on icon "Toggle Florida (195,900 units available)" at bounding box center [69, 475] width 15 height 15
click at [198, 505] on span "[GEOGRAPHIC_DATA] (82,542 units available)" at bounding box center [188, 511] width 221 height 12
type input "**********"
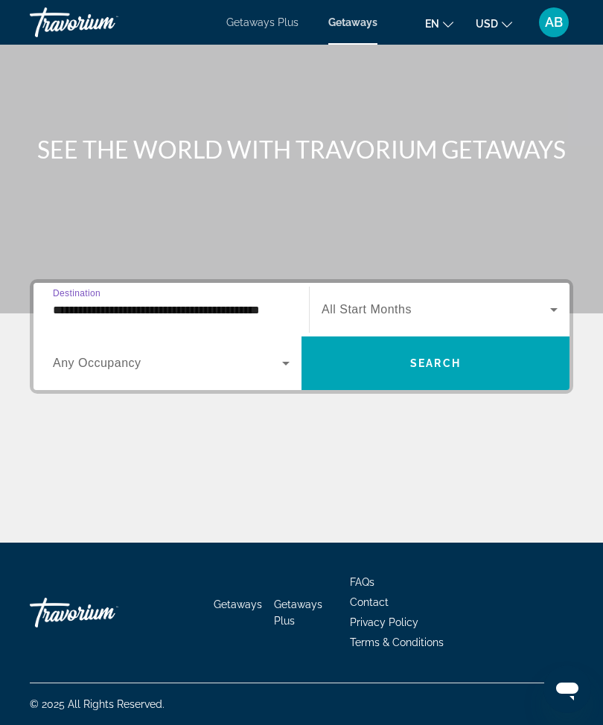
click at [549, 306] on icon "Search widget" at bounding box center [554, 310] width 18 height 18
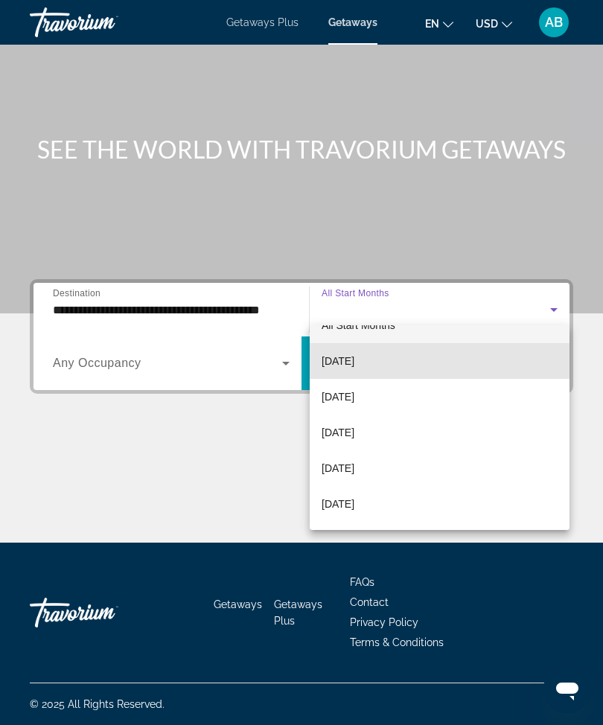
scroll to position [52, 0]
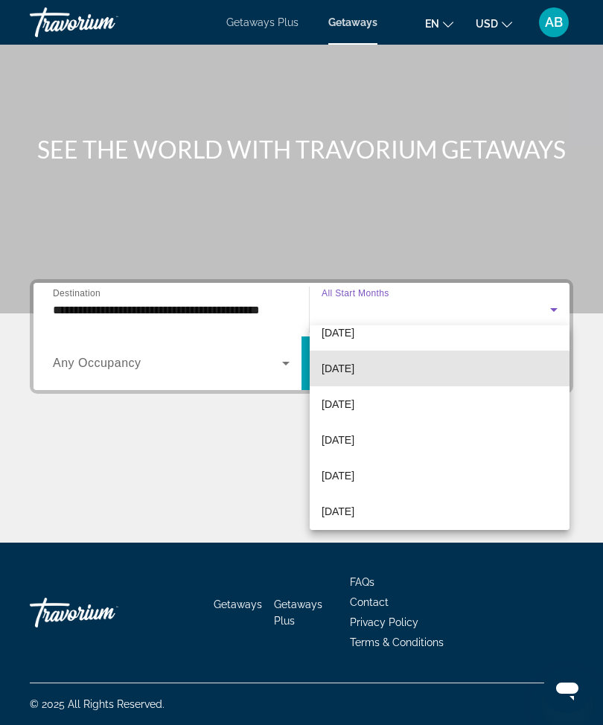
click at [405, 380] on mat-option "[DATE]" at bounding box center [439, 368] width 260 height 36
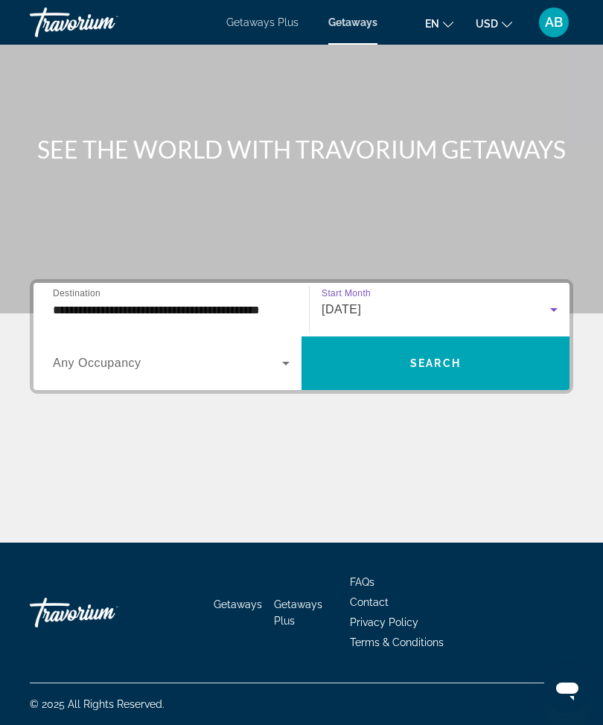
click at [452, 373] on span "Search widget" at bounding box center [435, 363] width 268 height 36
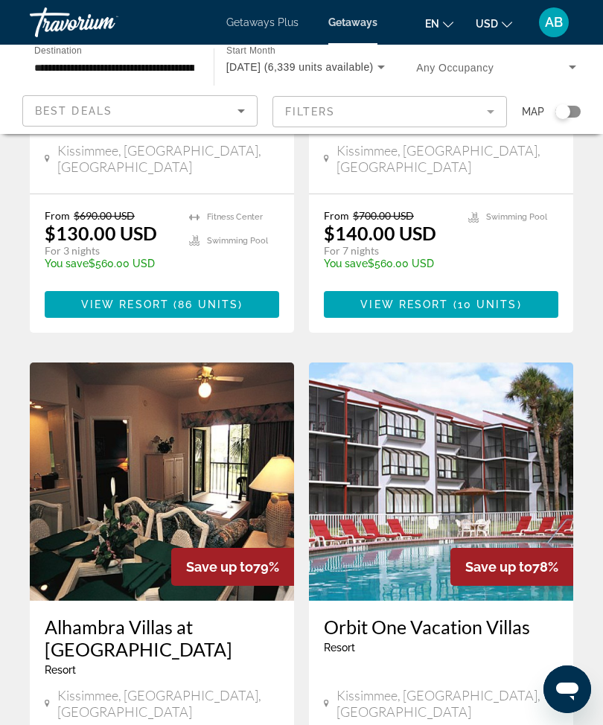
scroll to position [2745, 0]
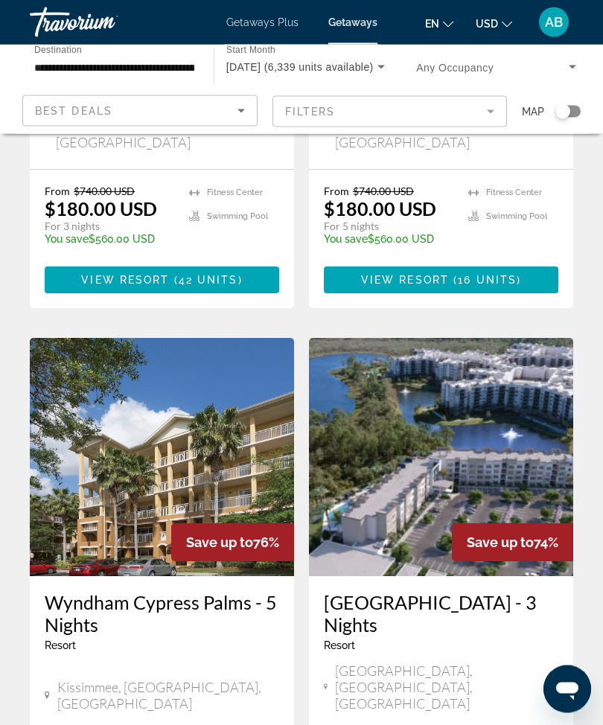
click at [477, 352] on img "Main content" at bounding box center [441, 457] width 264 height 238
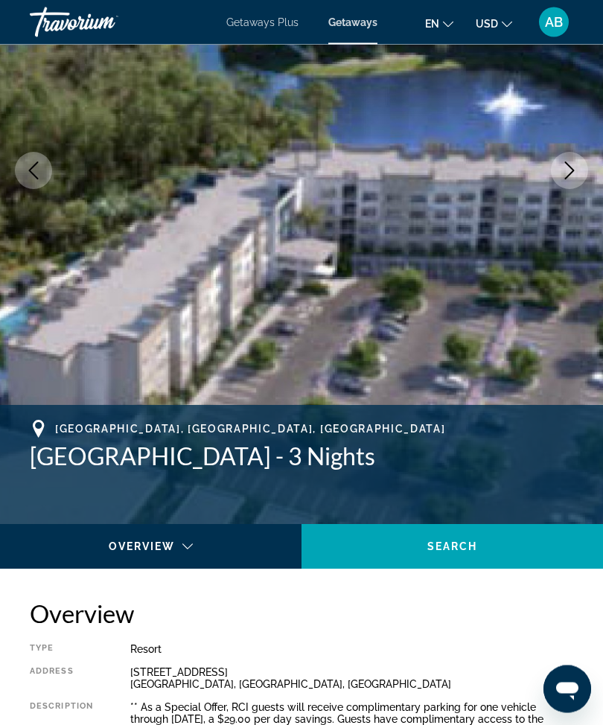
scroll to position [228, 0]
click at [301, 463] on h1 "[GEOGRAPHIC_DATA] - 3 Nights" at bounding box center [301, 456] width 543 height 30
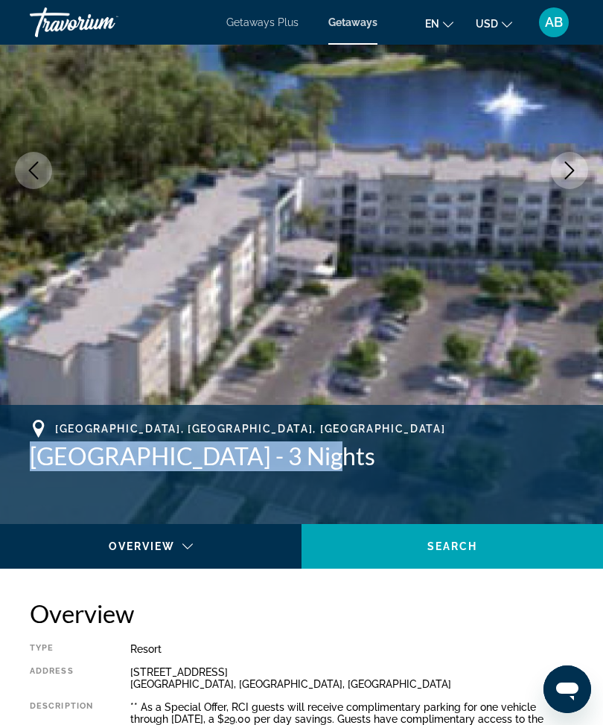
copy h1 "Grove Resort & Water Park"
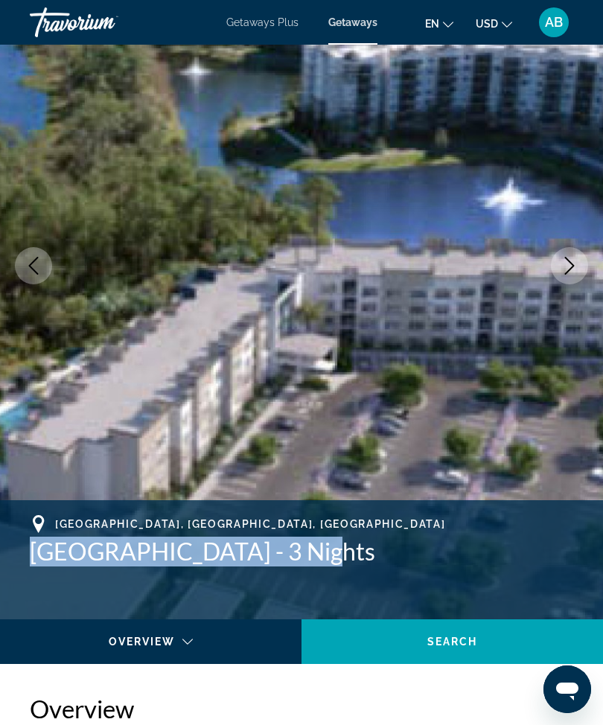
scroll to position [0, 0]
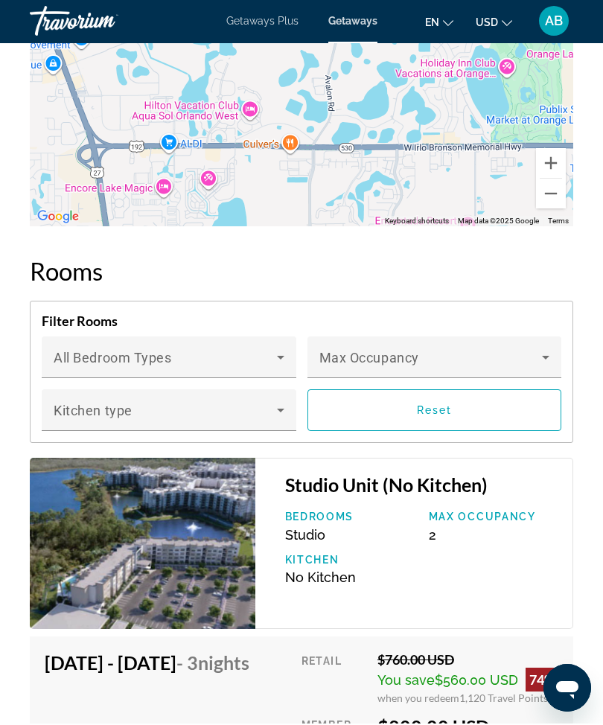
click at [543, 357] on icon "Main content" at bounding box center [545, 359] width 7 height 4
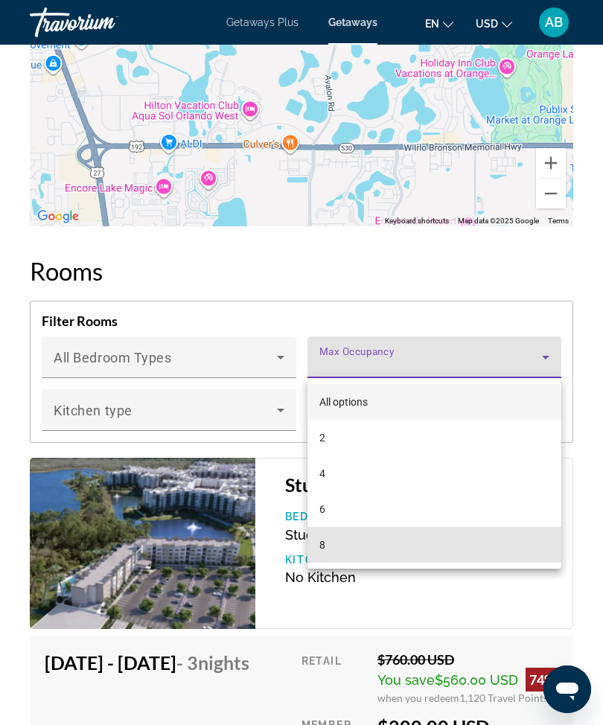
click at [367, 553] on mat-option "8" at bounding box center [434, 545] width 254 height 36
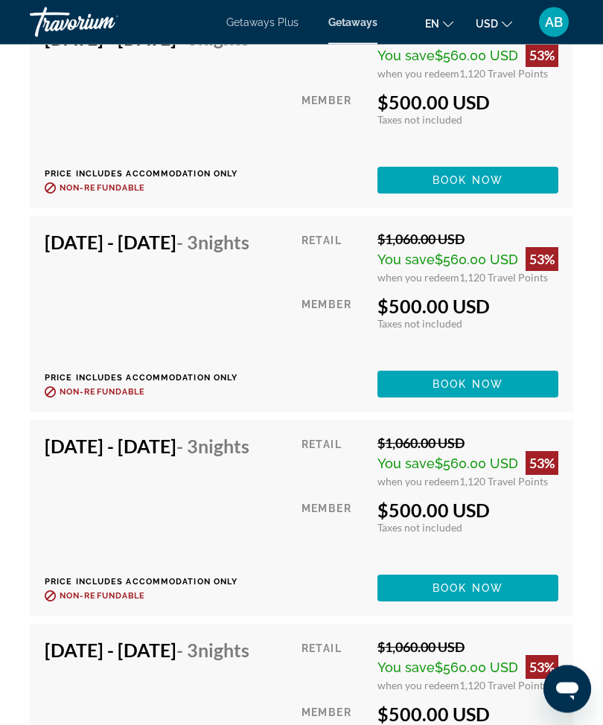
scroll to position [3600, 0]
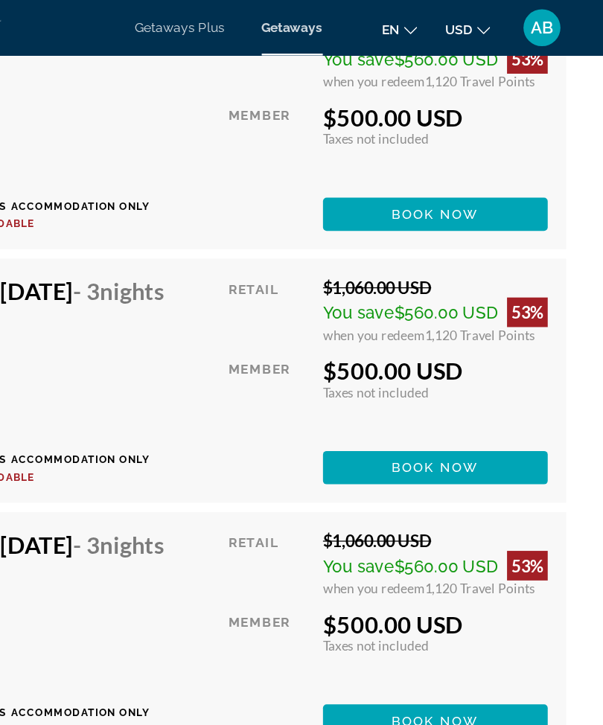
click at [432, 382] on span "Book now" at bounding box center [467, 376] width 71 height 12
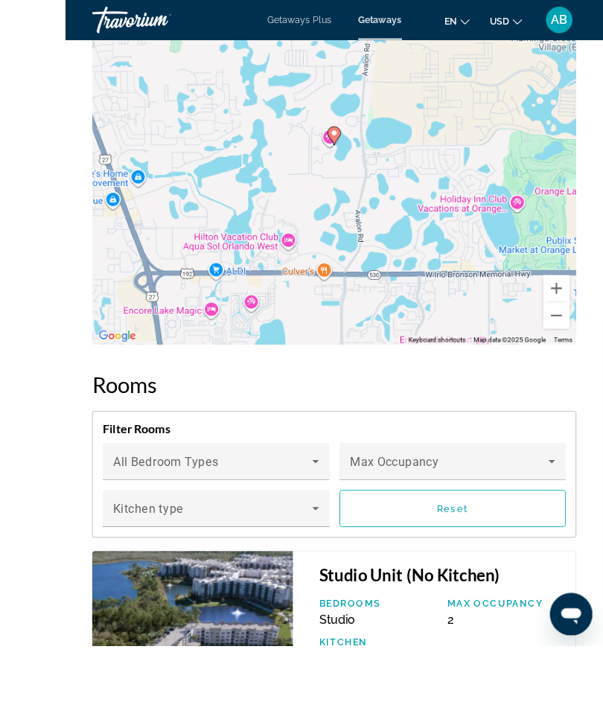
scroll to position [2580, 0]
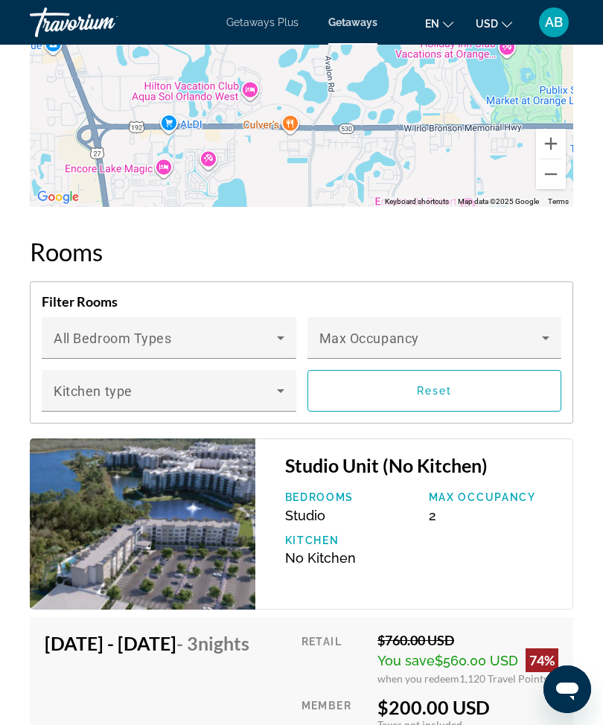
click at [536, 341] on span "Main content" at bounding box center [430, 344] width 223 height 18
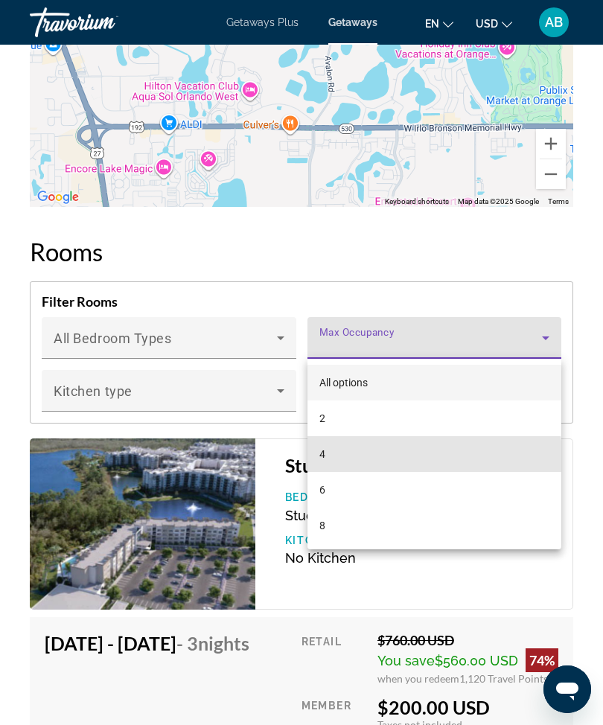
click at [369, 458] on mat-option "4" at bounding box center [434, 454] width 254 height 36
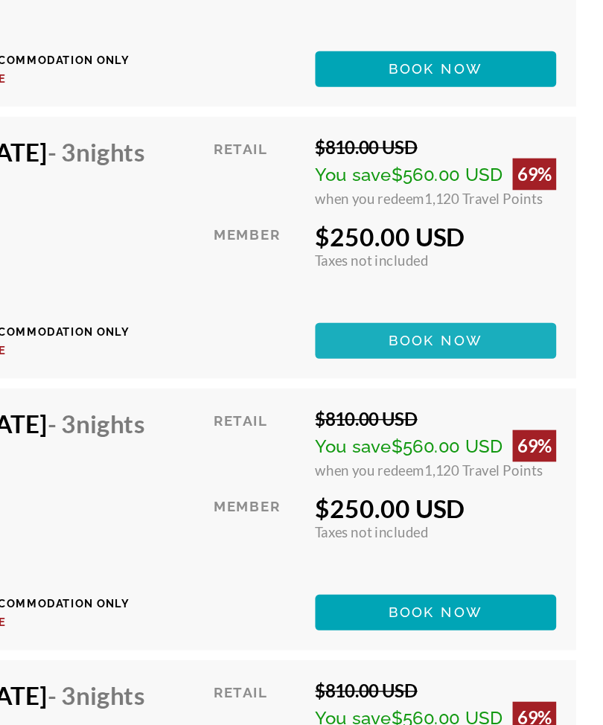
scroll to position [3376, 1]
